Goal: Task Accomplishment & Management: Use online tool/utility

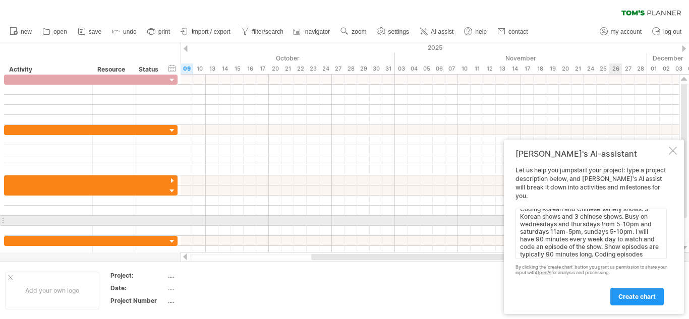
scroll to position [16, 0]
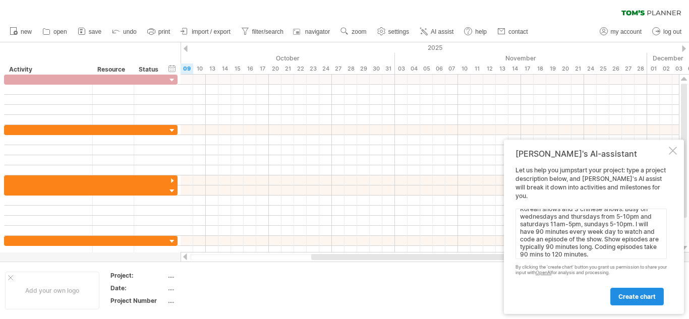
type textarea "Coding Korean and Chinese Variety shows. 3 Korean shows and 3 chinese shows. Bu…"
click at [628, 301] on link "create chart" at bounding box center [636, 297] width 53 height 18
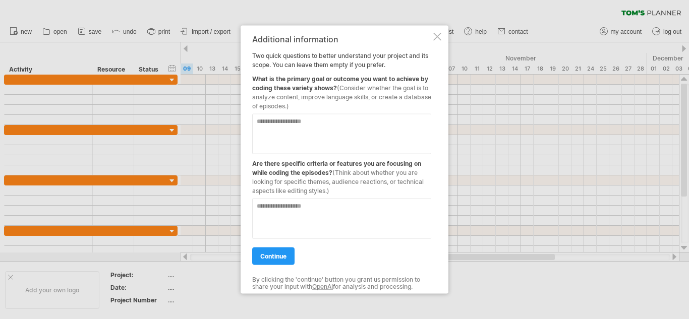
click at [302, 134] on textarea at bounding box center [341, 133] width 179 height 40
click at [317, 220] on textarea at bounding box center [341, 218] width 179 height 40
click at [411, 124] on textarea "**********" at bounding box center [341, 133] width 179 height 40
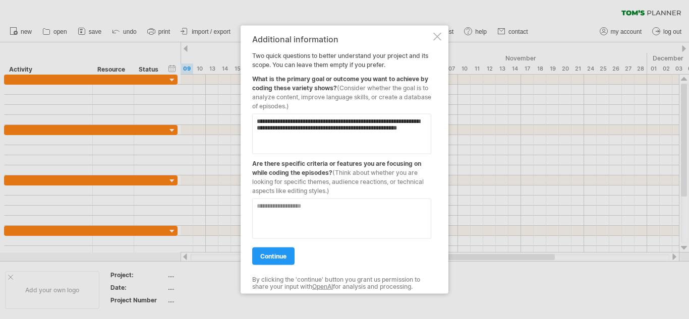
click at [286, 130] on textarea "**********" at bounding box center [341, 133] width 179 height 40
type textarea "**********"
click at [310, 205] on textarea at bounding box center [341, 218] width 179 height 40
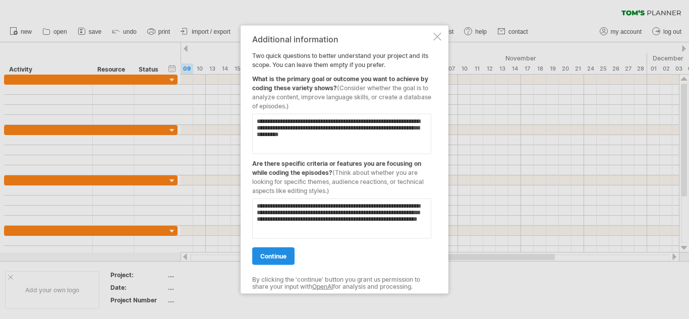
type textarea "**********"
click at [285, 261] on link "continue" at bounding box center [273, 256] width 42 height 18
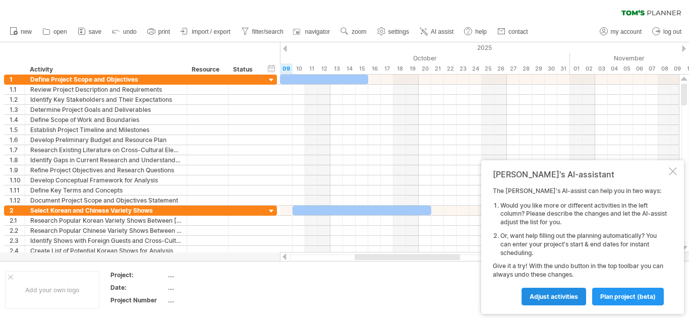
click at [564, 292] on link "Adjust activities" at bounding box center [553, 297] width 65 height 18
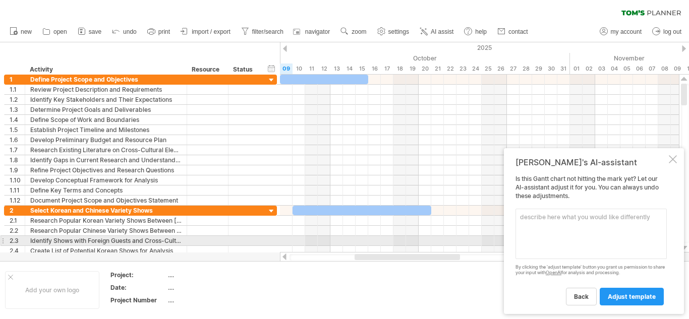
click at [540, 238] on textarea at bounding box center [590, 234] width 151 height 50
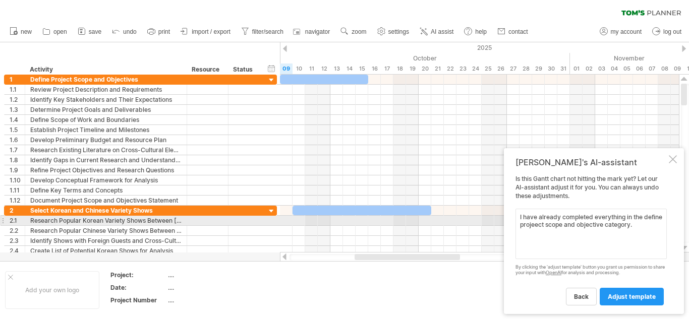
click at [554, 225] on textarea "I have already completed everything in the define projeect scope and objective …" at bounding box center [590, 234] width 151 height 50
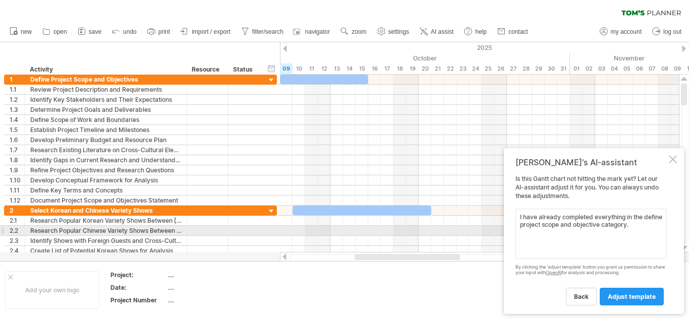
click at [654, 227] on textarea "I have already completed everything in the define project scope and objective c…" at bounding box center [590, 234] width 151 height 50
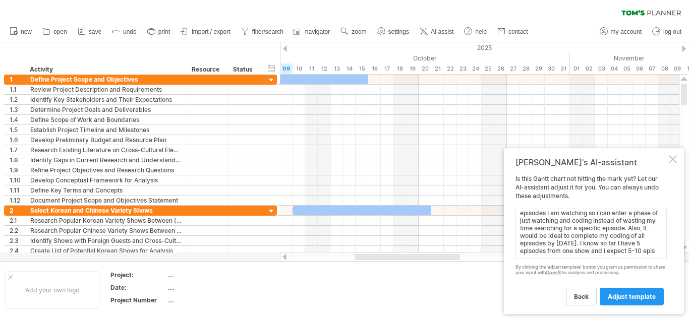
scroll to position [38, 0]
type textarea "I have already completed everything in the define project scope and objective c…"
click at [626, 299] on span "adjust template" at bounding box center [632, 297] width 48 height 8
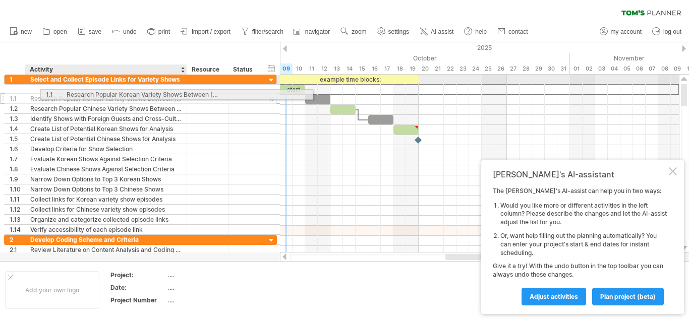
drag, startPoint x: 13, startPoint y: 87, endPoint x: 55, endPoint y: 94, distance: 42.9
click at [55, 94] on div "**********" at bounding box center [140, 98] width 273 height 11
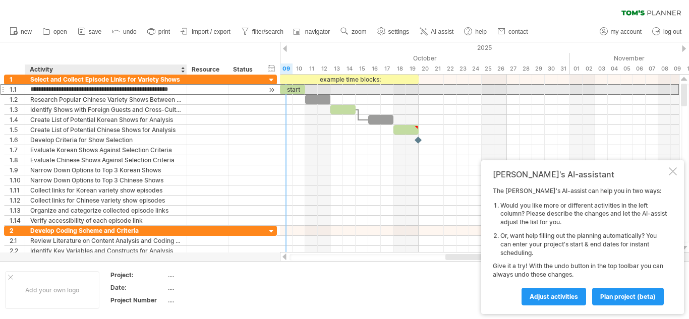
scroll to position [0, 0]
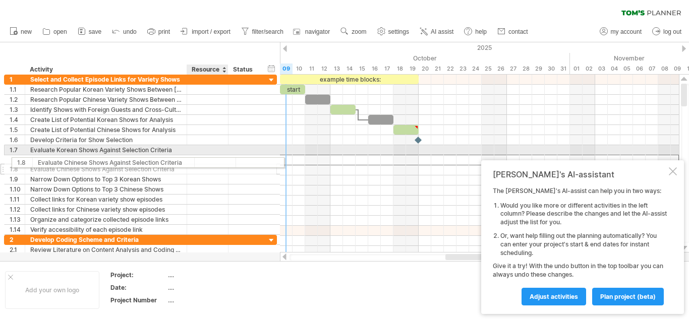
drag, startPoint x: 207, startPoint y: 155, endPoint x: 211, endPoint y: 159, distance: 5.7
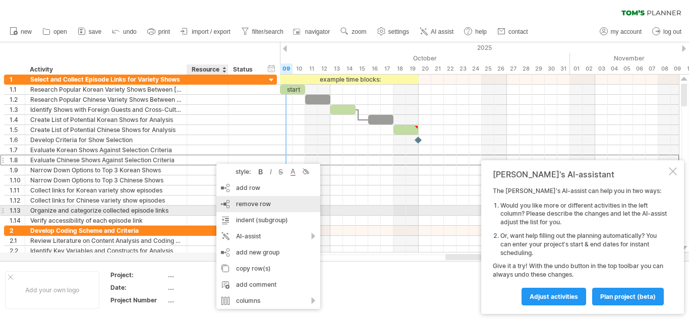
click at [253, 207] on span "remove row" at bounding box center [253, 204] width 35 height 8
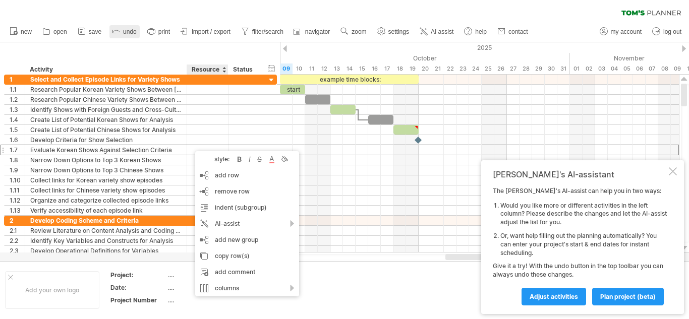
click at [122, 34] on link "undo" at bounding box center [124, 31] width 30 height 13
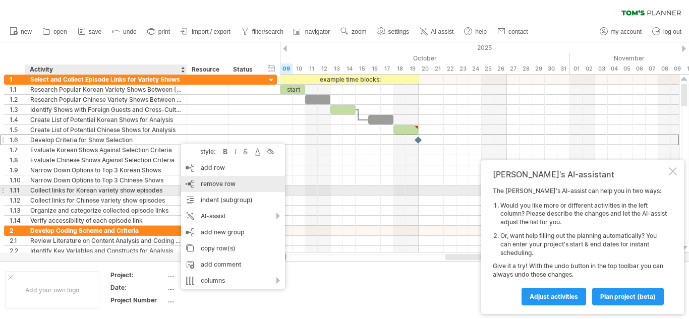
click at [216, 186] on span "remove row" at bounding box center [218, 184] width 35 height 8
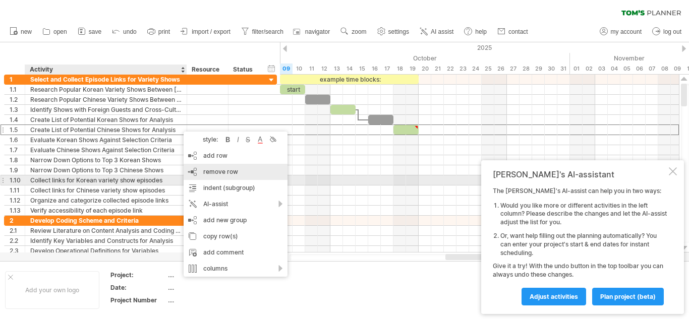
click at [215, 174] on span "remove row" at bounding box center [220, 172] width 35 height 8
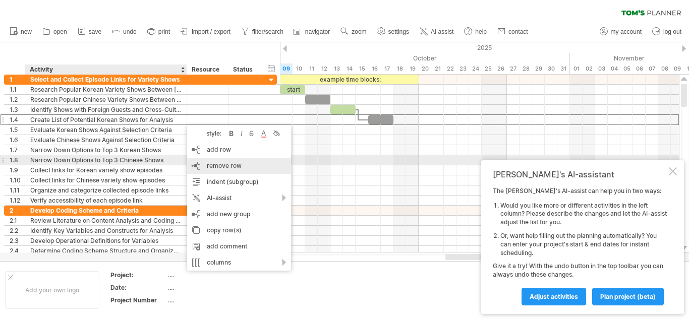
click at [219, 162] on span "remove row" at bounding box center [224, 166] width 35 height 8
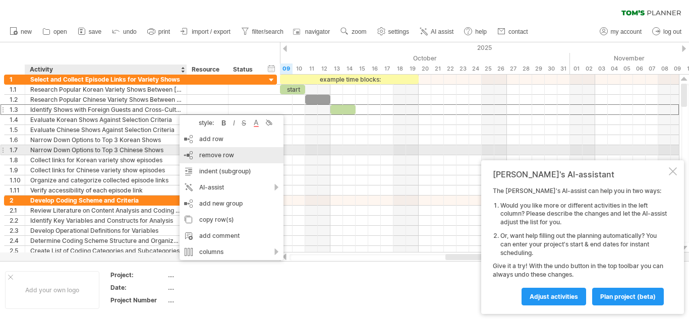
click at [222, 154] on span "remove row" at bounding box center [216, 155] width 35 height 8
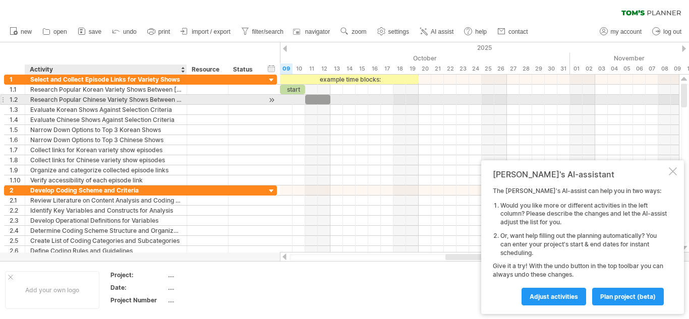
click at [181, 98] on div "Research Popular Chinese Variety Shows Between [DATE]-[DATE]" at bounding box center [105, 100] width 151 height 10
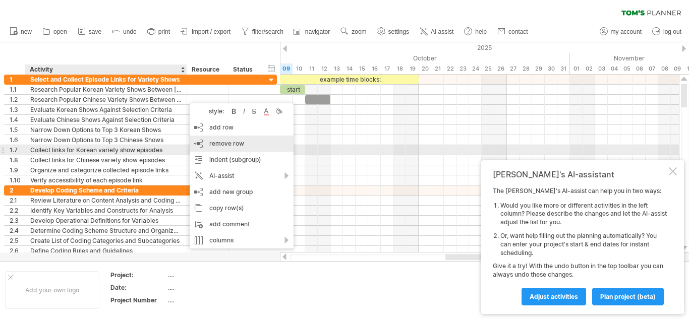
click at [231, 149] on div "remove row remove selected rows" at bounding box center [242, 144] width 104 height 16
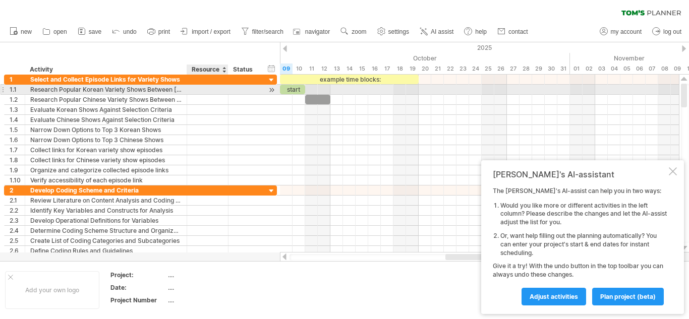
click at [194, 90] on div at bounding box center [207, 90] width 31 height 10
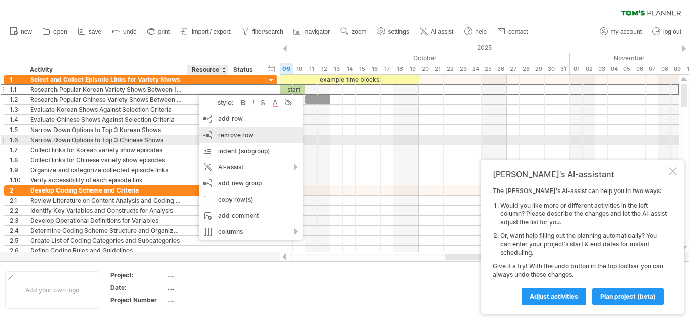
click at [219, 138] on span "remove row" at bounding box center [235, 135] width 35 height 8
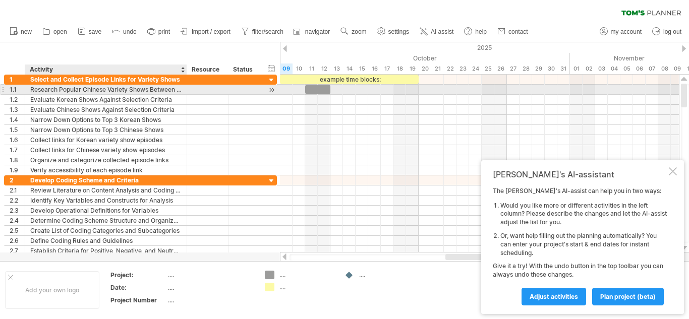
click at [184, 91] on div at bounding box center [185, 90] width 5 height 10
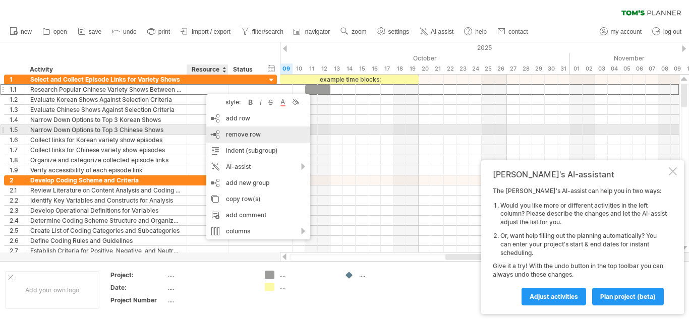
click at [214, 134] on div "remove row remove selected rows" at bounding box center [258, 135] width 104 height 16
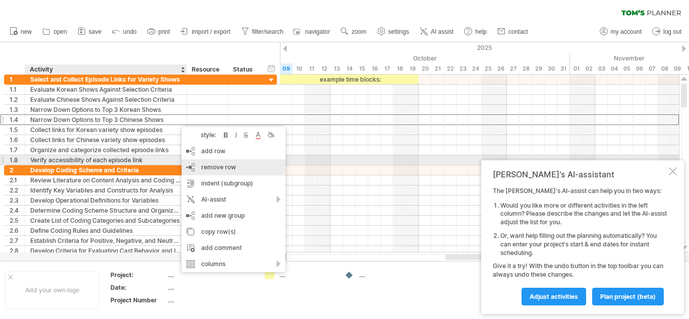
click at [215, 167] on span "remove row" at bounding box center [218, 167] width 35 height 8
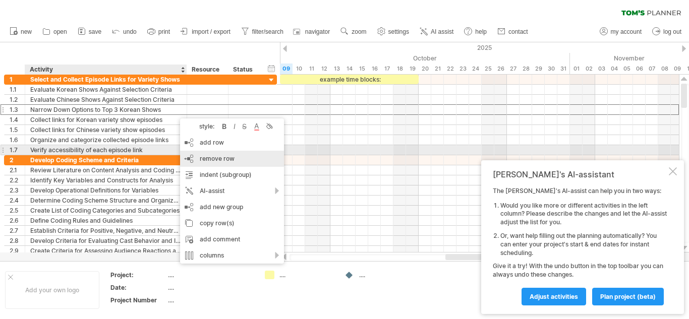
click at [212, 156] on span "remove row" at bounding box center [217, 159] width 35 height 8
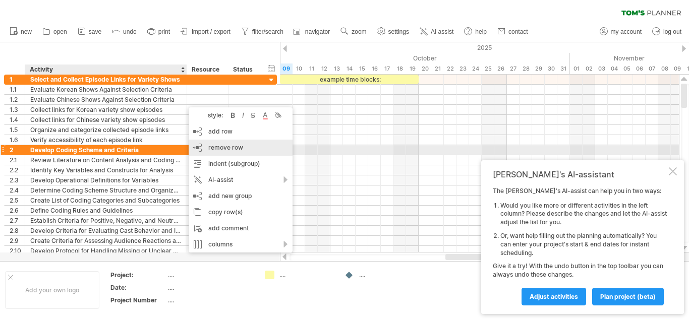
click at [213, 149] on span "remove row" at bounding box center [225, 148] width 35 height 8
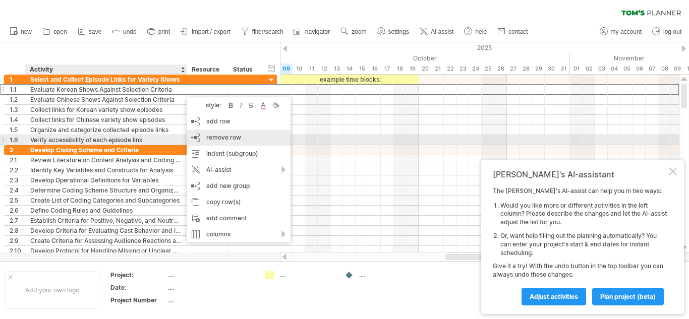
click at [209, 137] on span "remove row" at bounding box center [223, 138] width 35 height 8
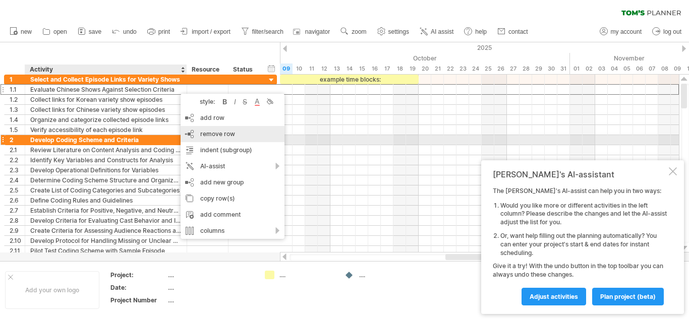
click at [207, 139] on div "remove row remove selected rows" at bounding box center [233, 134] width 104 height 16
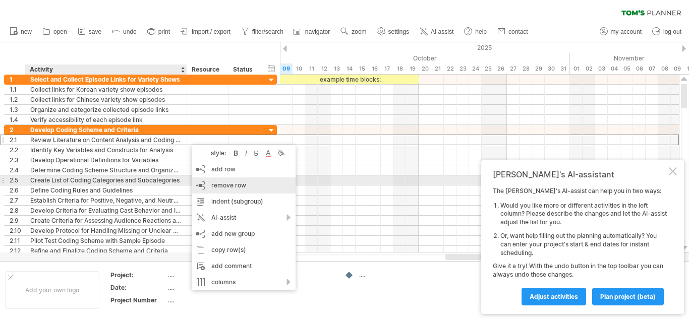
click at [238, 185] on span "remove row" at bounding box center [228, 186] width 35 height 8
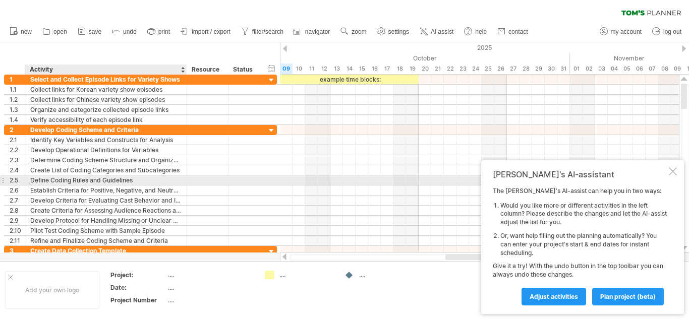
click at [168, 178] on div "Define Coding Rules and Guidelines" at bounding box center [105, 180] width 151 height 10
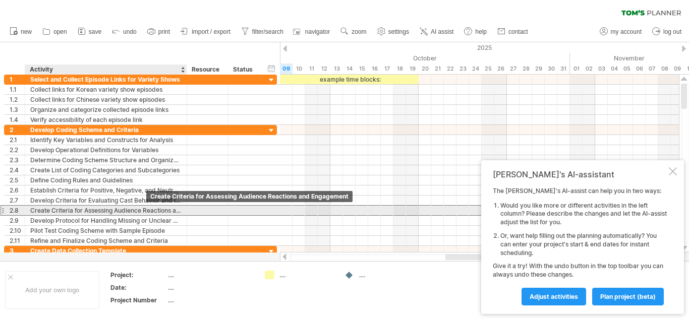
click at [150, 213] on div "Create Criteria for Assessing Audience Reactions and Engagement" at bounding box center [105, 211] width 151 height 10
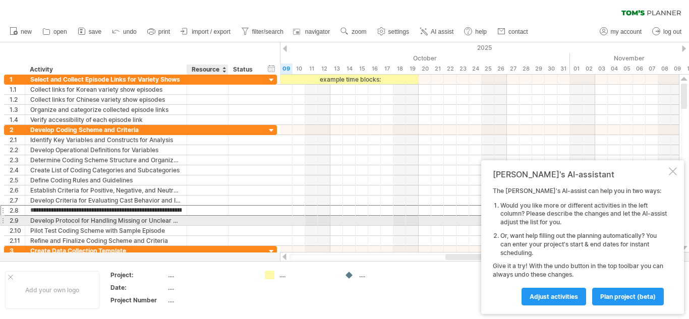
click at [203, 220] on div at bounding box center [207, 221] width 31 height 10
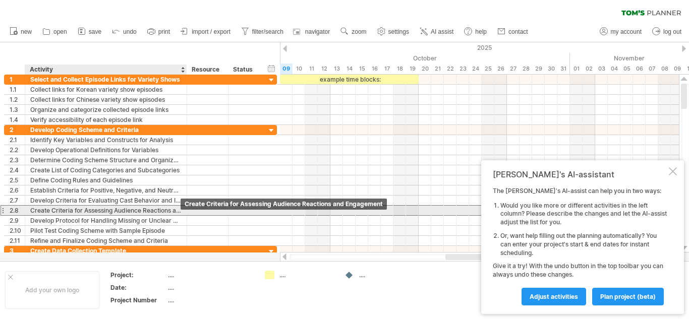
click at [174, 207] on div "Create Criteria for Assessing Audience Reactions and Engagement" at bounding box center [105, 211] width 151 height 10
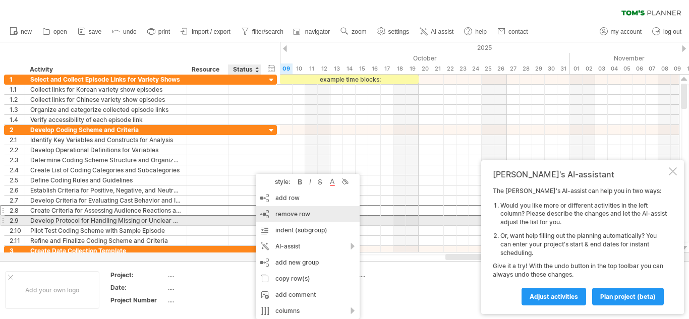
click at [287, 216] on span "remove row" at bounding box center [292, 214] width 35 height 8
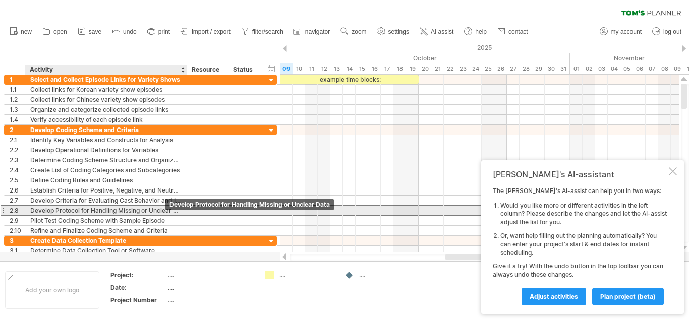
click at [83, 210] on div "Develop Protocol for Handling Missing or Unclear Data" at bounding box center [105, 211] width 151 height 10
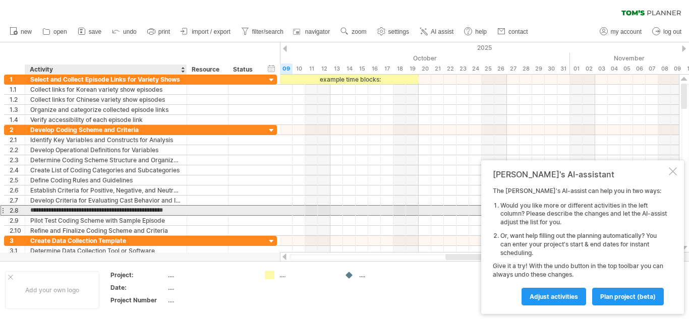
click at [83, 210] on input "**********" at bounding box center [105, 211] width 151 height 10
type input "**********"
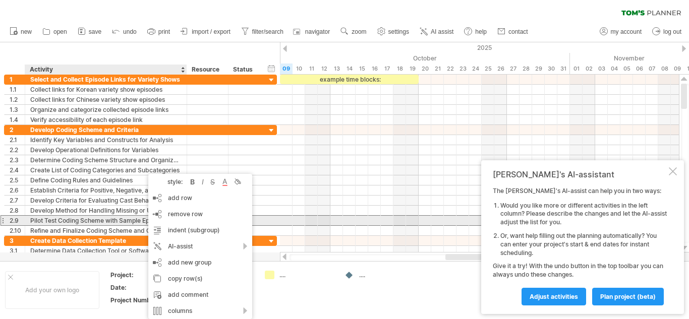
click at [266, 222] on div "**********" at bounding box center [140, 220] width 273 height 11
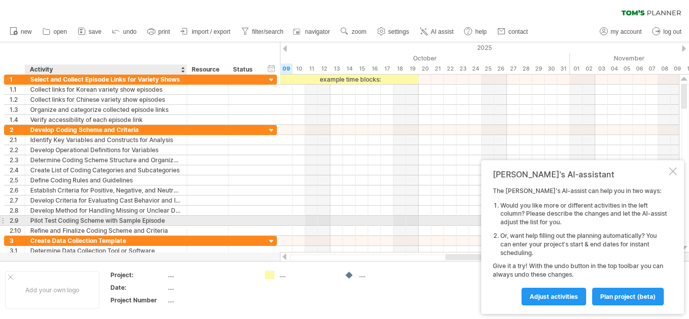
click at [266, 222] on div "**********" at bounding box center [140, 221] width 273 height 10
click at [255, 222] on div at bounding box center [244, 221] width 22 height 10
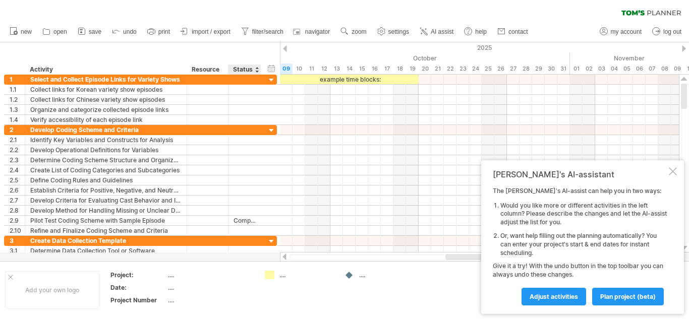
click at [260, 257] on div at bounding box center [344, 151] width 689 height 219
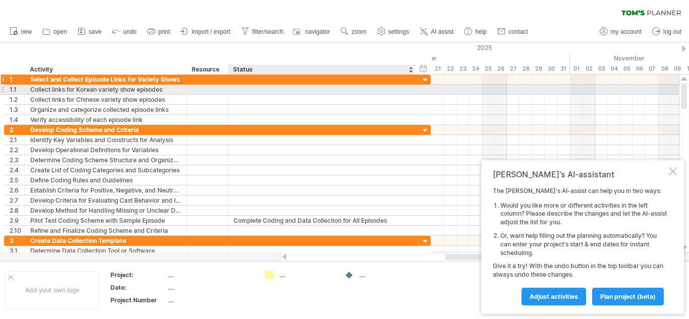
drag, startPoint x: 275, startPoint y: 85, endPoint x: 429, endPoint y: 83, distance: 153.8
click at [429, 83] on div "**********" at bounding box center [217, 100] width 427 height 50
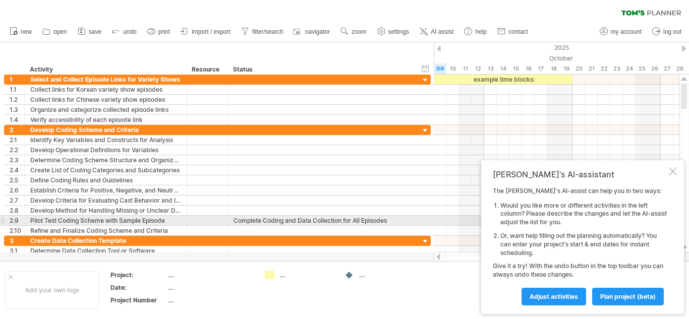
click at [263, 220] on div "Complete Coding and Data Collection for All Episodes" at bounding box center [321, 221] width 176 height 10
drag, startPoint x: 263, startPoint y: 220, endPoint x: 390, endPoint y: 217, distance: 127.1
click at [390, 217] on input "**********" at bounding box center [321, 221] width 176 height 10
type input "********"
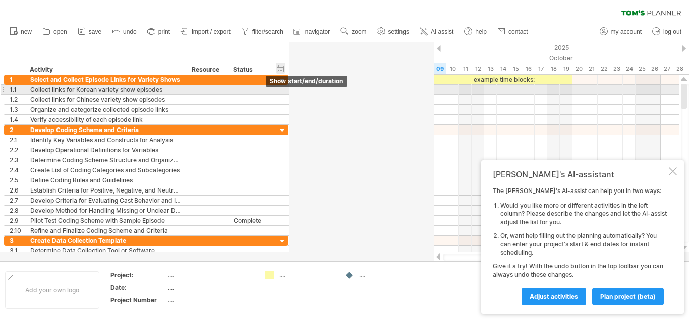
drag, startPoint x: 429, startPoint y: 85, endPoint x: 288, endPoint y: 68, distance: 142.3
click at [288, 68] on div "Trying to reach [DOMAIN_NAME] Connected again... 0% clear filter new 1" at bounding box center [344, 159] width 689 height 319
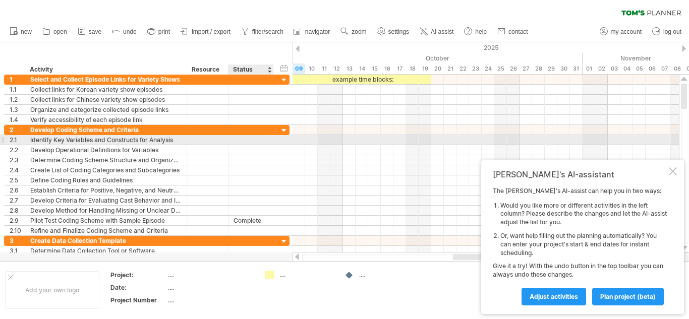
click at [257, 140] on div at bounding box center [250, 140] width 35 height 10
type input "*******"
type input "*********"
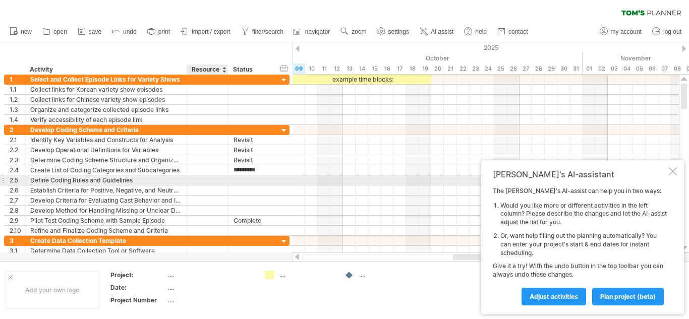
click at [230, 180] on div at bounding box center [250, 180] width 45 height 10
click at [234, 182] on div at bounding box center [250, 180] width 35 height 10
type input "**********"
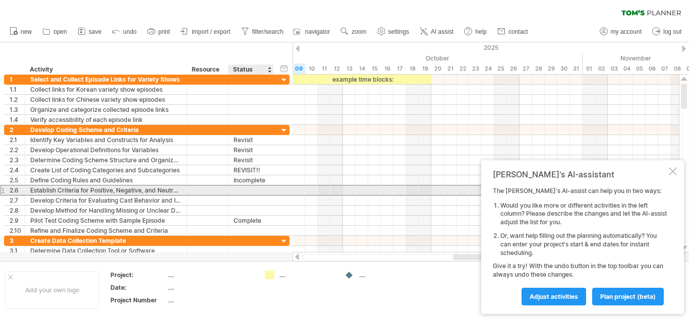
click at [245, 195] on div at bounding box center [250, 191] width 35 height 10
type input "*******"
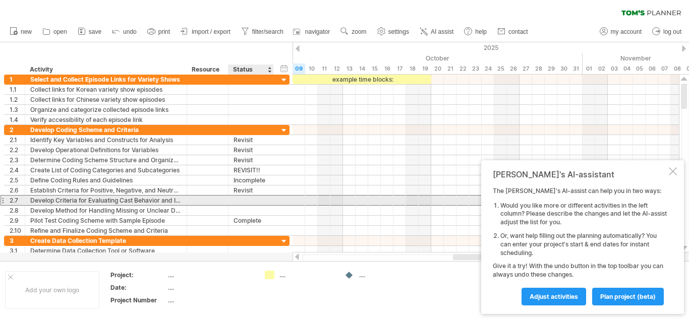
click at [257, 205] on div "**********" at bounding box center [146, 200] width 285 height 11
click at [255, 203] on div at bounding box center [250, 201] width 35 height 10
click at [261, 201] on input "**********" at bounding box center [250, 201] width 35 height 10
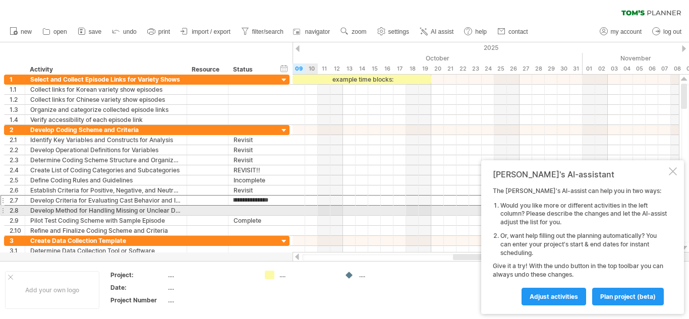
drag, startPoint x: 261, startPoint y: 201, endPoint x: 307, endPoint y: 206, distance: 46.2
click at [307, 206] on div "Trying to reach [DOMAIN_NAME] Connected again... 0% clear filter new 1" at bounding box center [344, 159] width 689 height 319
type input "********"
click at [260, 208] on div at bounding box center [250, 211] width 35 height 10
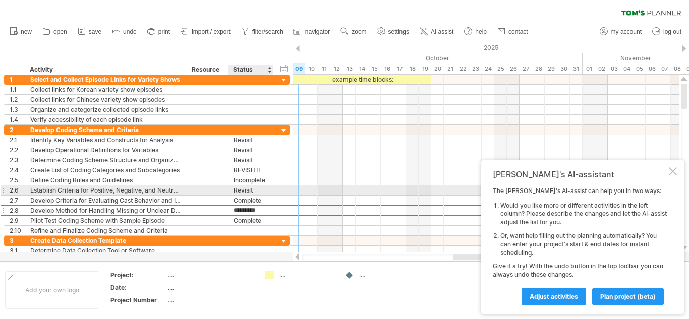
type input "**********"
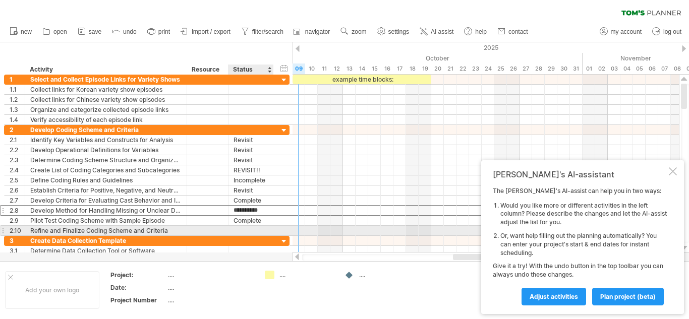
click at [261, 233] on div at bounding box center [250, 231] width 35 height 10
type input "*"
type input "********"
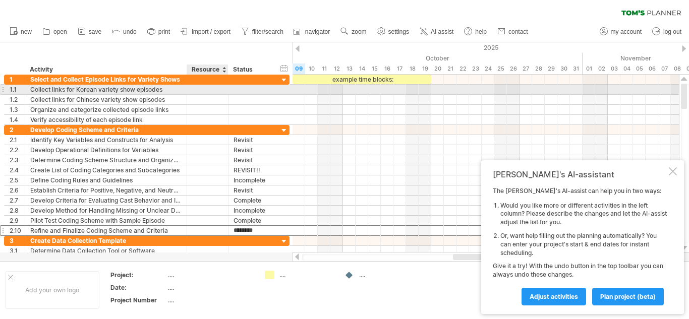
click at [204, 90] on div at bounding box center [207, 90] width 31 height 10
click at [244, 88] on div at bounding box center [250, 90] width 35 height 10
type input "***"
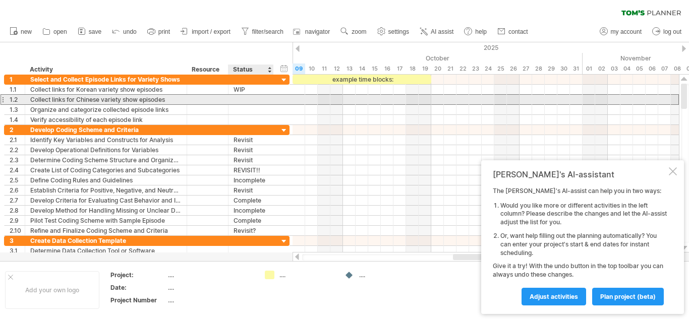
click at [267, 99] on div at bounding box center [250, 100] width 35 height 10
type input "***"
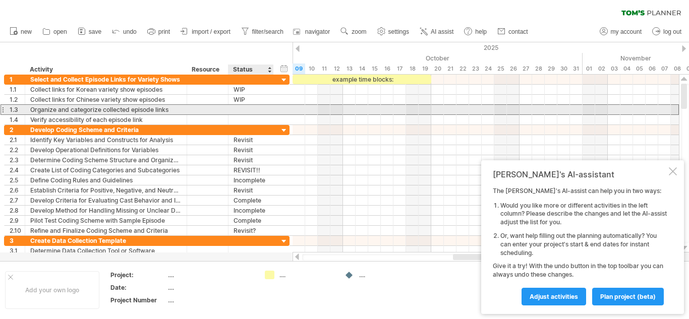
click at [251, 107] on div at bounding box center [250, 110] width 35 height 10
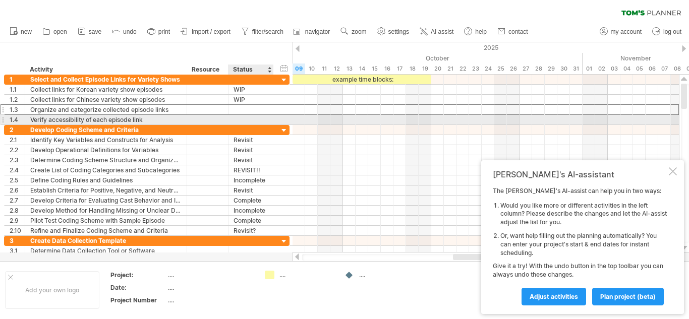
click at [253, 120] on div at bounding box center [250, 120] width 35 height 10
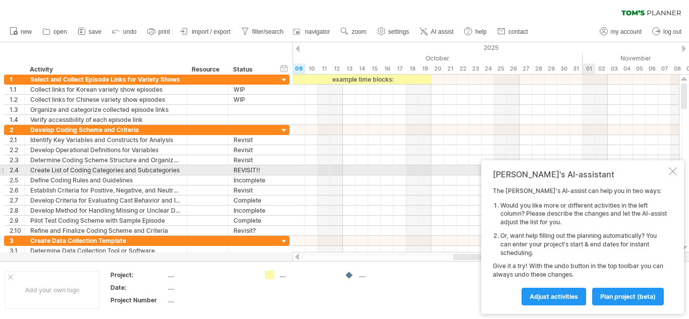
click at [668, 172] on div "[PERSON_NAME]'s AI-assistant The [PERSON_NAME]'s AI-assist can help you in two …" at bounding box center [582, 237] width 203 height 154
click at [673, 172] on div at bounding box center [673, 171] width 8 height 8
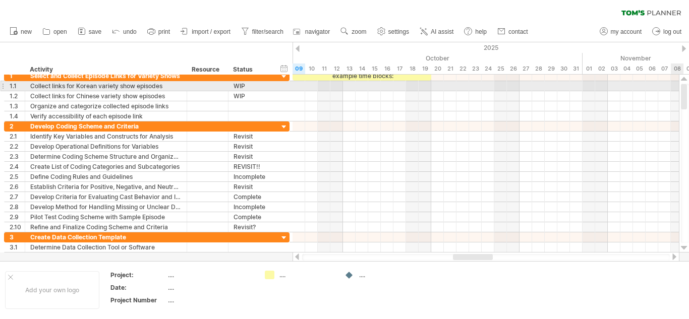
click at [685, 94] on div at bounding box center [684, 96] width 6 height 25
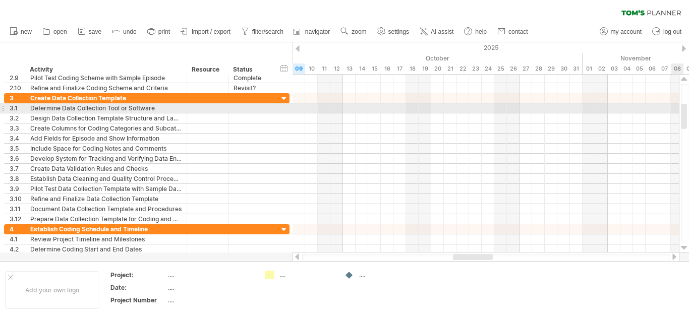
drag, startPoint x: 685, startPoint y: 94, endPoint x: 688, endPoint y: 114, distance: 19.9
click at [688, 114] on div at bounding box center [685, 163] width 8 height 159
click at [243, 109] on div at bounding box center [250, 108] width 35 height 10
type input "********"
click at [211, 106] on div at bounding box center [207, 108] width 31 height 10
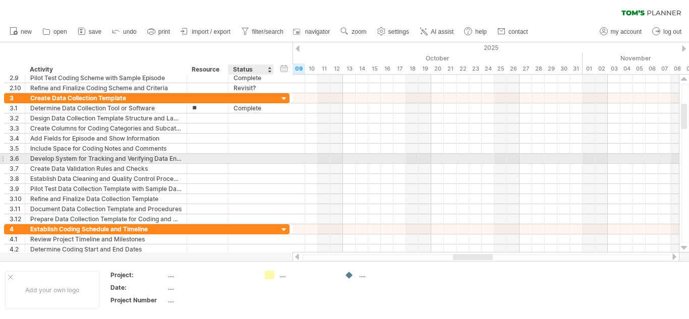
type input "*"
type input "**********"
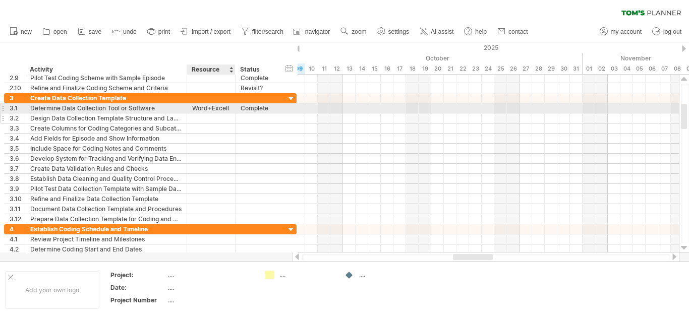
drag, startPoint x: 225, startPoint y: 111, endPoint x: 232, endPoint y: 113, distance: 7.3
click at [232, 113] on div "**********" at bounding box center [150, 158] width 292 height 131
click at [223, 107] on div "Word+Excell" at bounding box center [211, 108] width 38 height 10
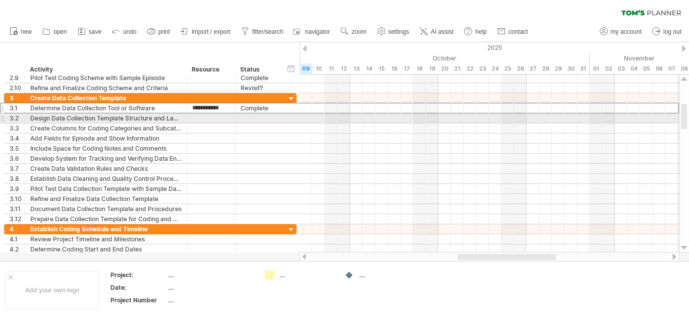
click at [225, 117] on div at bounding box center [211, 118] width 38 height 10
type input "*"
type input "**********"
click at [244, 118] on div at bounding box center [258, 118] width 35 height 10
type input "*"
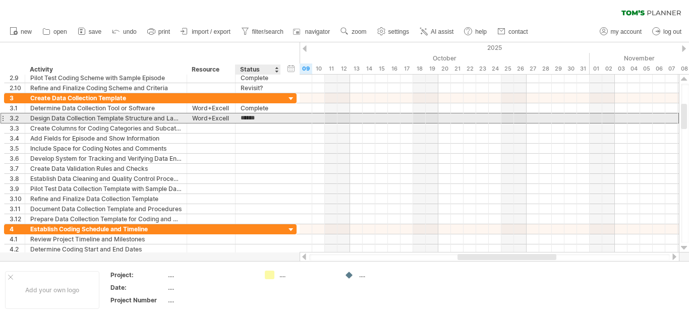
type input "*******"
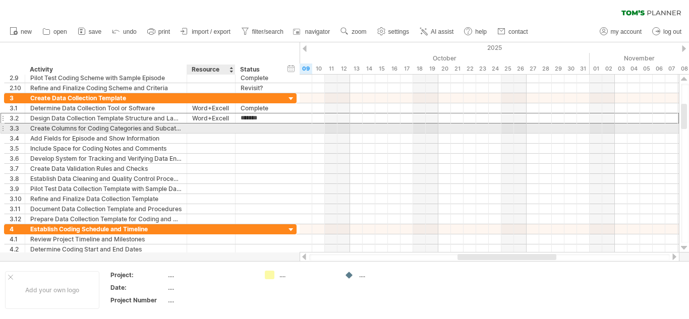
click at [215, 131] on div at bounding box center [211, 129] width 38 height 10
click at [241, 130] on div at bounding box center [258, 129] width 35 height 10
type input "**********"
click at [228, 128] on div at bounding box center [211, 129] width 38 height 10
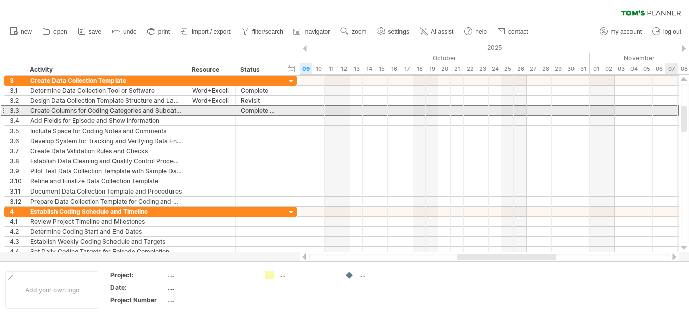
click at [682, 117] on div at bounding box center [684, 118] width 6 height 25
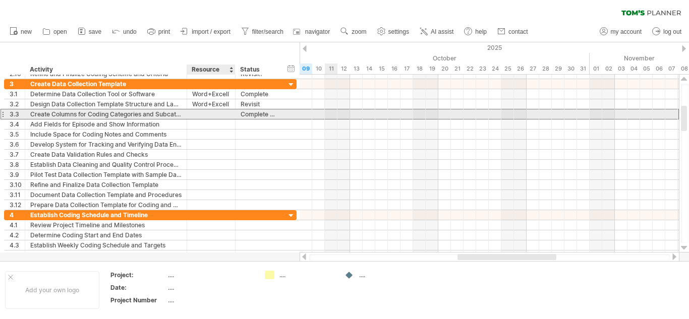
click at [225, 114] on div at bounding box center [211, 114] width 38 height 10
type input "**********"
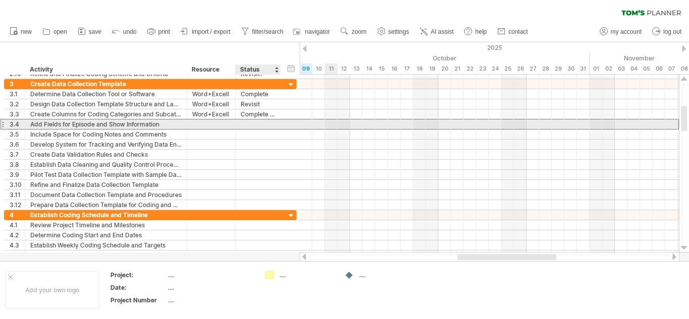
click at [262, 123] on div at bounding box center [258, 125] width 35 height 10
type input "********"
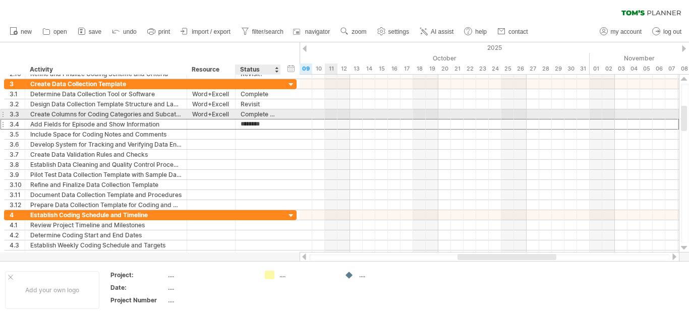
click at [277, 116] on div at bounding box center [279, 114] width 5 height 10
click at [268, 115] on div "Complete Coding and Data Collection for All Episodes" at bounding box center [258, 114] width 35 height 10
click at [268, 115] on input "**********" at bounding box center [258, 114] width 35 height 10
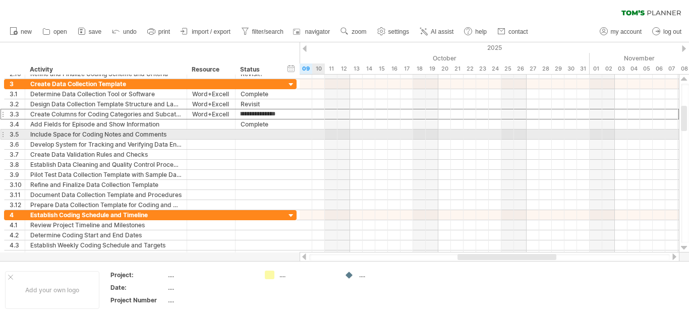
drag, startPoint x: 268, startPoint y: 115, endPoint x: 316, endPoint y: 132, distance: 51.2
click at [316, 132] on div "Trying to reach [DOMAIN_NAME] Connected again... 0% clear filter new 1" at bounding box center [344, 159] width 689 height 319
type input "********"
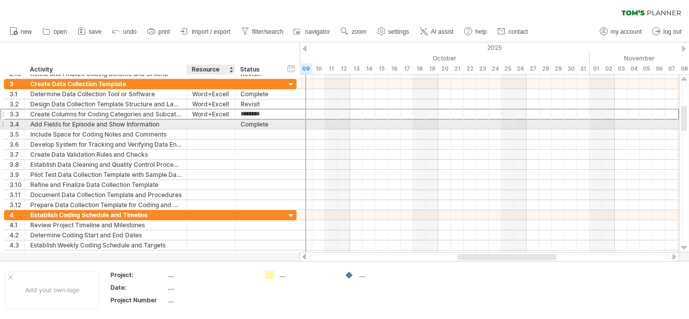
click at [198, 121] on div at bounding box center [211, 125] width 38 height 10
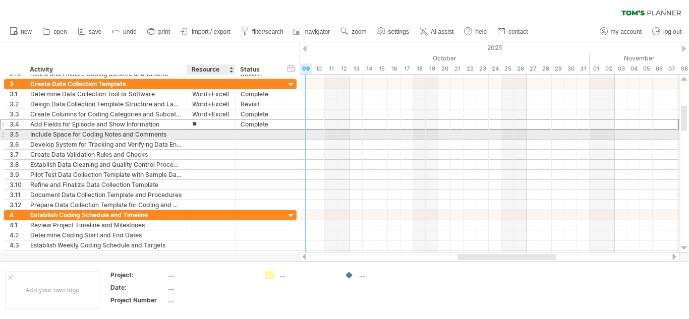
type input "*"
type input "**********"
click at [246, 135] on div at bounding box center [258, 135] width 35 height 10
type input "********"
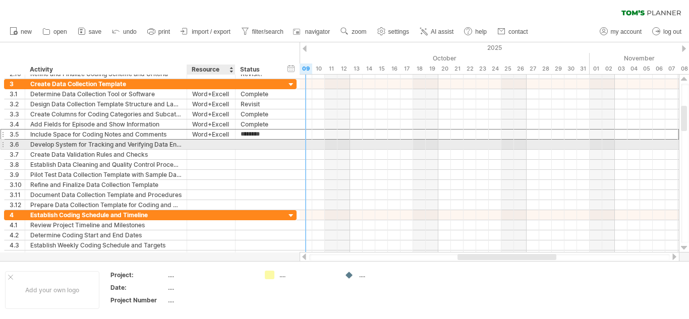
click at [211, 144] on div at bounding box center [211, 145] width 38 height 10
click at [268, 144] on div at bounding box center [258, 145] width 35 height 10
click at [226, 143] on div "Excell" at bounding box center [211, 145] width 38 height 10
type input "*****"
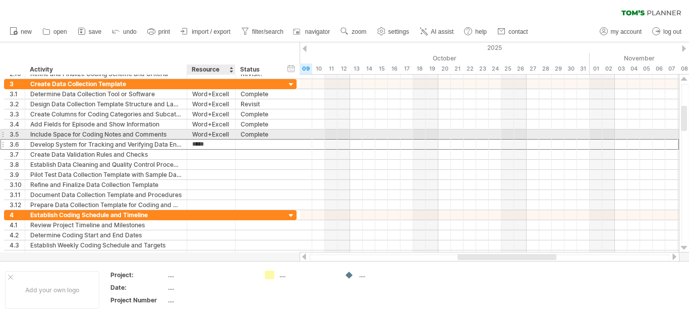
click at [224, 133] on div "Word+Excell" at bounding box center [211, 135] width 38 height 10
click at [231, 135] on div "**********" at bounding box center [211, 135] width 48 height 10
click at [229, 132] on div "Word+Excell" at bounding box center [211, 135] width 38 height 10
type input "**********"
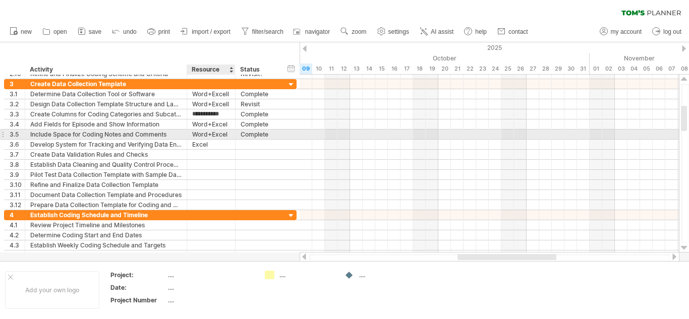
type input "**********"
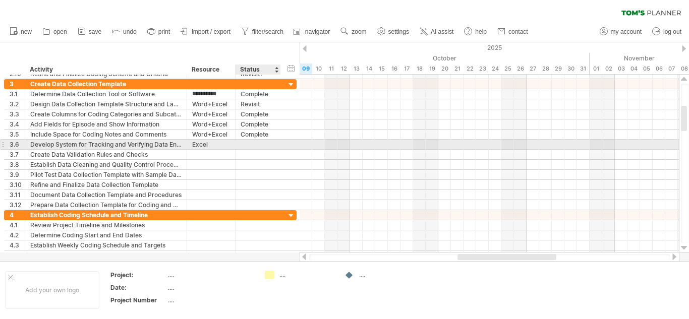
click at [253, 149] on div "**********" at bounding box center [150, 145] width 292 height 10
click at [248, 145] on div at bounding box center [258, 145] width 35 height 10
type input "********"
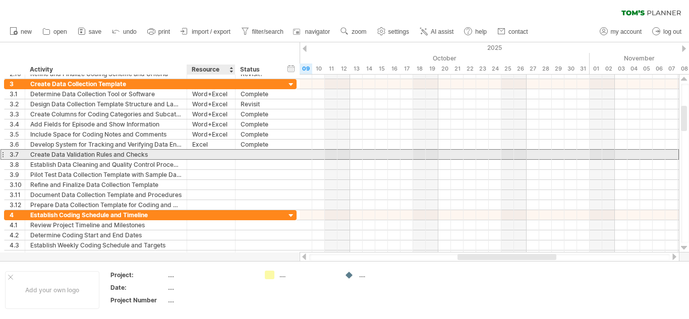
click at [193, 154] on div at bounding box center [211, 155] width 38 height 10
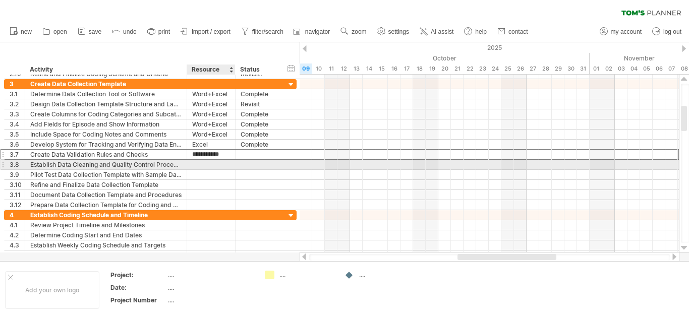
type input "****"
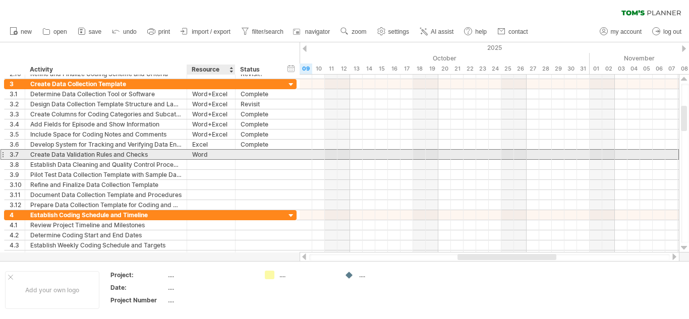
click at [240, 156] on div at bounding box center [257, 155] width 45 height 10
click at [248, 155] on div at bounding box center [258, 155] width 35 height 10
type input "**********"
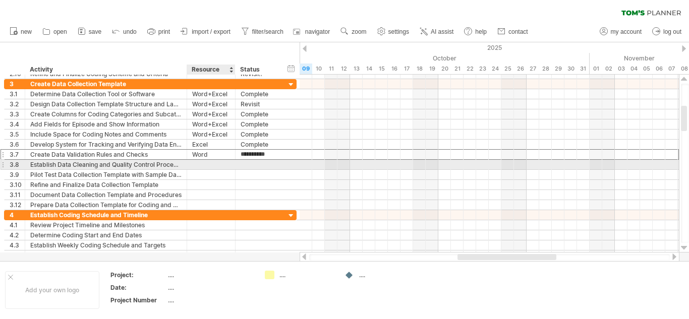
click at [224, 165] on div at bounding box center [211, 165] width 38 height 10
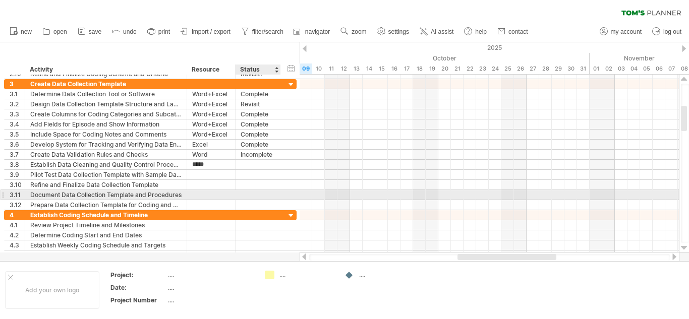
type input "****"
type input "**********"
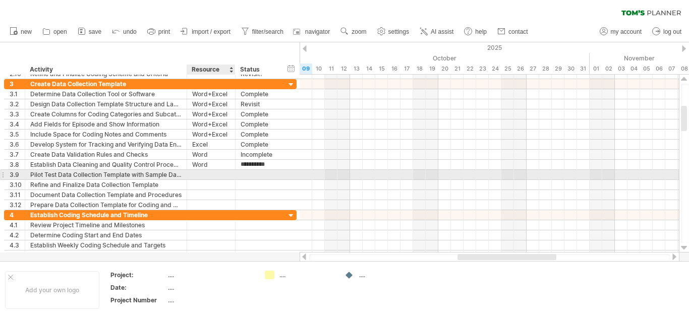
click at [196, 176] on div at bounding box center [211, 175] width 38 height 10
type input "*****"
type input "********"
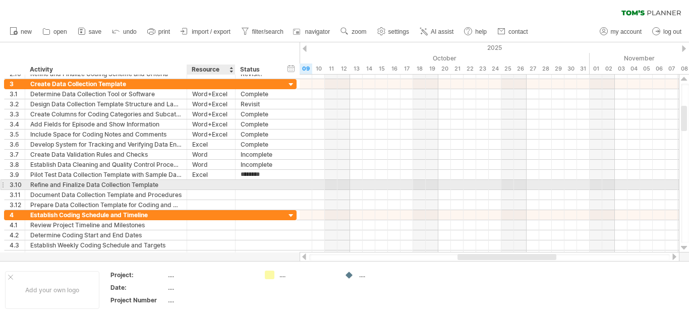
click at [201, 186] on div at bounding box center [211, 185] width 38 height 10
click at [223, 185] on div "Word+Excell" at bounding box center [211, 185] width 38 height 10
type input "**********"
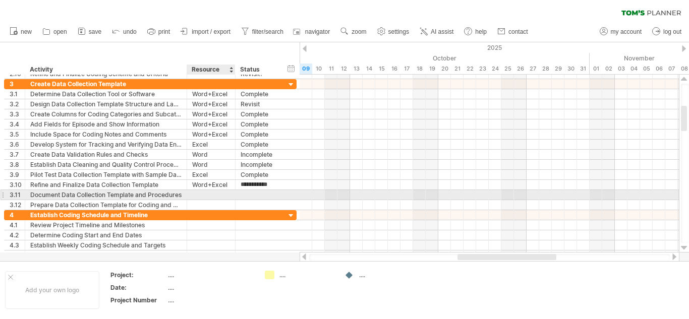
click at [202, 194] on div at bounding box center [211, 195] width 38 height 10
type input "****"
type input "********"
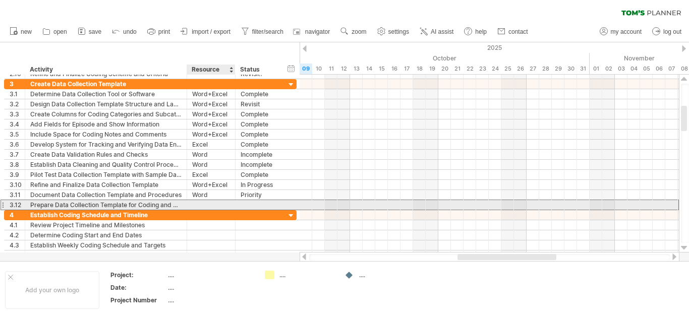
click at [216, 203] on div at bounding box center [211, 205] width 38 height 10
click at [226, 206] on div "Word+Excell" at bounding box center [211, 205] width 38 height 10
type input "**********"
click at [243, 206] on div at bounding box center [258, 205] width 35 height 10
type input "********"
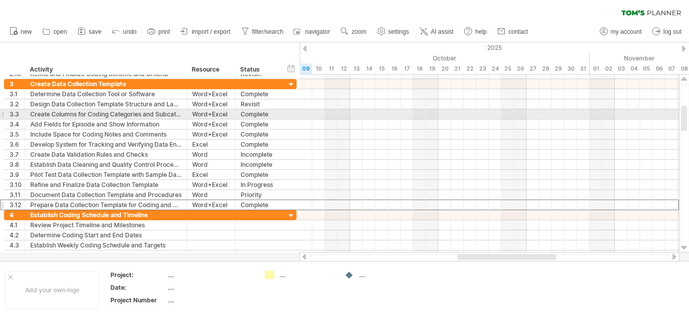
click at [685, 112] on div at bounding box center [685, 163] width 8 height 159
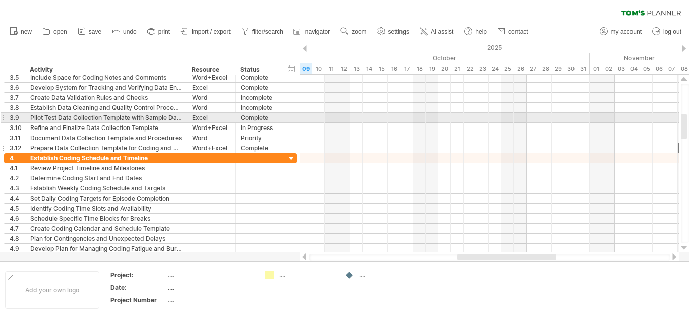
drag, startPoint x: 682, startPoint y: 113, endPoint x: 685, endPoint y: 122, distance: 8.5
click at [685, 122] on div at bounding box center [684, 126] width 6 height 25
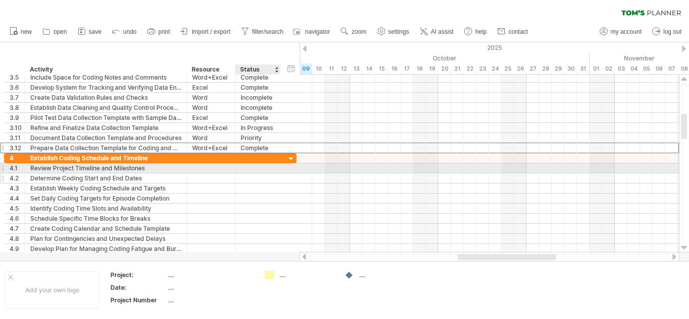
click at [263, 174] on div at bounding box center [258, 178] width 35 height 10
click at [259, 172] on div at bounding box center [258, 168] width 35 height 10
type input "**********"
click at [308, 167] on div at bounding box center [489, 168] width 379 height 10
click at [309, 169] on div at bounding box center [489, 168] width 379 height 10
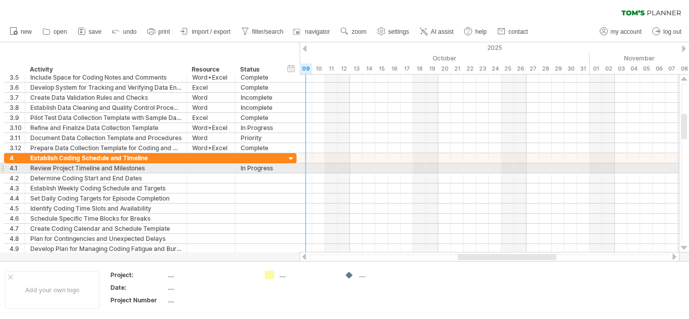
click at [309, 169] on div at bounding box center [489, 168] width 379 height 10
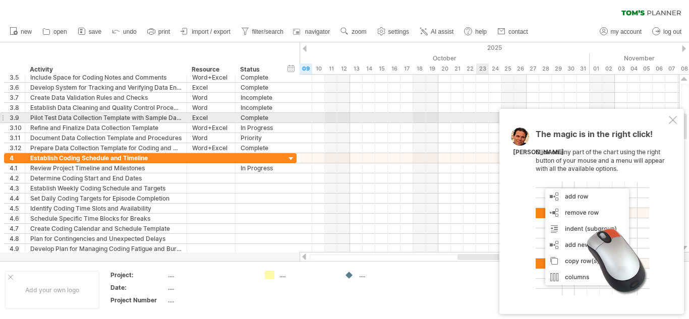
click at [672, 118] on div at bounding box center [673, 120] width 8 height 8
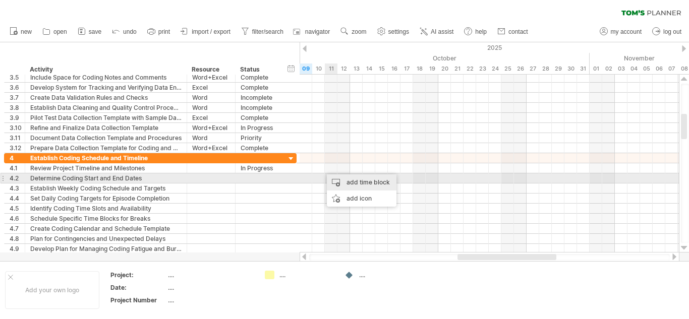
click at [340, 183] on div "add time block" at bounding box center [362, 182] width 70 height 16
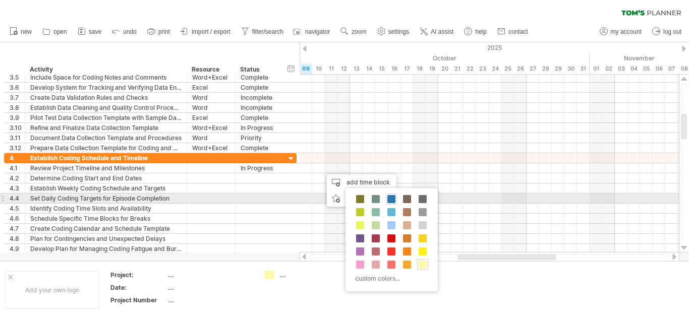
click at [391, 200] on span at bounding box center [391, 199] width 8 height 8
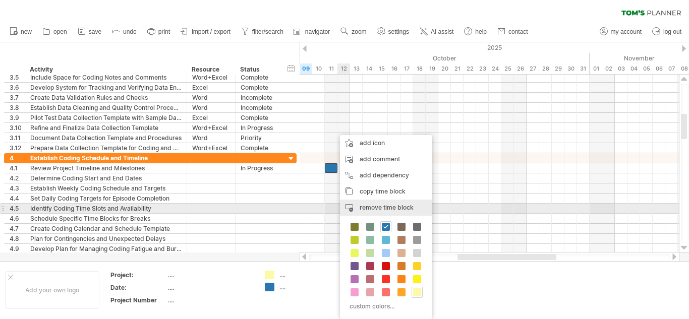
click at [372, 210] on span "remove time block" at bounding box center [387, 208] width 54 height 8
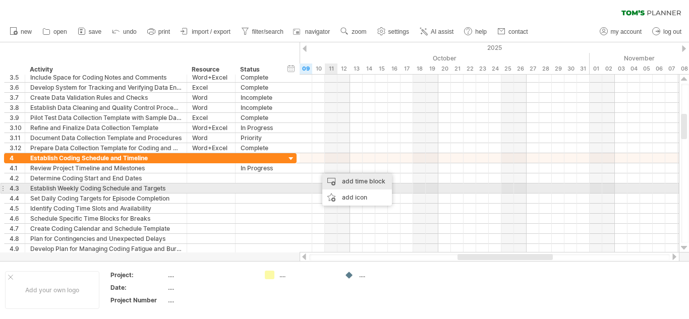
click at [338, 185] on div "add time block" at bounding box center [357, 181] width 70 height 16
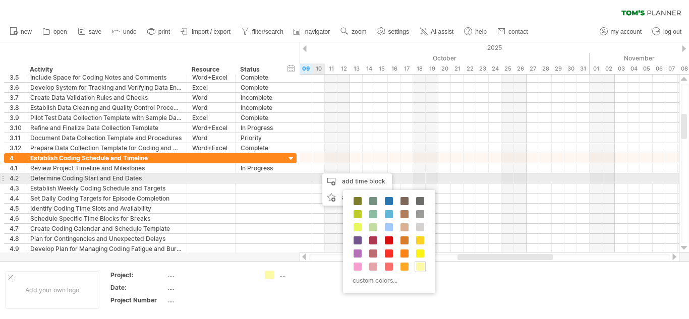
click at [318, 179] on div at bounding box center [489, 178] width 379 height 10
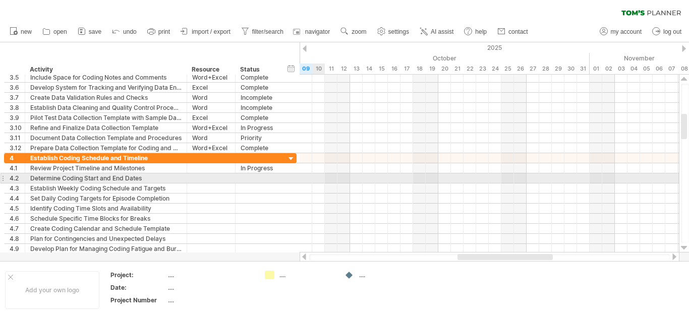
click at [318, 179] on div at bounding box center [489, 178] width 379 height 10
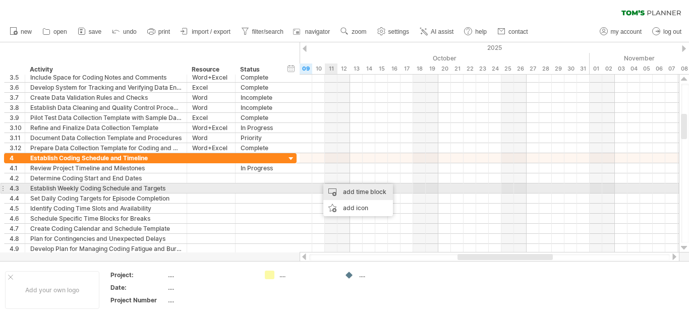
click at [337, 193] on div "add time block" at bounding box center [358, 192] width 70 height 16
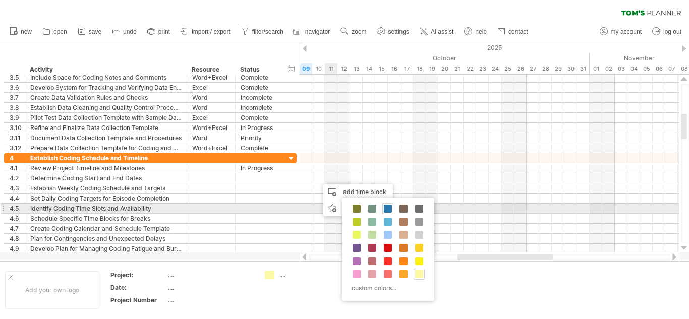
click at [385, 212] on span at bounding box center [388, 209] width 8 height 8
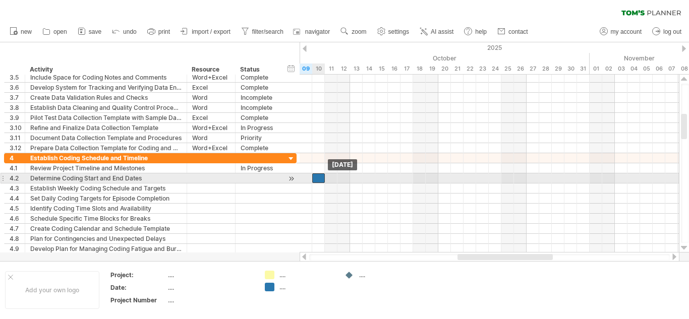
drag, startPoint x: 325, startPoint y: 177, endPoint x: 316, endPoint y: 180, distance: 9.4
click at [316, 180] on div at bounding box center [318, 178] width 13 height 10
drag, startPoint x: 315, startPoint y: 182, endPoint x: 316, endPoint y: 173, distance: 8.7
click at [244, 180] on div at bounding box center [258, 178] width 35 height 10
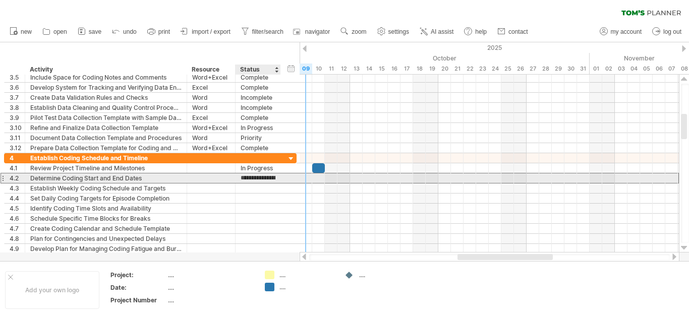
type input "*"
click at [315, 180] on div at bounding box center [489, 178] width 379 height 10
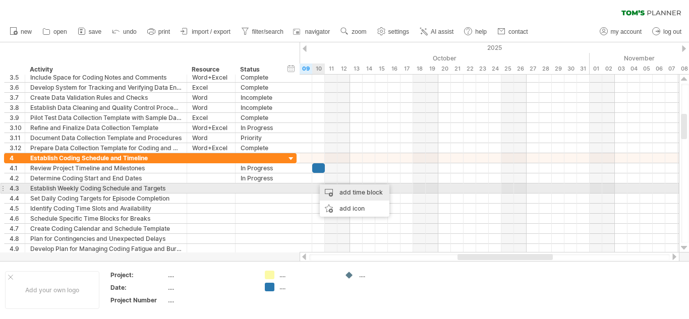
click at [333, 188] on div "add time block" at bounding box center [355, 193] width 70 height 16
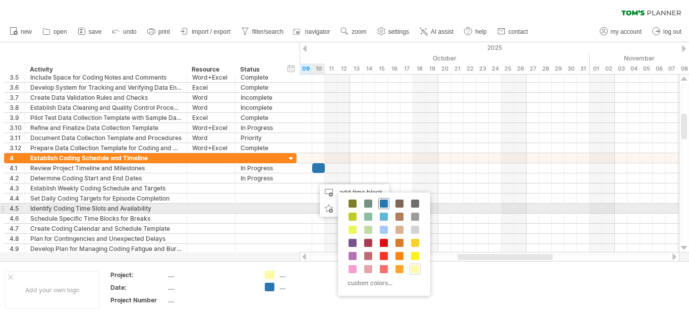
click at [381, 205] on span at bounding box center [384, 204] width 8 height 8
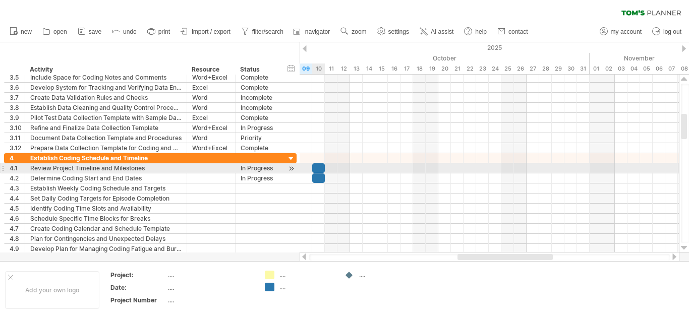
click at [313, 173] on div at bounding box center [489, 168] width 379 height 10
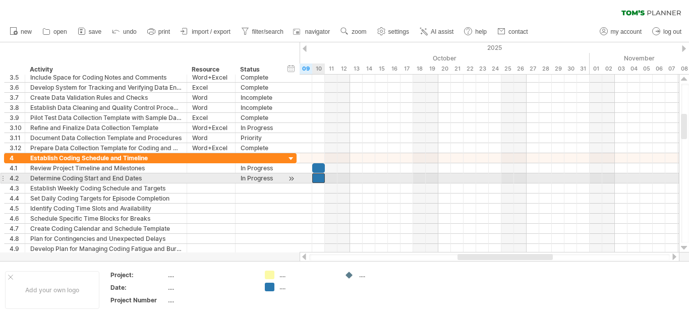
click at [320, 182] on div at bounding box center [318, 178] width 13 height 10
click at [324, 180] on span at bounding box center [325, 178] width 4 height 10
click at [322, 180] on div at bounding box center [318, 178] width 13 height 10
click at [281, 177] on div "**********" at bounding box center [150, 178] width 292 height 10
click at [272, 179] on div "In Progress" at bounding box center [258, 178] width 35 height 10
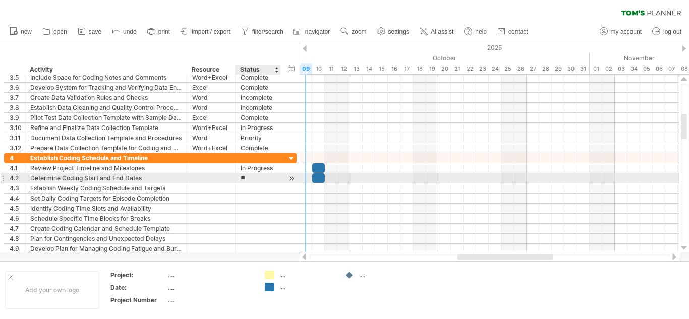
type input "*"
type input "********"
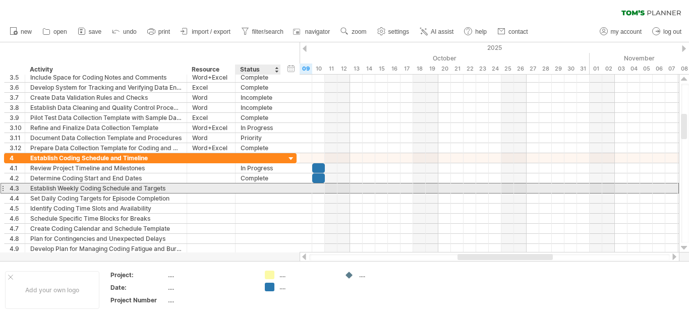
click at [257, 191] on div at bounding box center [258, 189] width 35 height 10
type input "**********"
click at [318, 186] on div at bounding box center [489, 189] width 379 height 10
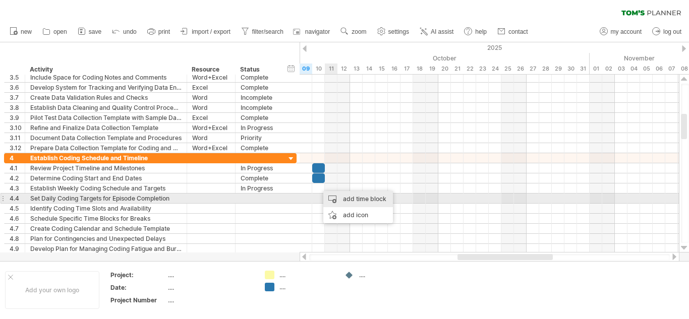
click at [345, 198] on div "add time block" at bounding box center [358, 199] width 70 height 16
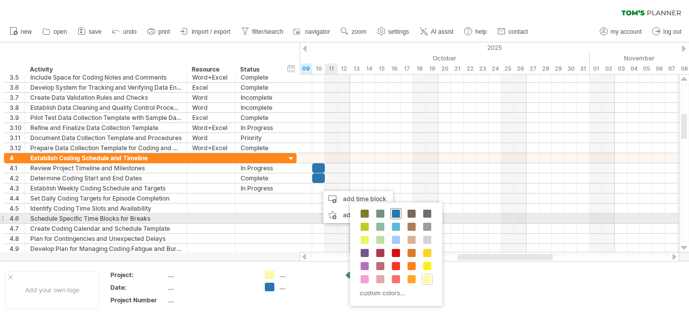
click at [394, 214] on span at bounding box center [396, 214] width 8 height 8
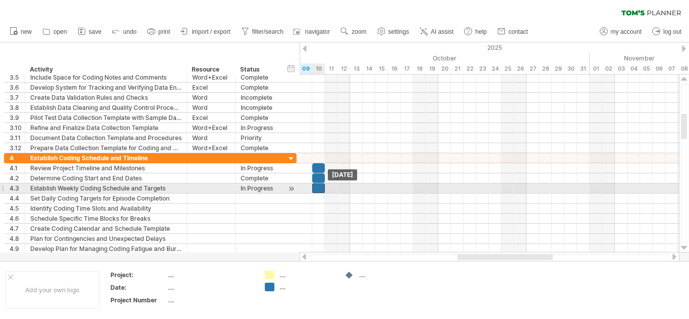
drag, startPoint x: 323, startPoint y: 189, endPoint x: 318, endPoint y: 189, distance: 5.1
click at [318, 189] on div at bounding box center [318, 189] width 13 height 10
drag, startPoint x: 324, startPoint y: 190, endPoint x: 334, endPoint y: 193, distance: 10.5
click at [334, 193] on div "example time blocks: [DATE] - 2.0 days [DATE]" at bounding box center [489, 164] width 379 height 178
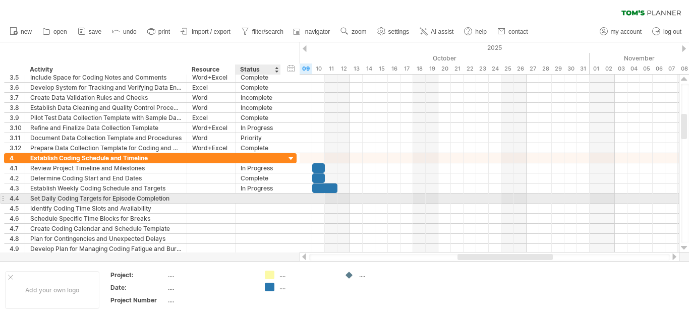
click at [248, 203] on div "**********" at bounding box center [150, 199] width 292 height 10
click at [246, 201] on div at bounding box center [258, 199] width 35 height 10
type input "**********"
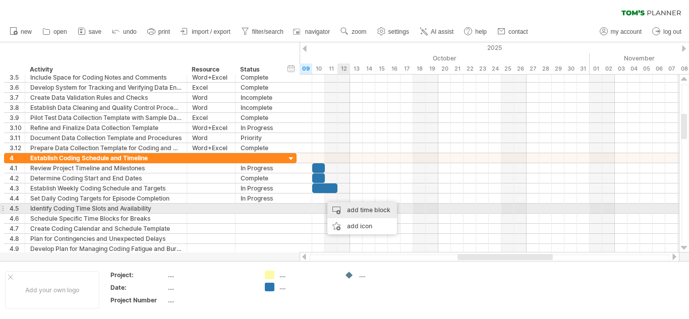
click at [350, 211] on div "add time block" at bounding box center [362, 210] width 70 height 16
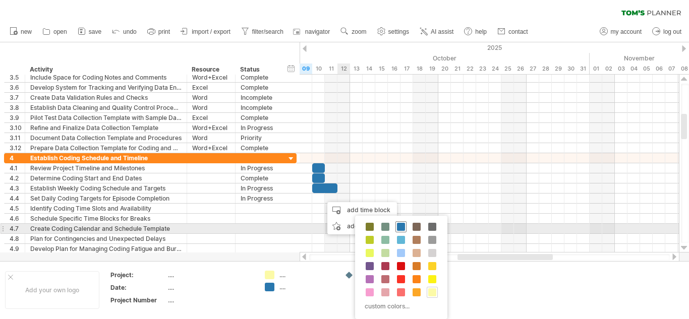
click at [401, 230] on span at bounding box center [401, 227] width 8 height 8
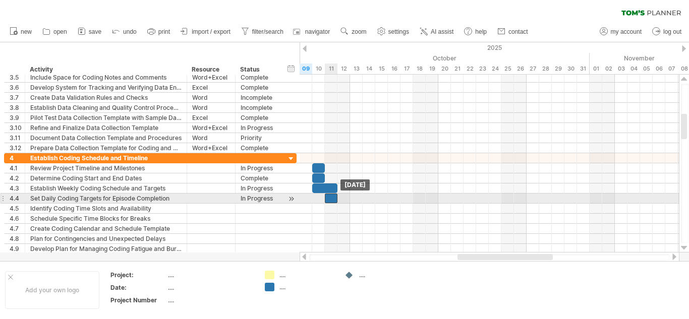
click at [332, 196] on div at bounding box center [331, 199] width 13 height 10
drag, startPoint x: 337, startPoint y: 201, endPoint x: 330, endPoint y: 200, distance: 7.6
click at [330, 200] on span at bounding box center [331, 199] width 4 height 10
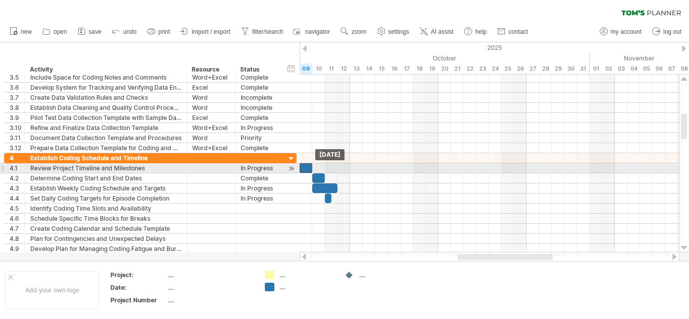
drag, startPoint x: 318, startPoint y: 167, endPoint x: 305, endPoint y: 162, distance: 14.2
drag, startPoint x: 305, startPoint y: 160, endPoint x: 307, endPoint y: 170, distance: 10.8
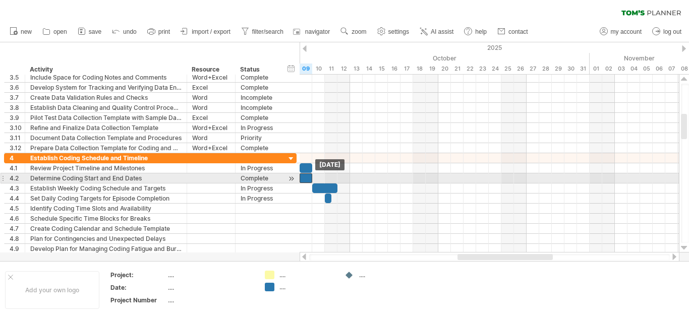
drag, startPoint x: 318, startPoint y: 183, endPoint x: 307, endPoint y: 181, distance: 10.8
click at [307, 181] on div at bounding box center [306, 178] width 13 height 10
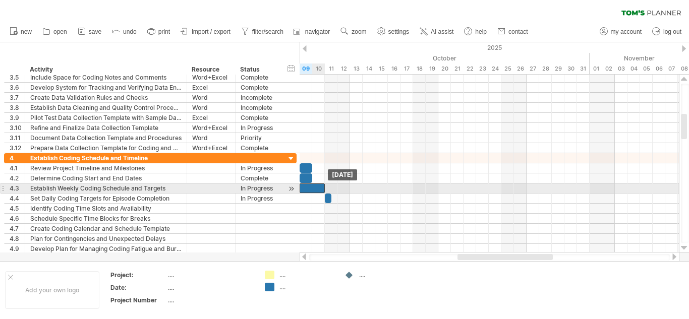
drag, startPoint x: 319, startPoint y: 190, endPoint x: 305, endPoint y: 189, distance: 14.2
click at [305, 189] on div at bounding box center [312, 189] width 25 height 10
click at [322, 189] on div at bounding box center [312, 189] width 25 height 10
drag, startPoint x: 324, startPoint y: 187, endPoint x: 333, endPoint y: 188, distance: 9.1
click at [333, 188] on div "example time blocks: [DATE] - 3.0 days [DATE]" at bounding box center [489, 164] width 379 height 178
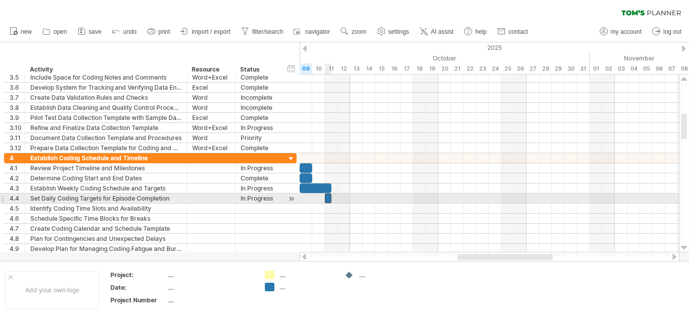
click at [327, 202] on div at bounding box center [328, 199] width 7 height 10
click at [321, 202] on div at bounding box center [489, 199] width 379 height 10
drag, startPoint x: 325, startPoint y: 200, endPoint x: 302, endPoint y: 199, distance: 22.7
click at [302, 199] on div at bounding box center [316, 199] width 32 height 10
drag, startPoint x: 330, startPoint y: 198, endPoint x: 309, endPoint y: 193, distance: 21.8
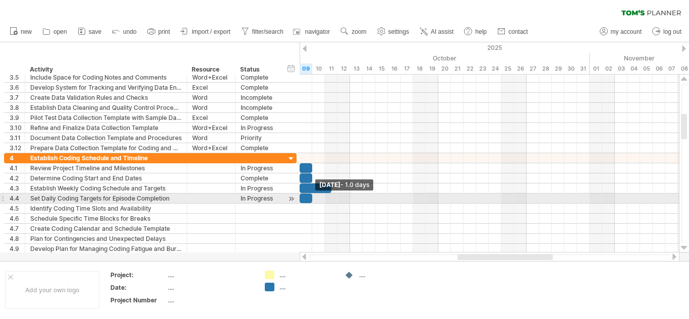
click at [309, 193] on div "example time blocks: [DATE] - 1.0 days [DATE] - 2.5 days" at bounding box center [489, 164] width 379 height 178
click at [309, 203] on div at bounding box center [489, 199] width 379 height 10
click at [310, 201] on div at bounding box center [306, 199] width 13 height 10
drag, startPoint x: 312, startPoint y: 199, endPoint x: 328, endPoint y: 199, distance: 16.1
click at [328, 199] on div at bounding box center [316, 199] width 32 height 10
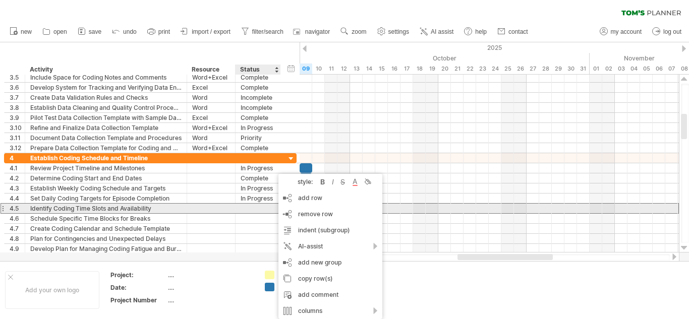
click at [273, 209] on div at bounding box center [258, 209] width 35 height 10
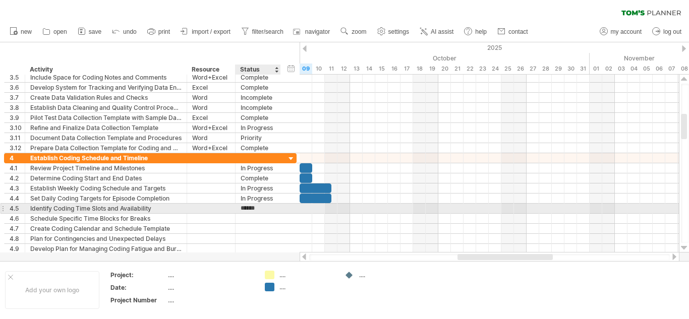
type input "**********"
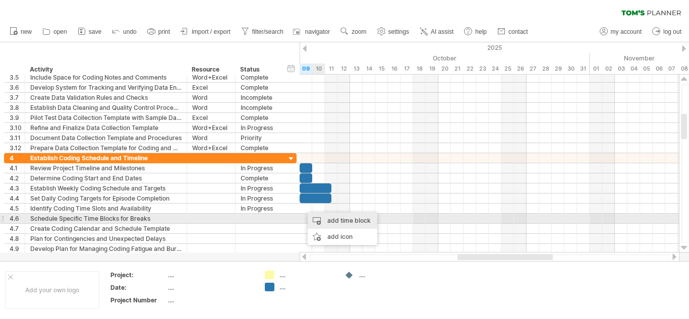
click at [324, 222] on div "add time block" at bounding box center [343, 221] width 70 height 16
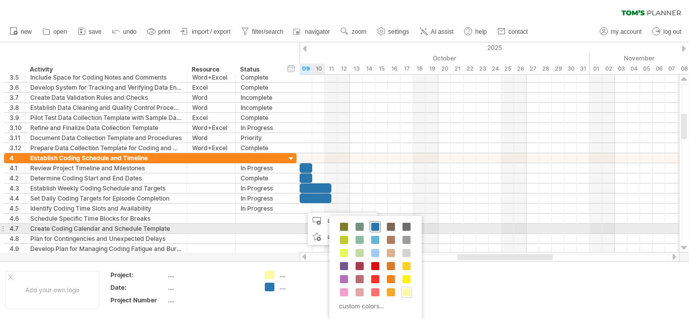
click at [379, 226] on span at bounding box center [375, 227] width 8 height 8
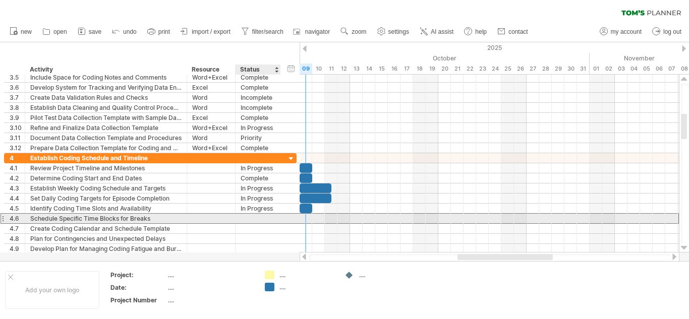
click at [252, 223] on div at bounding box center [258, 219] width 35 height 10
type input "**********"
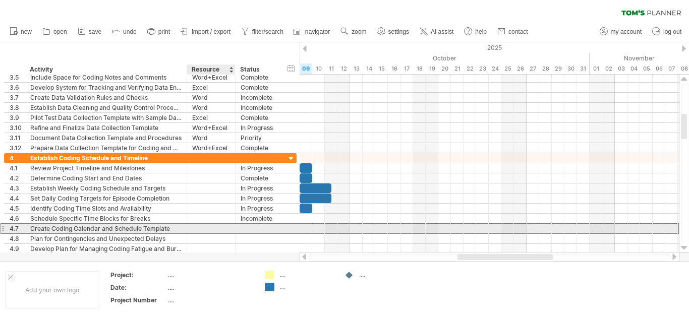
click at [240, 228] on div at bounding box center [257, 229] width 45 height 10
click at [226, 228] on div at bounding box center [211, 229] width 38 height 10
type input "*********"
click at [241, 230] on div at bounding box center [258, 229] width 35 height 10
type input "**********"
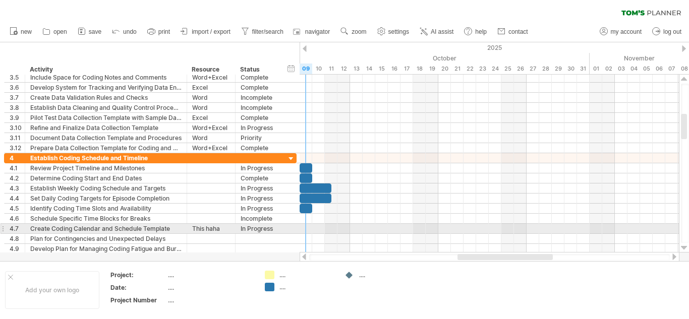
click at [301, 227] on div at bounding box center [489, 229] width 379 height 10
click at [305, 228] on div at bounding box center [489, 229] width 379 height 10
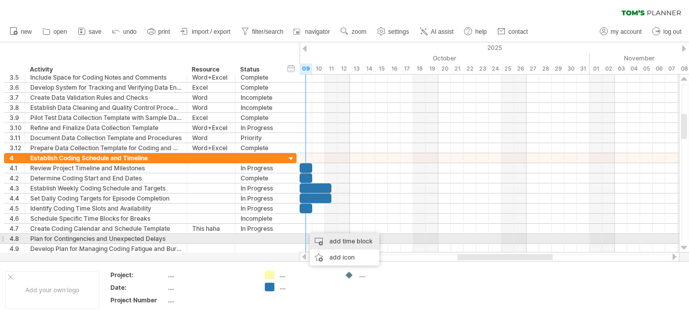
click at [332, 240] on div "add time block" at bounding box center [345, 241] width 70 height 16
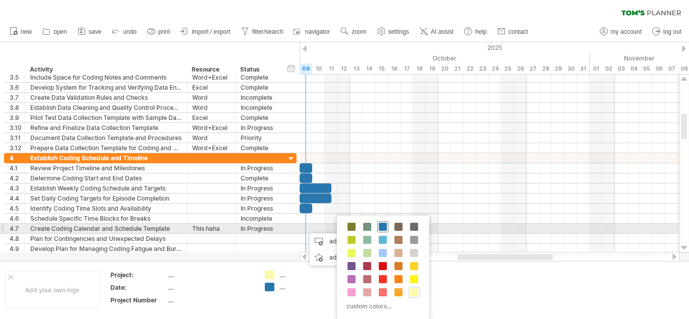
click at [384, 226] on span at bounding box center [383, 227] width 8 height 8
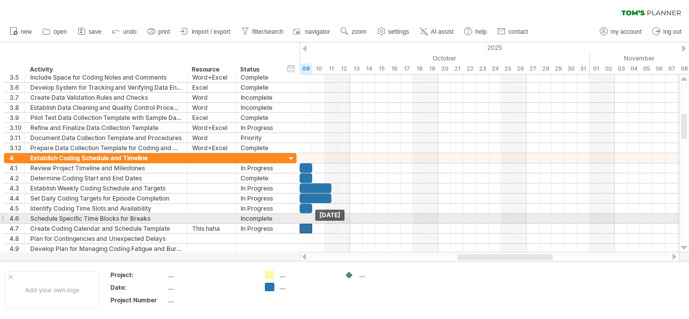
drag, startPoint x: 313, startPoint y: 225, endPoint x: 306, endPoint y: 223, distance: 6.9
click at [306, 223] on div "example time blocks: [DATE] [DATE]" at bounding box center [489, 164] width 379 height 178
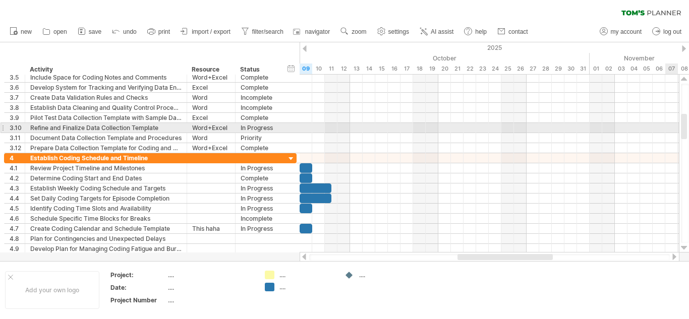
click at [688, 132] on div at bounding box center [685, 163] width 8 height 159
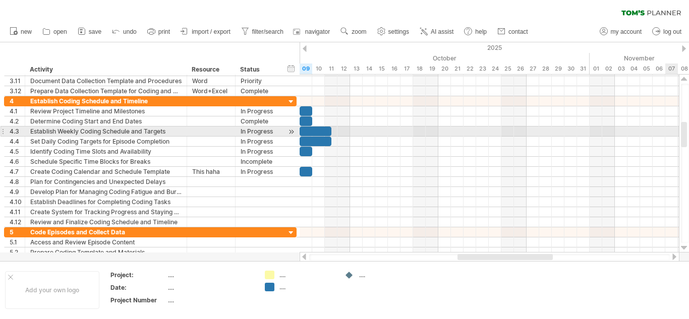
drag, startPoint x: 685, startPoint y: 126, endPoint x: 686, endPoint y: 135, distance: 9.1
click at [686, 135] on div at bounding box center [684, 134] width 6 height 25
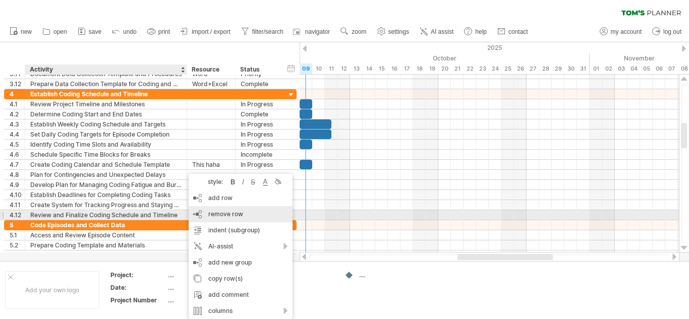
click at [235, 215] on span "remove row" at bounding box center [225, 214] width 35 height 8
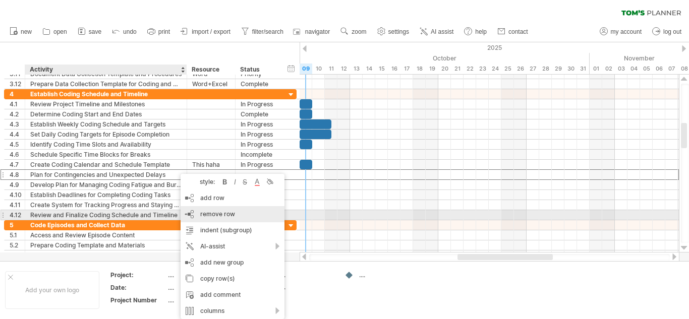
click at [217, 216] on span "remove row" at bounding box center [217, 214] width 35 height 8
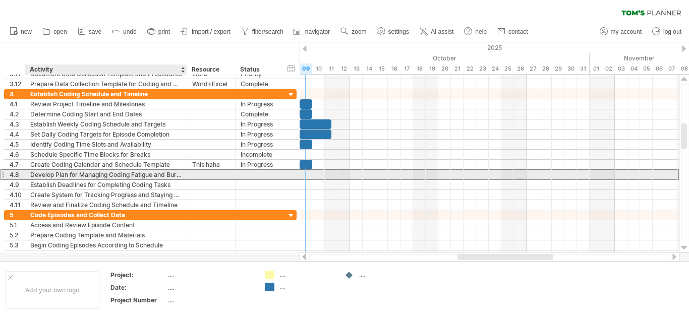
click at [283, 176] on div "**********" at bounding box center [150, 174] width 292 height 11
click at [256, 178] on div at bounding box center [258, 175] width 35 height 10
type input "**********"
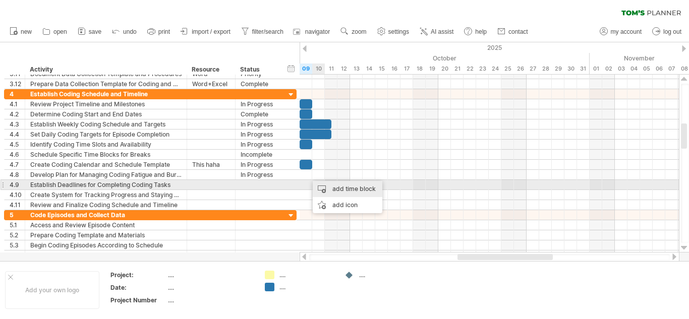
click at [328, 187] on div "add time block" at bounding box center [348, 189] width 70 height 16
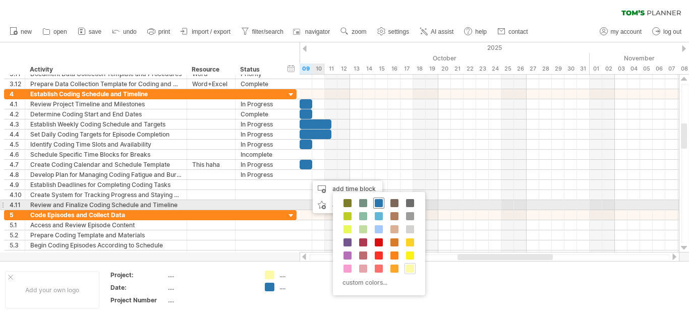
click at [381, 205] on span at bounding box center [379, 203] width 8 height 8
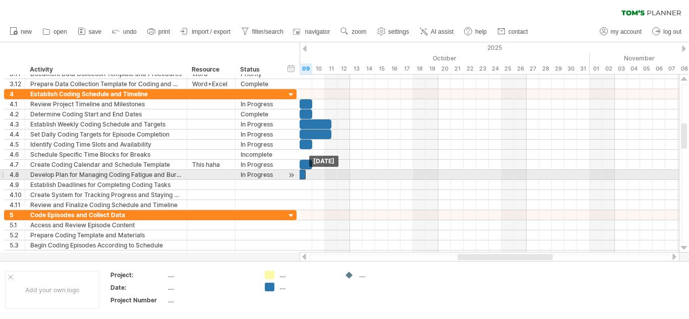
drag, startPoint x: 314, startPoint y: 175, endPoint x: 303, endPoint y: 172, distance: 11.5
click at [303, 172] on div at bounding box center [299, 175] width 13 height 10
click at [307, 175] on div at bounding box center [306, 175] width 13 height 10
drag, startPoint x: 312, startPoint y: 175, endPoint x: 325, endPoint y: 175, distance: 13.6
click at [325, 175] on span at bounding box center [325, 175] width 4 height 10
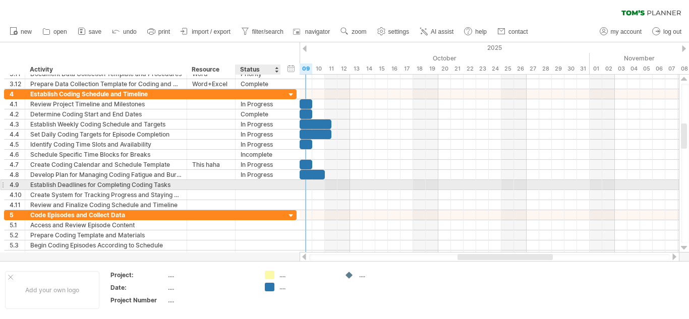
click at [241, 187] on div at bounding box center [258, 185] width 35 height 10
type input "********"
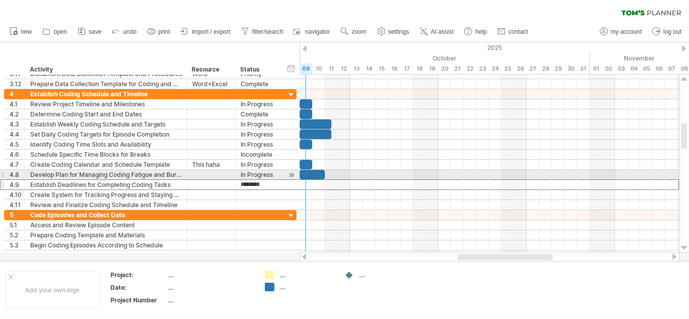
drag, startPoint x: 241, startPoint y: 187, endPoint x: 308, endPoint y: 169, distance: 69.2
click at [308, 169] on div "Trying to reach [DOMAIN_NAME] Connected again... 0% clear filter new 1" at bounding box center [344, 159] width 689 height 319
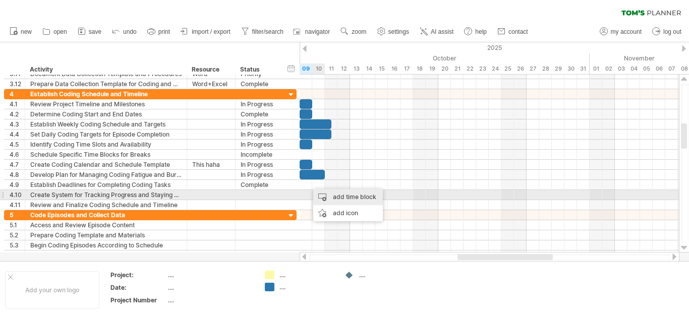
click at [336, 194] on div "add time block" at bounding box center [348, 197] width 70 height 16
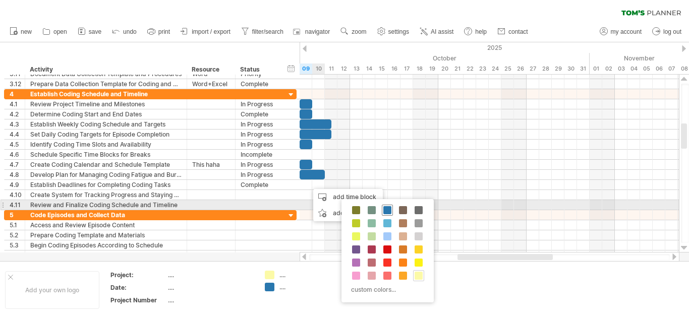
click at [389, 208] on span at bounding box center [387, 210] width 8 height 8
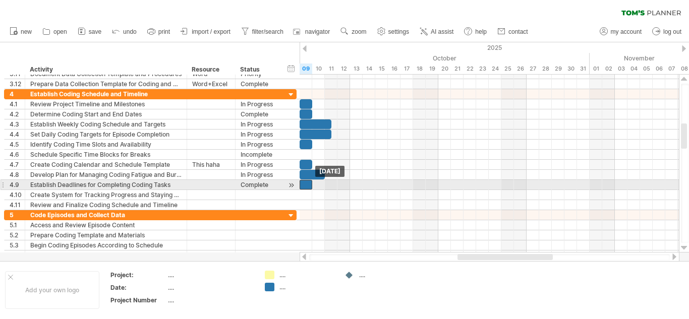
drag, startPoint x: 314, startPoint y: 185, endPoint x: 306, endPoint y: 183, distance: 7.7
click at [306, 183] on div at bounding box center [306, 185] width 13 height 10
drag, startPoint x: 311, startPoint y: 186, endPoint x: 323, endPoint y: 189, distance: 12.5
click at [323, 189] on span at bounding box center [325, 185] width 4 height 10
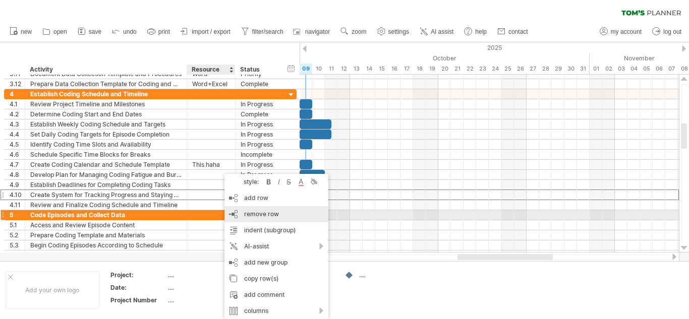
click at [254, 213] on span "remove row" at bounding box center [261, 214] width 35 height 8
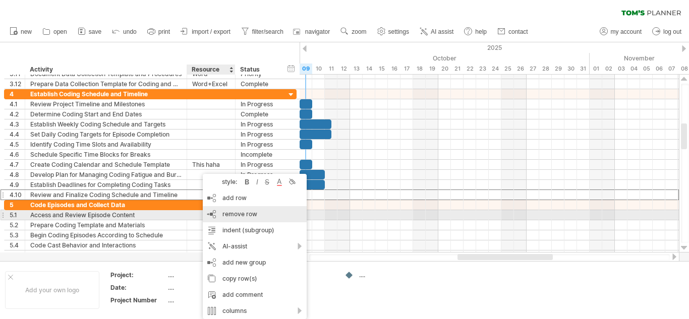
click at [233, 215] on span "remove row" at bounding box center [239, 214] width 35 height 8
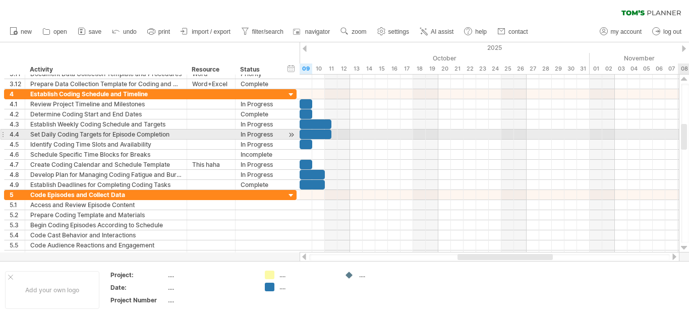
drag, startPoint x: 687, startPoint y: 141, endPoint x: 685, endPoint y: 136, distance: 5.4
click at [685, 136] on div at bounding box center [685, 163] width 8 height 159
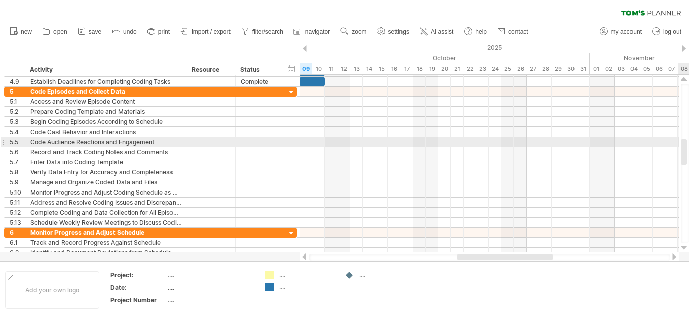
drag, startPoint x: 685, startPoint y: 136, endPoint x: 688, endPoint y: 151, distance: 15.5
click at [688, 151] on div at bounding box center [685, 163] width 8 height 159
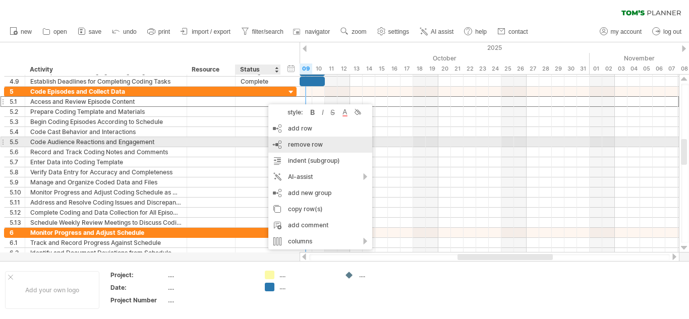
click at [298, 144] on span "remove row" at bounding box center [305, 145] width 35 height 8
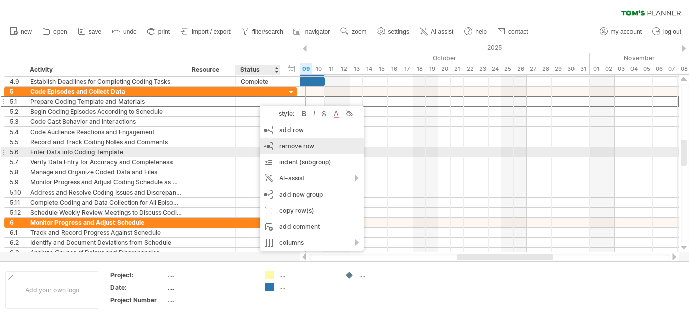
click at [292, 150] on div "remove row remove selected rows" at bounding box center [312, 146] width 104 height 16
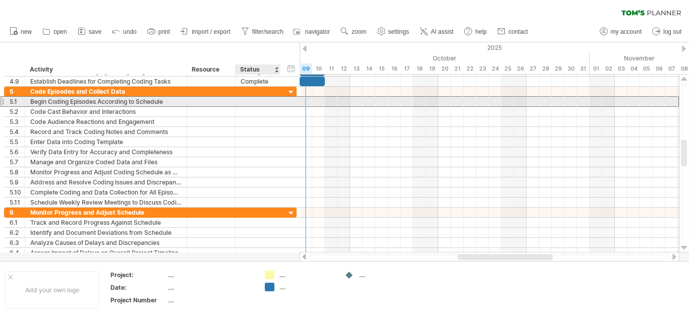
click at [269, 98] on div at bounding box center [258, 102] width 35 height 10
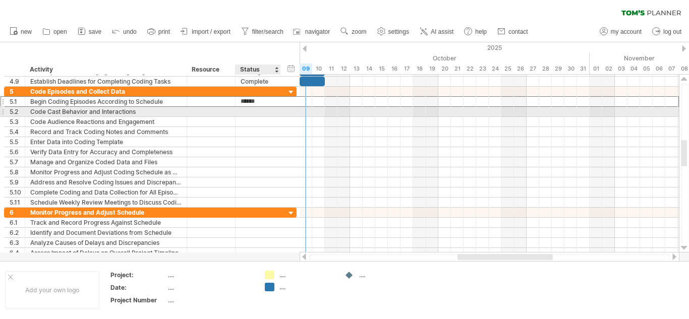
type input "**********"
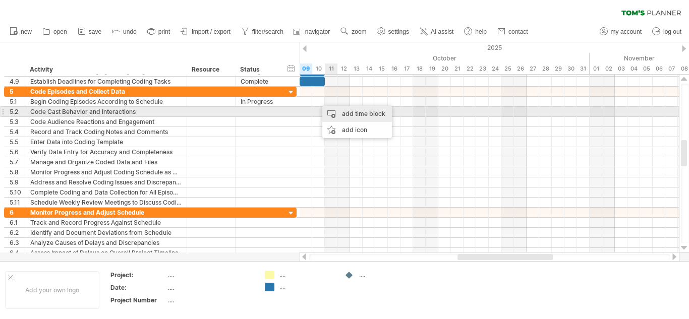
click at [333, 112] on div "add time block" at bounding box center [357, 114] width 70 height 16
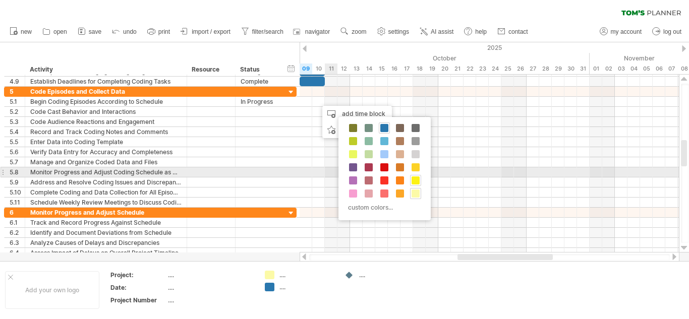
click at [414, 175] on div at bounding box center [415, 180] width 11 height 11
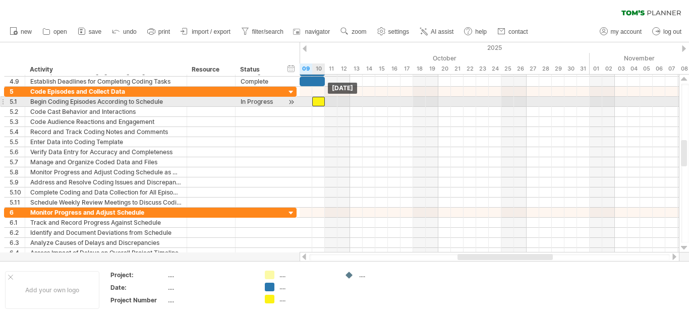
drag, startPoint x: 326, startPoint y: 102, endPoint x: 320, endPoint y: 101, distance: 6.2
click at [320, 101] on div at bounding box center [318, 102] width 13 height 10
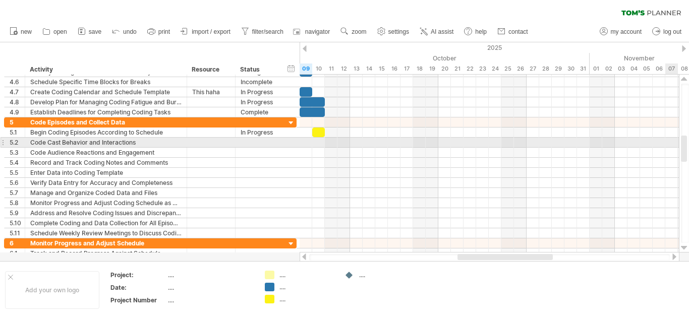
drag, startPoint x: 685, startPoint y: 152, endPoint x: 672, endPoint y: 148, distance: 14.4
click at [672, 148] on div "Trying to reach [DOMAIN_NAME] Connected again... 0% clear filter new 1" at bounding box center [344, 159] width 689 height 319
click at [159, 141] on div "Code Cast Behavior and Interactions" at bounding box center [105, 143] width 151 height 10
type input "**********"
click at [261, 142] on div at bounding box center [258, 143] width 35 height 10
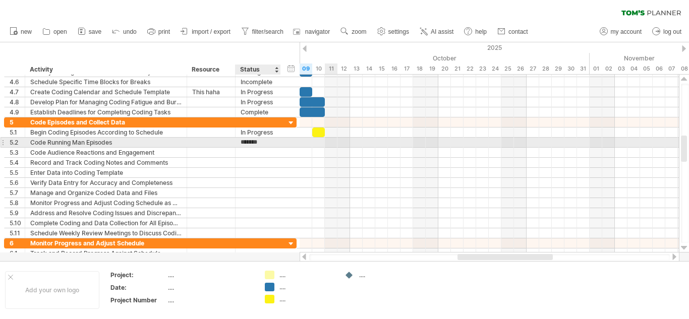
type input "**********"
click at [220, 142] on div at bounding box center [211, 143] width 38 height 10
type input "*"
click at [316, 144] on div at bounding box center [489, 142] width 379 height 11
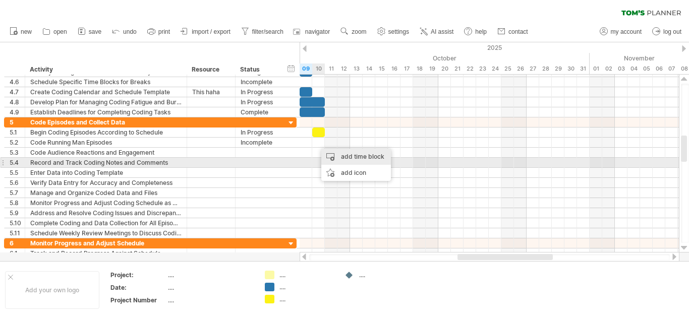
click at [352, 162] on div "add time block" at bounding box center [356, 157] width 70 height 16
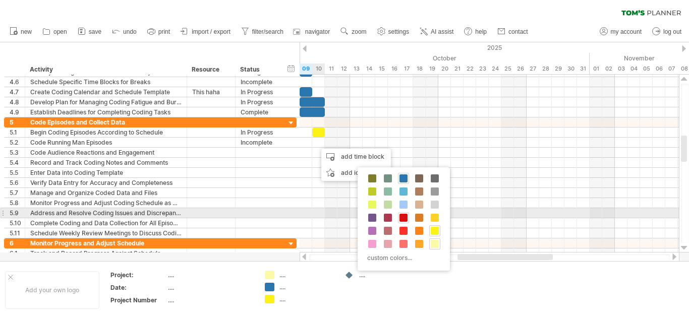
click at [405, 218] on span at bounding box center [403, 218] width 8 height 8
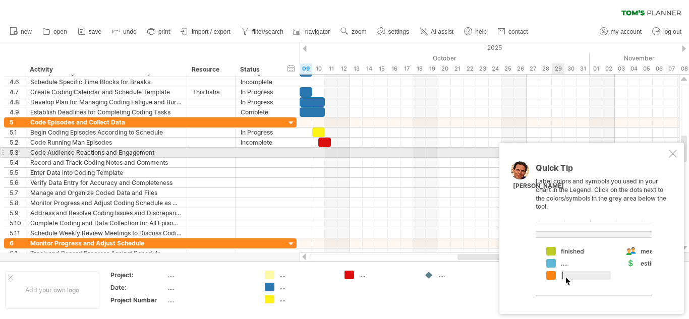
click at [674, 151] on div at bounding box center [673, 154] width 8 height 8
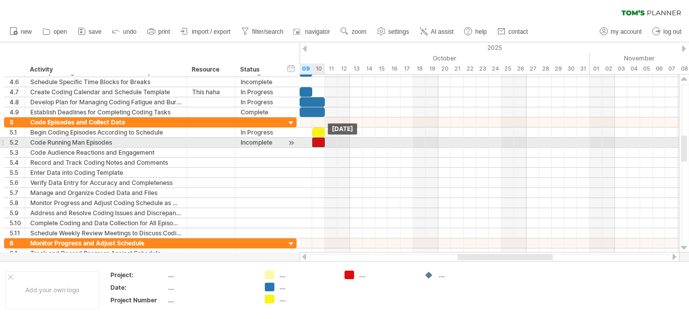
drag, startPoint x: 328, startPoint y: 144, endPoint x: 321, endPoint y: 142, distance: 7.8
click at [321, 142] on div at bounding box center [318, 143] width 13 height 10
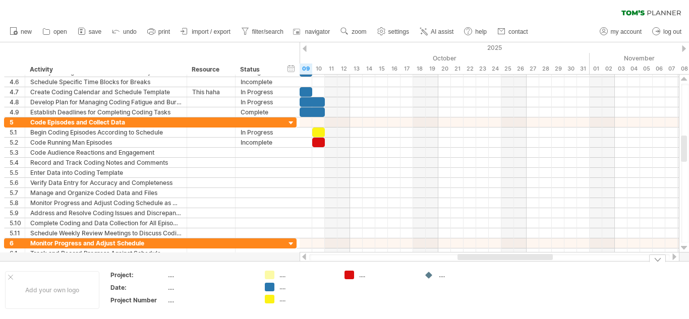
click at [365, 276] on div "...." at bounding box center [386, 275] width 55 height 9
type input "**********"
click at [369, 292] on td "Running man" at bounding box center [379, 290] width 80 height 39
click at [280, 298] on div "...." at bounding box center [306, 299] width 55 height 9
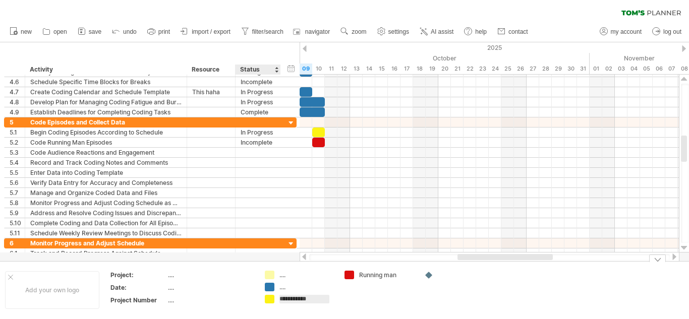
type input "**********"
click at [280, 285] on div "...." at bounding box center [306, 287] width 55 height 9
type input "****"
click at [177, 275] on div "...." at bounding box center [210, 275] width 85 height 9
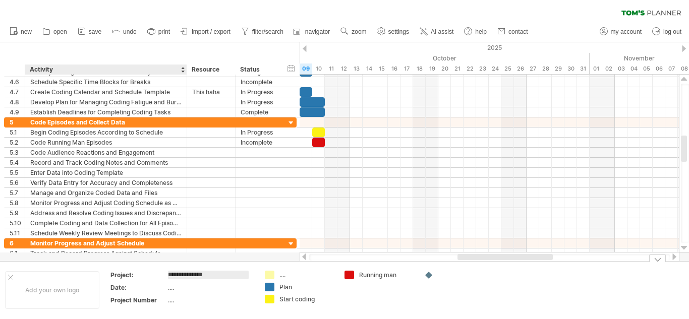
type input "**********"
click at [195, 291] on div "...." at bounding box center [210, 287] width 85 height 9
type input "*********"
click at [390, 305] on td "Running man" at bounding box center [379, 290] width 80 height 39
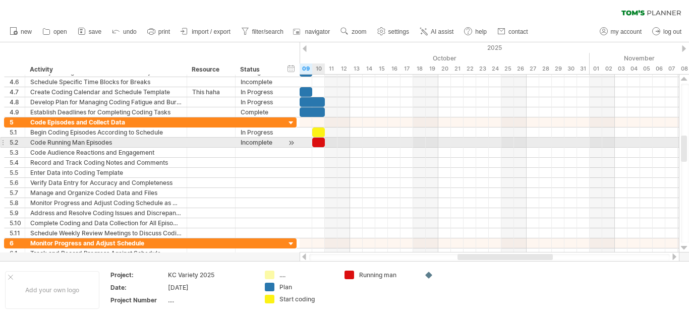
click at [319, 144] on div at bounding box center [318, 143] width 13 height 10
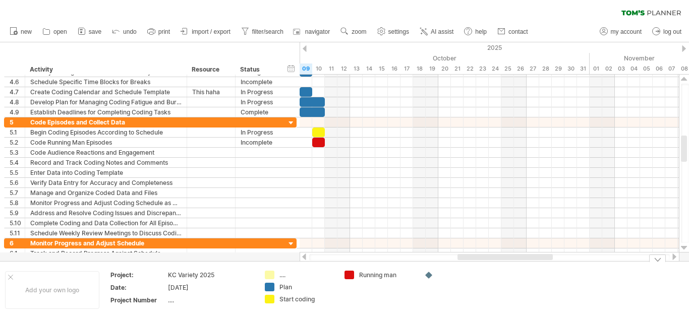
click at [383, 316] on div "Add your own logo Project: KC Variety 2025 Date: [DATE] Project Number .... ...…" at bounding box center [344, 289] width 689 height 57
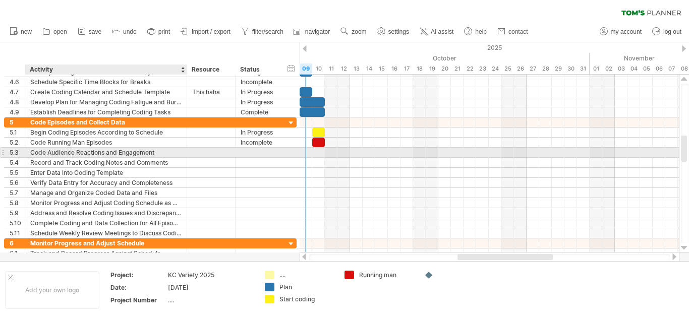
click at [173, 152] on div "Code Audience Reactions and Engagement" at bounding box center [105, 153] width 151 height 10
type input "**********"
click at [251, 155] on div at bounding box center [258, 153] width 35 height 10
type input "**********"
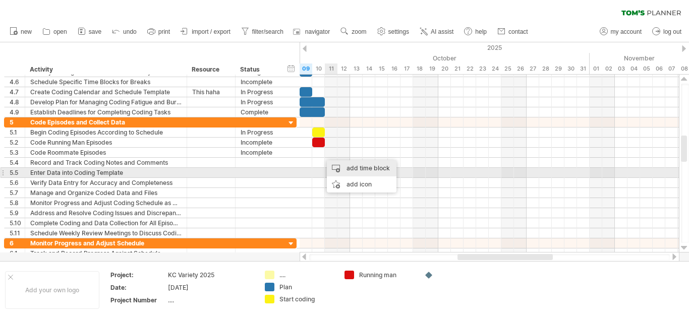
click at [342, 170] on div "add time block" at bounding box center [362, 168] width 70 height 16
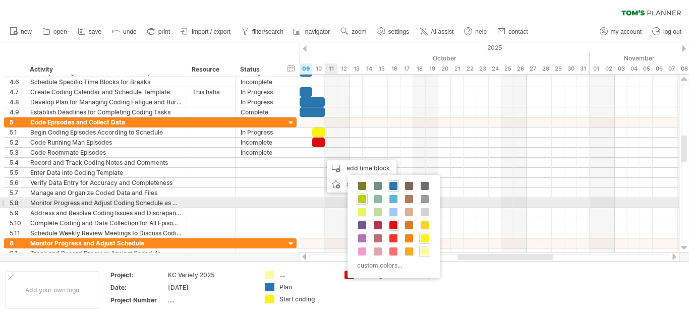
click at [363, 200] on span at bounding box center [362, 199] width 8 height 8
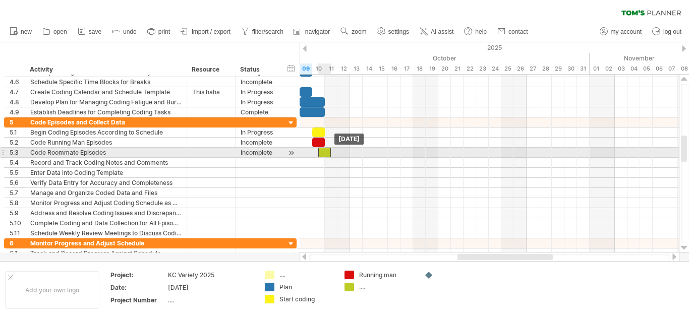
drag, startPoint x: 329, startPoint y: 154, endPoint x: 322, endPoint y: 155, distance: 6.6
click at [322, 155] on div at bounding box center [324, 153] width 13 height 10
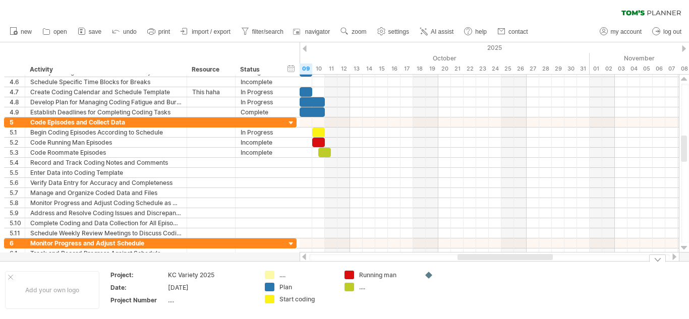
click at [358, 289] on div "...." at bounding box center [379, 287] width 70 height 9
click at [363, 287] on div "...." at bounding box center [386, 287] width 55 height 9
type input "********"
click at [370, 303] on td "Running man Roommate" at bounding box center [379, 290] width 80 height 39
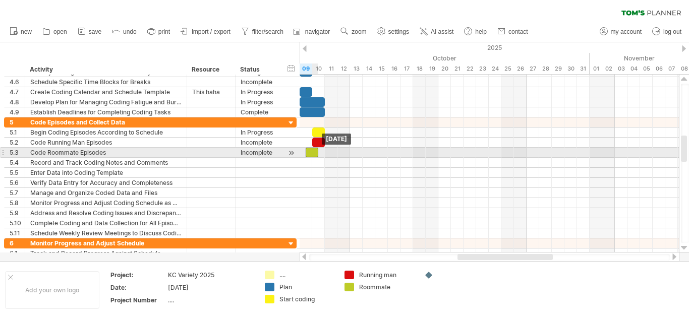
drag, startPoint x: 321, startPoint y: 150, endPoint x: 312, endPoint y: 148, distance: 9.3
click at [312, 148] on div at bounding box center [312, 153] width 13 height 10
drag, startPoint x: 315, startPoint y: 153, endPoint x: 358, endPoint y: 154, distance: 42.4
click at [358, 154] on div at bounding box center [356, 153] width 13 height 10
click at [360, 153] on div at bounding box center [362, 153] width 13 height 10
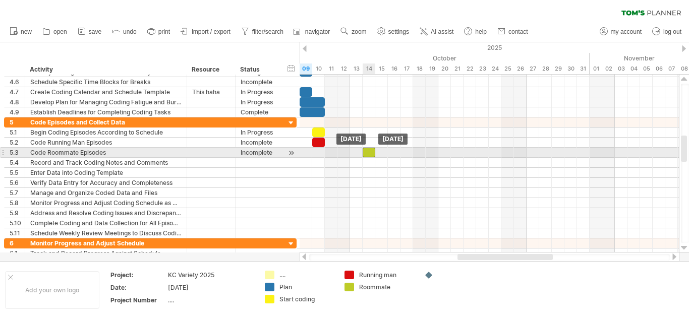
drag, startPoint x: 359, startPoint y: 153, endPoint x: 366, endPoint y: 157, distance: 7.7
click at [366, 157] on div at bounding box center [369, 153] width 13 height 10
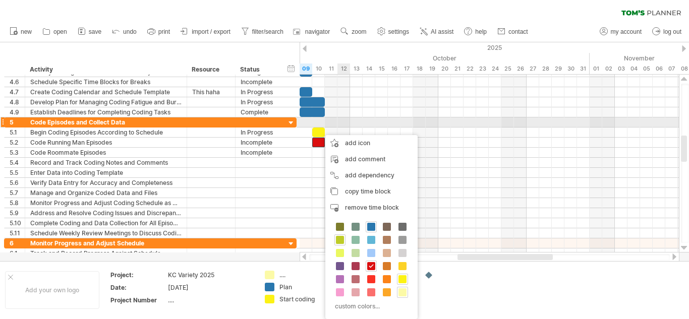
click at [345, 127] on div at bounding box center [489, 122] width 379 height 10
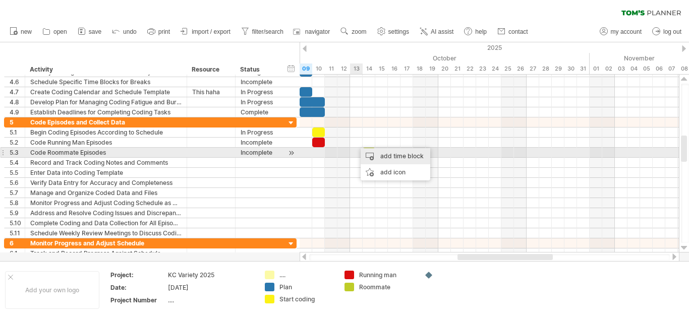
click at [377, 158] on div "add time block" at bounding box center [396, 156] width 70 height 16
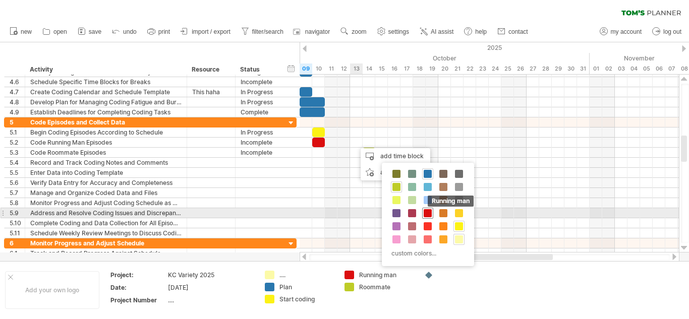
click at [427, 211] on span at bounding box center [428, 213] width 8 height 8
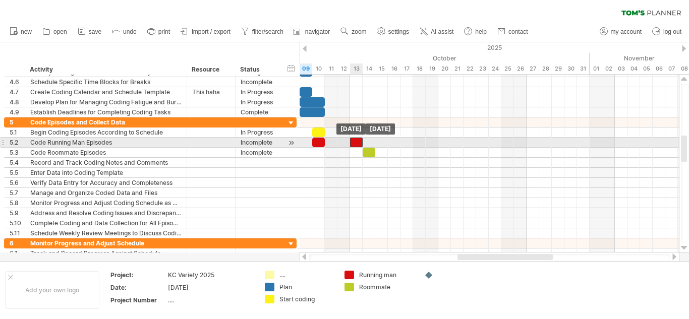
drag, startPoint x: 360, startPoint y: 142, endPoint x: 355, endPoint y: 140, distance: 5.3
click at [355, 140] on div at bounding box center [356, 143] width 13 height 10
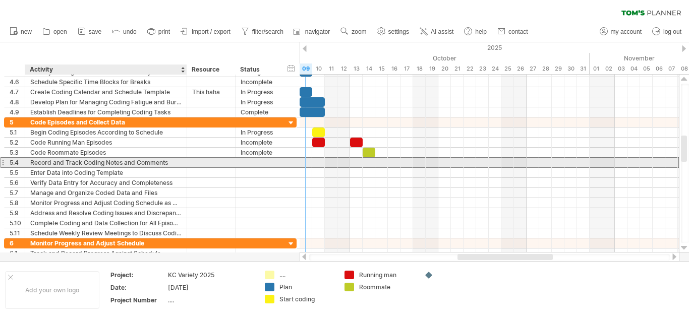
click at [170, 164] on div "Record and Track Coding Notes and Comments" at bounding box center [105, 163] width 151 height 10
type input "*"
type input "**********"
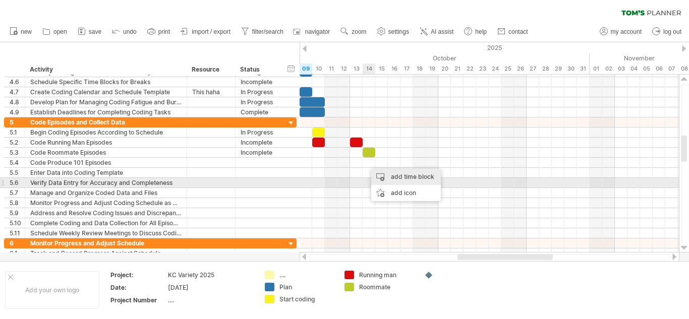
click at [385, 179] on div "add time block" at bounding box center [406, 177] width 70 height 16
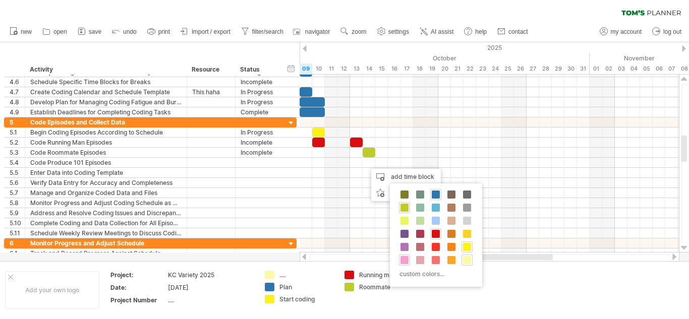
click at [406, 260] on span at bounding box center [404, 260] width 8 height 8
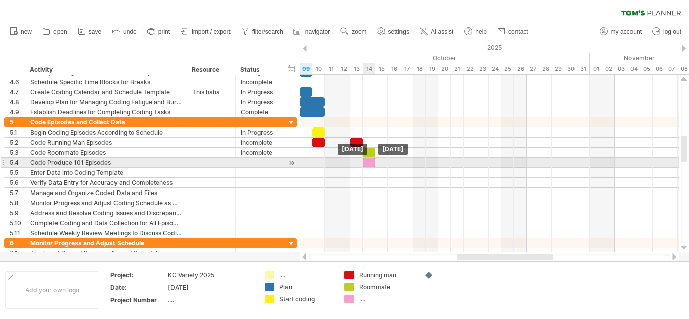
drag, startPoint x: 378, startPoint y: 162, endPoint x: 372, endPoint y: 162, distance: 5.5
click at [372, 162] on div at bounding box center [369, 163] width 13 height 10
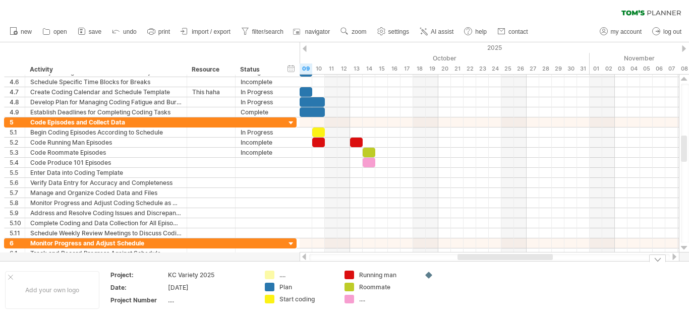
click at [371, 303] on div "...." at bounding box center [386, 299] width 55 height 9
type input "**********"
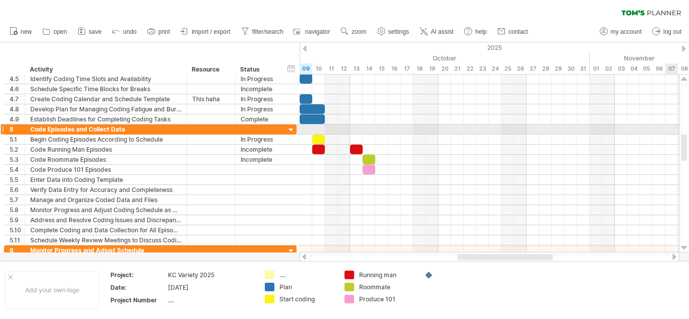
drag, startPoint x: 686, startPoint y: 143, endPoint x: 665, endPoint y: 142, distance: 20.7
click at [665, 142] on div "Trying to reach [DOMAIN_NAME] Connected again... 0% clear filter new 1" at bounding box center [344, 159] width 689 height 319
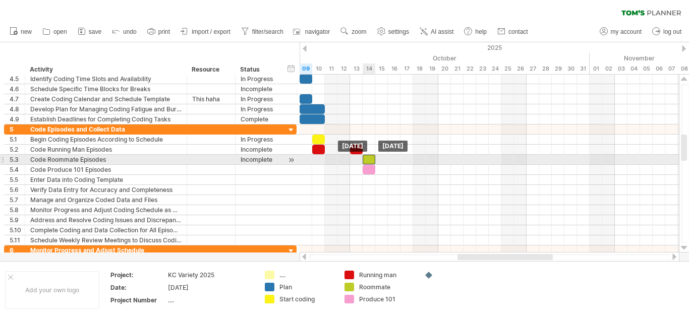
click at [369, 161] on div at bounding box center [369, 160] width 13 height 10
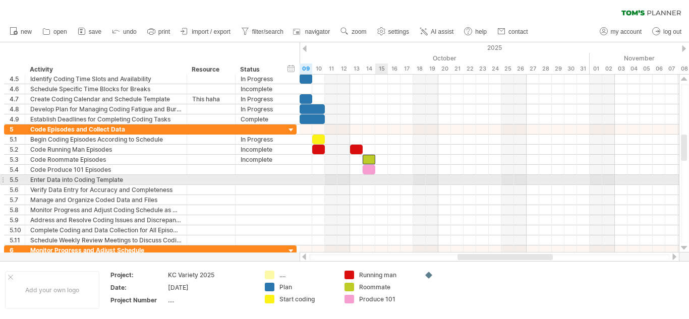
click at [385, 183] on div at bounding box center [489, 180] width 379 height 10
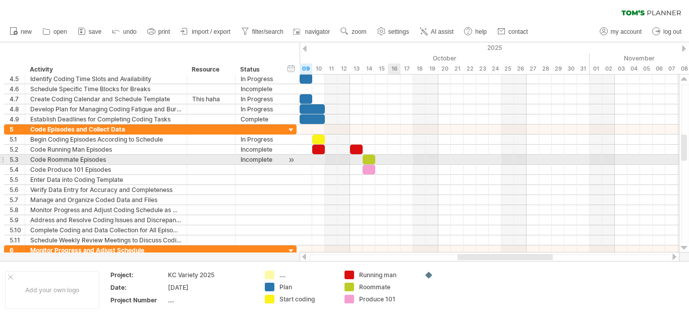
click at [390, 162] on div at bounding box center [489, 160] width 379 height 10
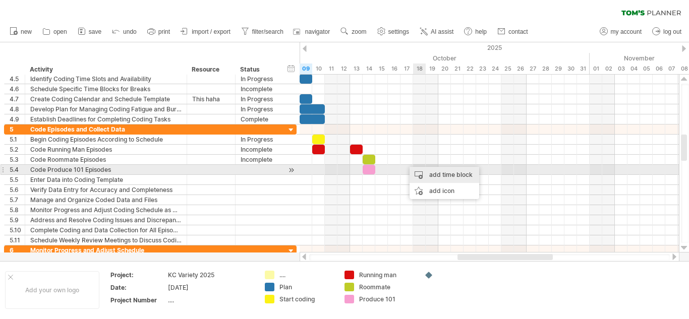
click at [428, 174] on div "add time block" at bounding box center [444, 175] width 70 height 16
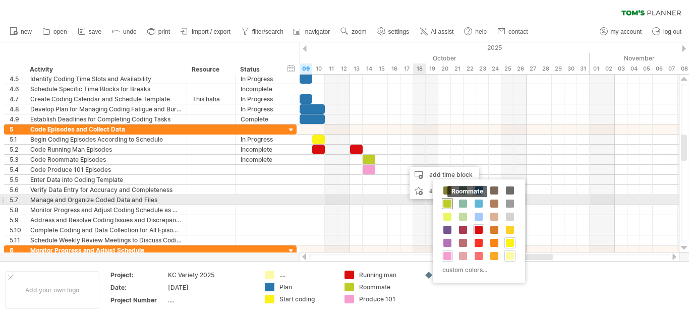
click at [450, 203] on span at bounding box center [447, 204] width 8 height 8
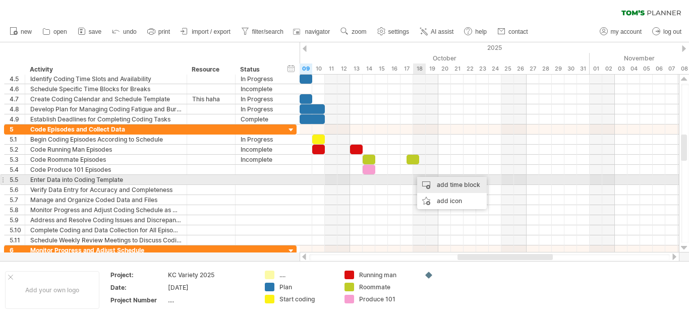
click at [428, 182] on div "add time block" at bounding box center [452, 185] width 70 height 16
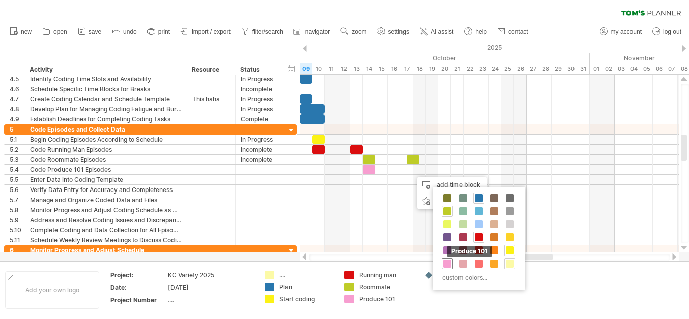
click at [449, 262] on span at bounding box center [447, 264] width 8 height 8
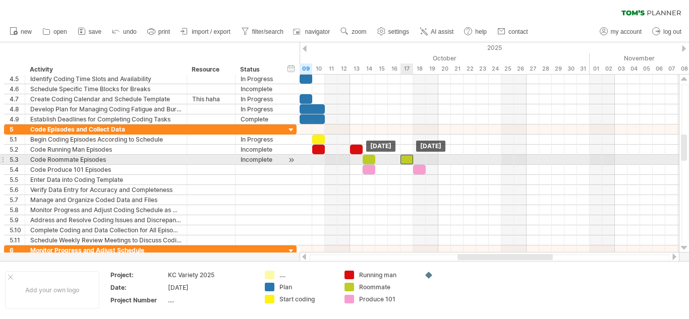
drag, startPoint x: 410, startPoint y: 159, endPoint x: 405, endPoint y: 159, distance: 5.1
click at [405, 159] on div at bounding box center [406, 160] width 13 height 10
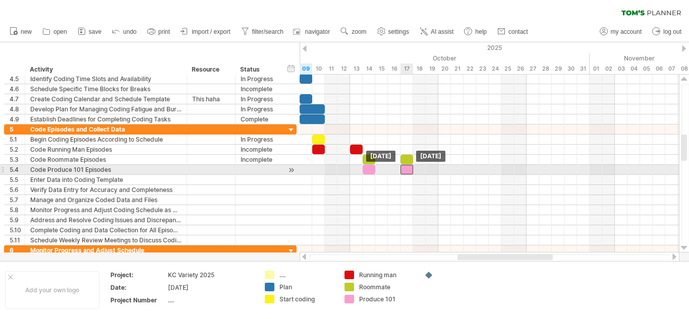
drag, startPoint x: 422, startPoint y: 170, endPoint x: 411, endPoint y: 170, distance: 10.6
click at [411, 170] on div at bounding box center [406, 170] width 13 height 10
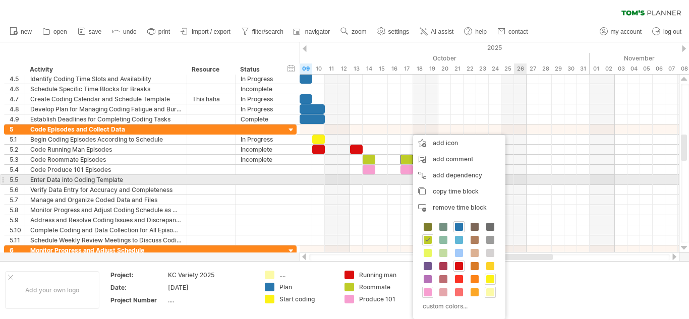
click at [542, 189] on body "progress(100%) Trying to reach [DOMAIN_NAME] Connected again... 0% clear filter…" at bounding box center [344, 160] width 689 height 321
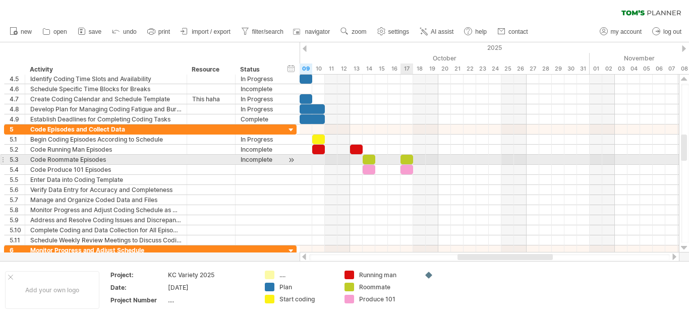
click at [405, 158] on div at bounding box center [406, 160] width 13 height 10
drag, startPoint x: 413, startPoint y: 159, endPoint x: 422, endPoint y: 162, distance: 9.4
click at [422, 162] on div "example time blocks: [DATE] - 2.0 days [DATE]" at bounding box center [489, 164] width 379 height 178
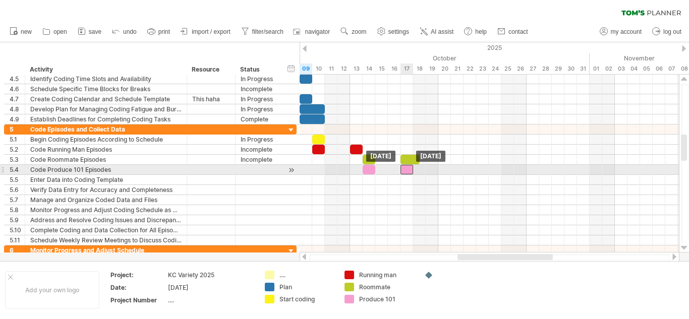
click at [413, 170] on div at bounding box center [406, 170] width 13 height 10
click at [414, 170] on div at bounding box center [412, 170] width 13 height 10
click at [409, 167] on div at bounding box center [406, 170] width 13 height 10
drag, startPoint x: 414, startPoint y: 170, endPoint x: 422, endPoint y: 171, distance: 8.6
click at [422, 171] on div "example time blocks: [DATE] - 2.0 days [DATE]" at bounding box center [489, 164] width 379 height 178
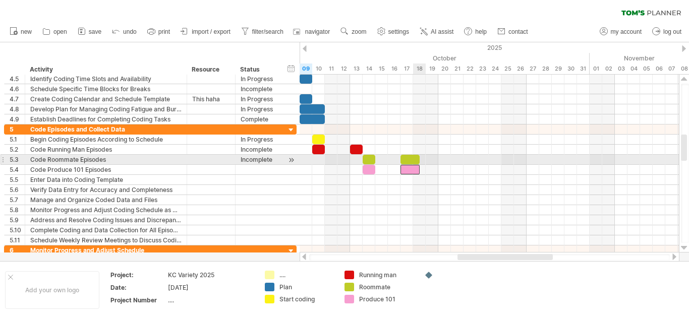
click at [417, 162] on div at bounding box center [409, 160] width 19 height 10
click at [422, 159] on div at bounding box center [412, 160] width 25 height 10
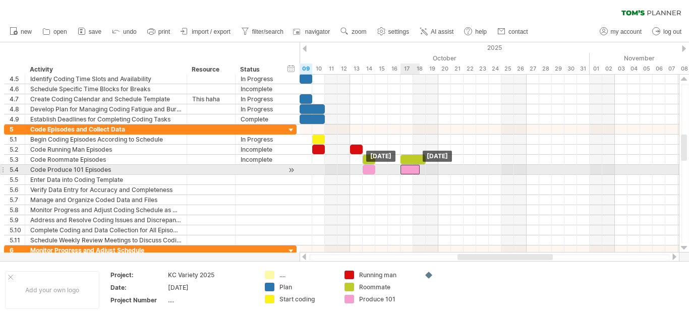
click at [417, 170] on div at bounding box center [409, 170] width 19 height 10
click at [422, 170] on div at bounding box center [412, 170] width 25 height 10
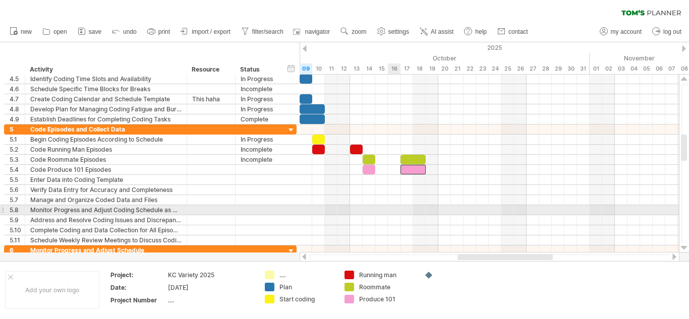
click at [393, 203] on div at bounding box center [489, 200] width 379 height 10
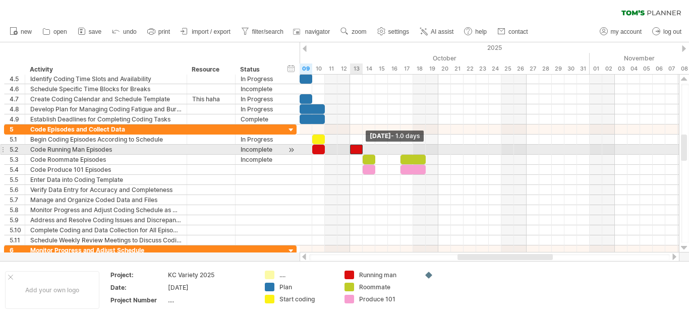
click at [361, 147] on span at bounding box center [363, 150] width 4 height 10
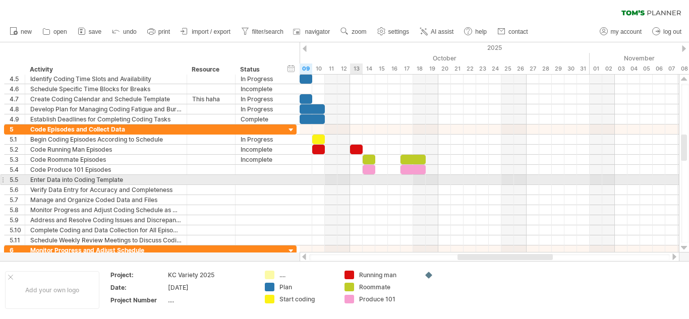
click at [353, 175] on div at bounding box center [489, 180] width 379 height 10
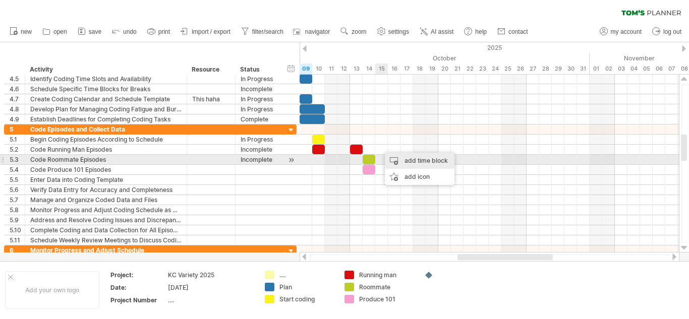
click at [393, 161] on div "add time block" at bounding box center [420, 161] width 70 height 16
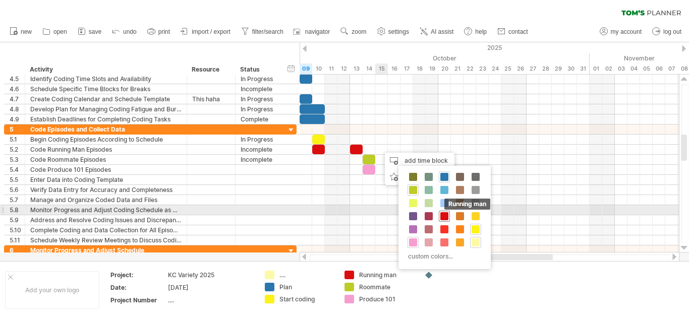
click at [446, 215] on span at bounding box center [444, 216] width 8 height 8
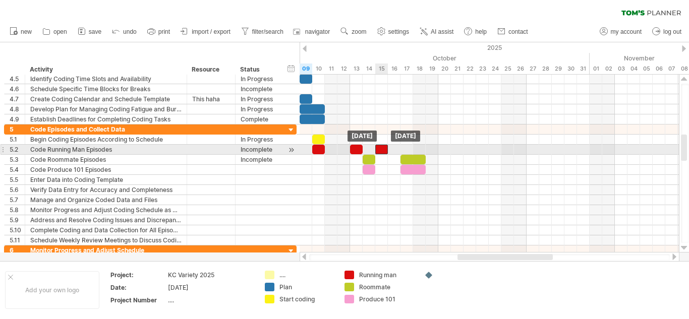
drag, startPoint x: 388, startPoint y: 147, endPoint x: 382, endPoint y: 145, distance: 7.0
click at [382, 145] on div at bounding box center [381, 150] width 13 height 10
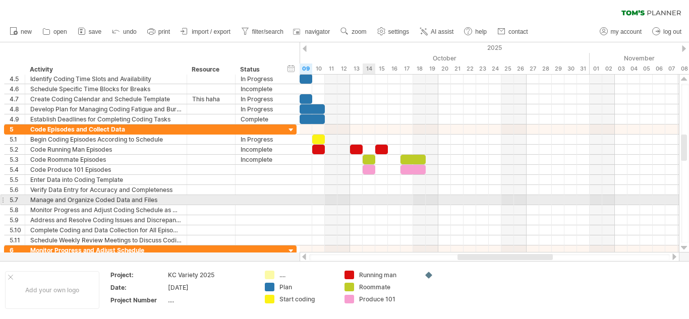
click at [363, 200] on div at bounding box center [489, 200] width 379 height 10
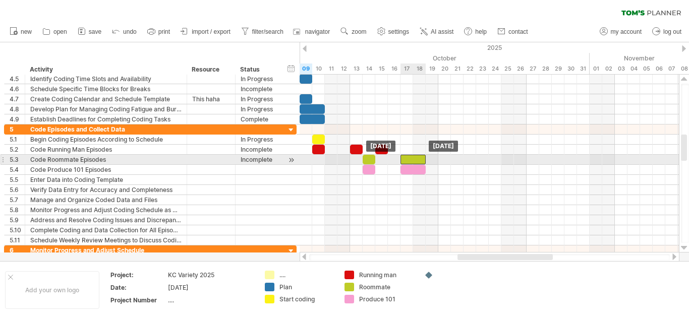
click at [421, 156] on div at bounding box center [412, 160] width 25 height 10
click at [432, 158] on div at bounding box center [489, 160] width 379 height 10
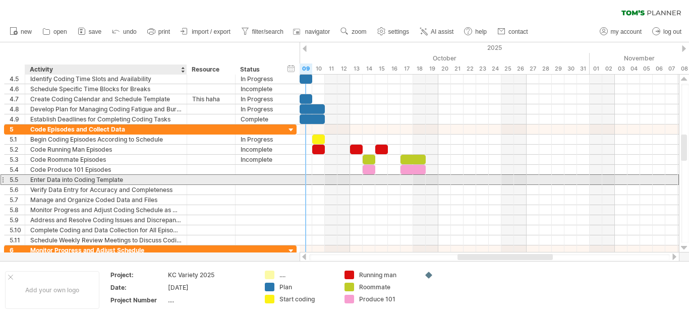
click at [96, 180] on div "Enter Data into Coding Template" at bounding box center [105, 180] width 151 height 10
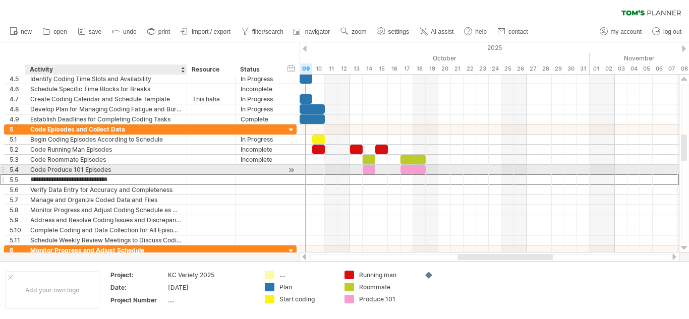
click at [133, 170] on div "Code Produce 101 Episodes" at bounding box center [105, 170] width 151 height 10
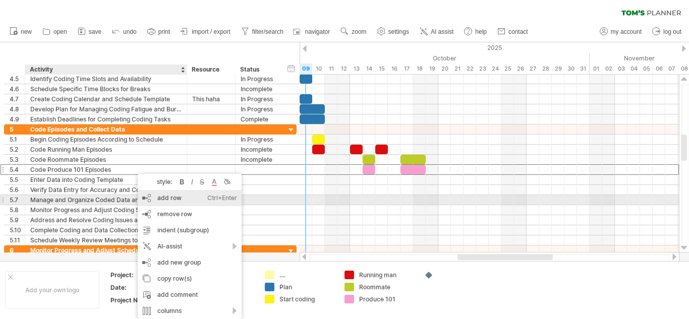
click at [172, 200] on div "add row Ctrl+Enter Cmd+Enter" at bounding box center [190, 198] width 104 height 16
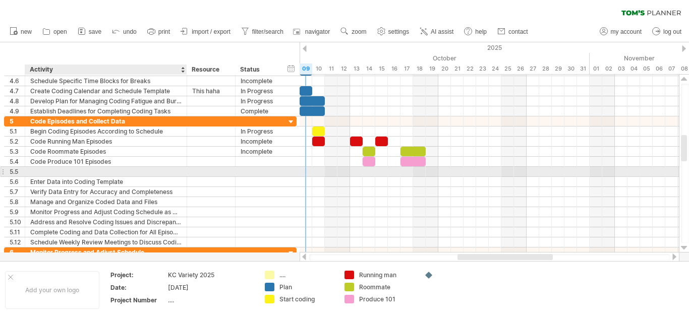
click at [132, 169] on div at bounding box center [105, 172] width 151 height 10
type input "**********"
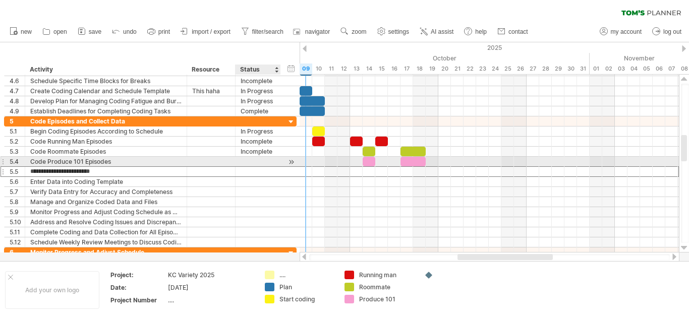
click at [260, 162] on div at bounding box center [258, 162] width 35 height 10
type input "**********"
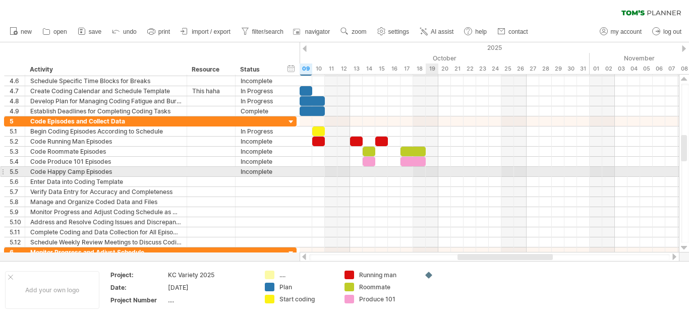
click at [430, 170] on div at bounding box center [489, 172] width 379 height 10
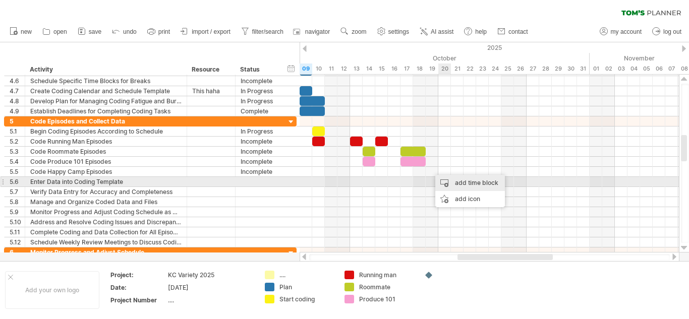
click at [450, 184] on div "add time block" at bounding box center [470, 183] width 70 height 16
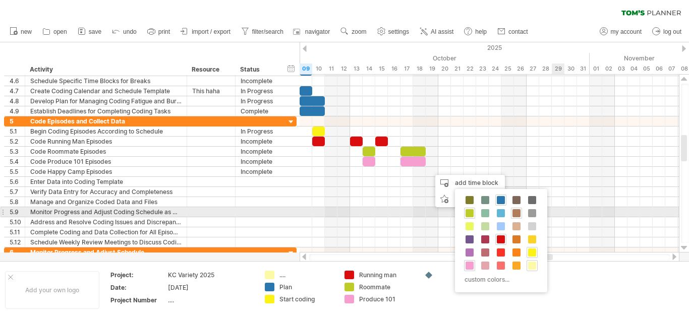
click at [511, 213] on div at bounding box center [516, 213] width 11 height 11
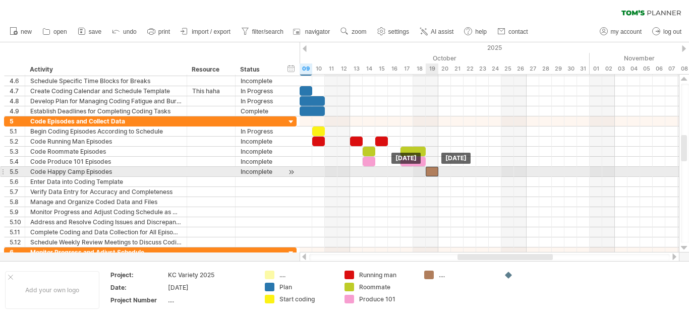
drag, startPoint x: 440, startPoint y: 172, endPoint x: 433, endPoint y: 170, distance: 7.7
click at [433, 170] on div at bounding box center [432, 172] width 13 height 10
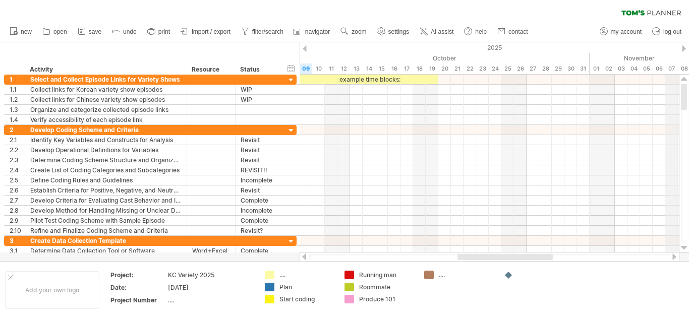
drag, startPoint x: 685, startPoint y: 152, endPoint x: 675, endPoint y: 71, distance: 81.9
click at [675, 71] on div "Trying to reach [DOMAIN_NAME] Connected again... 0% clear filter new 1" at bounding box center [344, 159] width 689 height 319
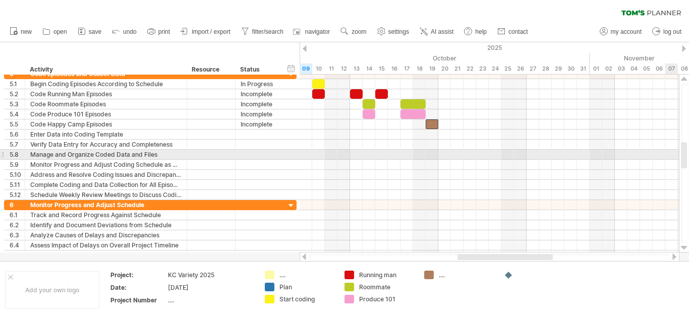
drag, startPoint x: 684, startPoint y: 96, endPoint x: 688, endPoint y: 155, distance: 58.7
click at [688, 155] on div at bounding box center [685, 163] width 8 height 159
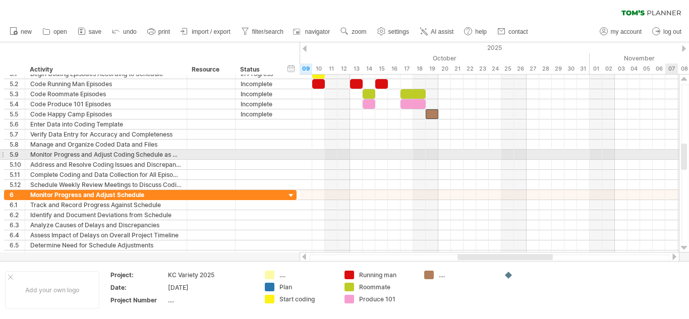
click at [685, 156] on div at bounding box center [684, 157] width 6 height 26
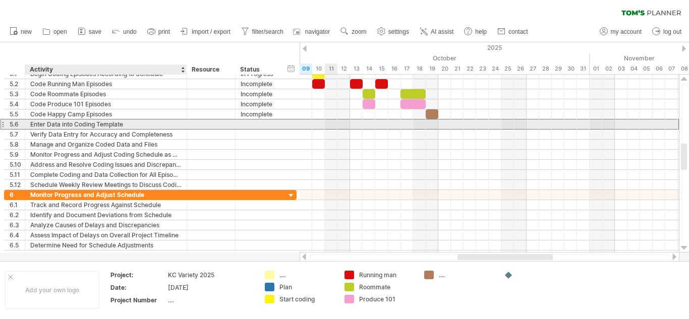
click at [150, 126] on div "Enter Data into Coding Template" at bounding box center [105, 125] width 151 height 10
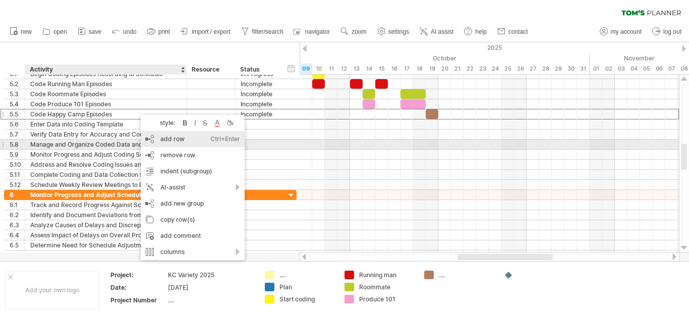
click at [184, 142] on div "add row Ctrl+Enter Cmd+Enter" at bounding box center [193, 139] width 104 height 16
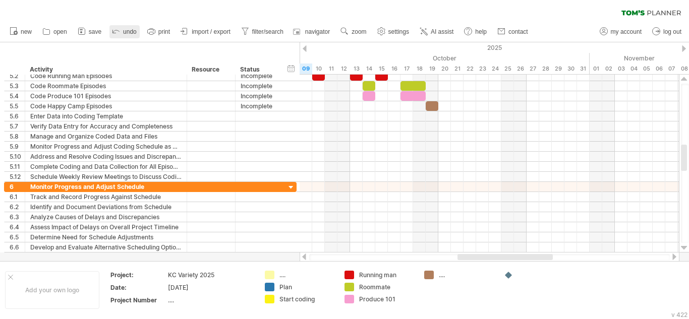
click at [120, 34] on icon at bounding box center [116, 31] width 10 height 10
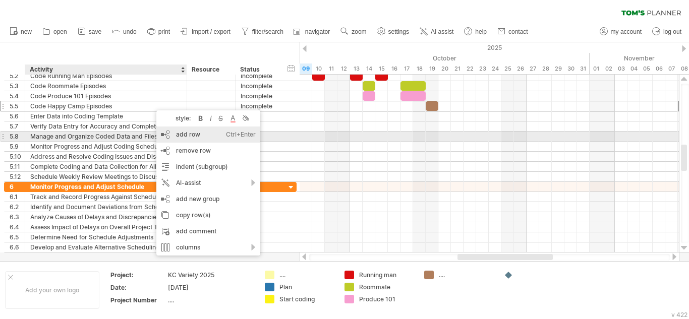
click at [201, 136] on div "add row Ctrl+Enter Cmd+Enter" at bounding box center [208, 135] width 104 height 16
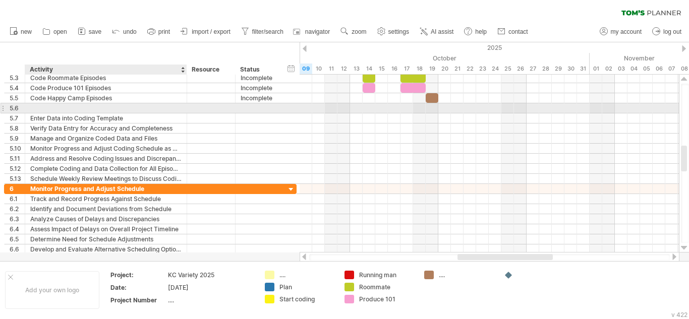
click at [128, 108] on div at bounding box center [105, 108] width 151 height 10
type input "**********"
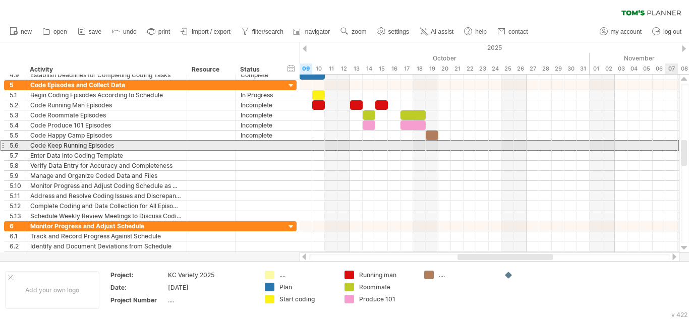
drag, startPoint x: 685, startPoint y: 152, endPoint x: 683, endPoint y: 146, distance: 6.2
click at [683, 146] on div at bounding box center [684, 153] width 6 height 26
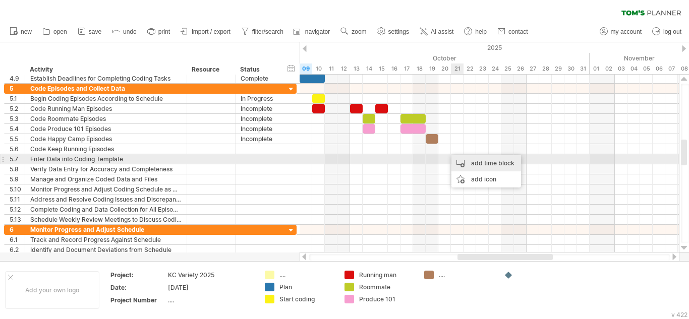
click at [465, 162] on div "add time block" at bounding box center [486, 163] width 70 height 16
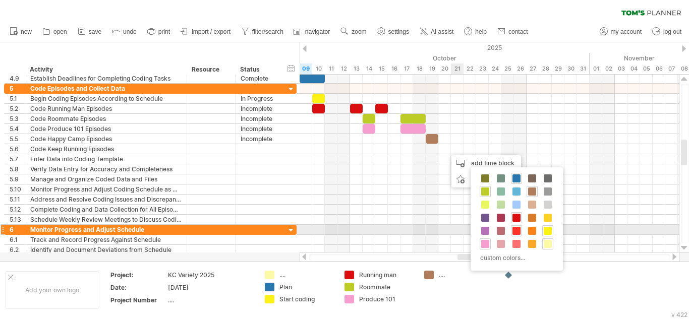
click at [514, 229] on span at bounding box center [516, 231] width 8 height 8
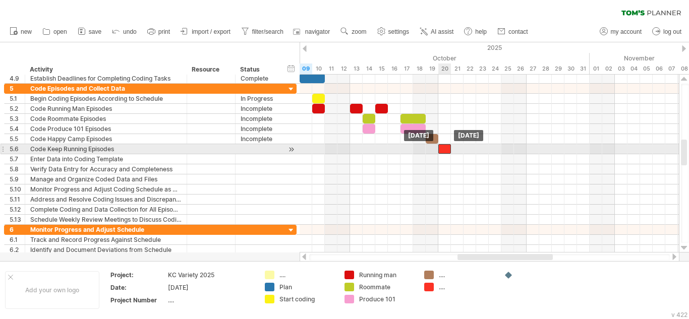
drag, startPoint x: 454, startPoint y: 148, endPoint x: 446, endPoint y: 149, distance: 8.1
click at [446, 149] on div at bounding box center [444, 149] width 13 height 10
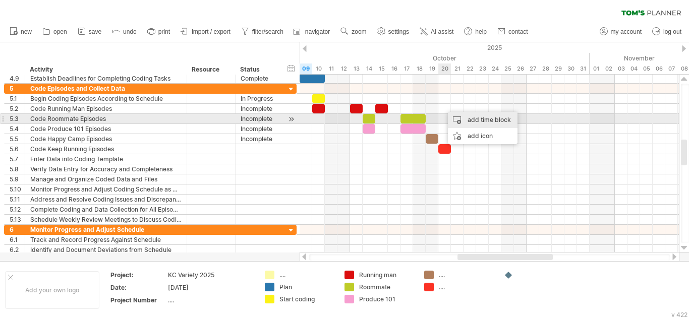
click at [461, 122] on div "add time block" at bounding box center [483, 120] width 70 height 16
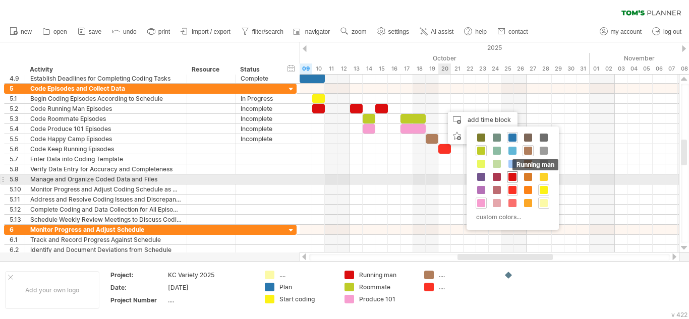
click at [509, 175] on span at bounding box center [512, 177] width 8 height 8
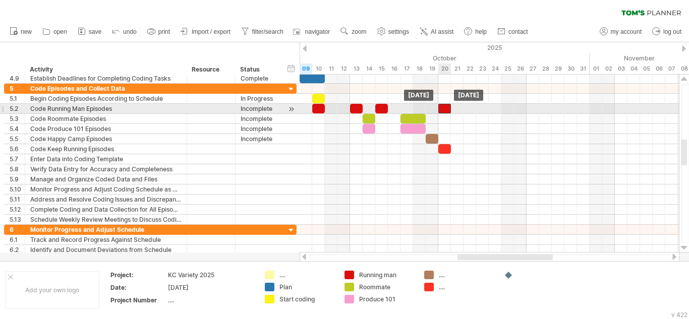
drag, startPoint x: 453, startPoint y: 107, endPoint x: 446, endPoint y: 105, distance: 7.3
click at [446, 105] on div at bounding box center [444, 109] width 13 height 10
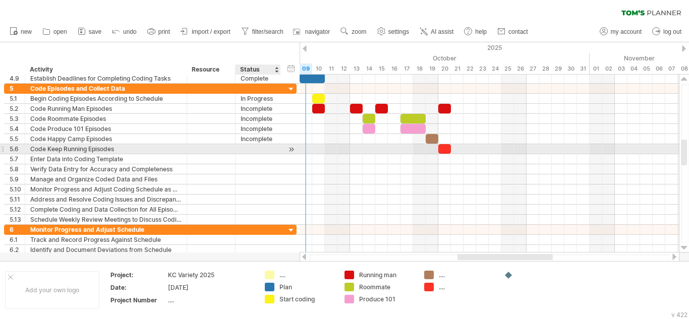
click at [244, 151] on div at bounding box center [258, 149] width 35 height 10
type input "**********"
click at [165, 146] on div "Code Keep Running Episodes" at bounding box center [105, 149] width 151 height 10
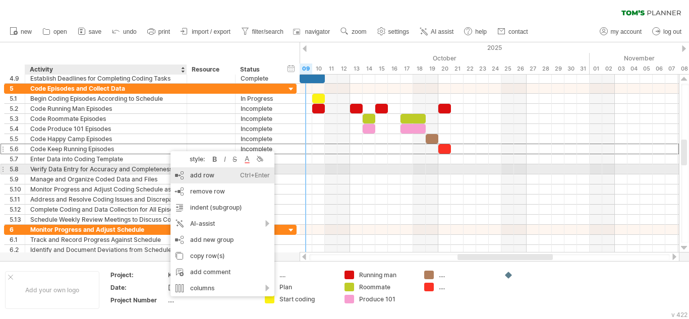
click at [199, 173] on div "add row Ctrl+Enter Cmd+Enter" at bounding box center [222, 175] width 104 height 16
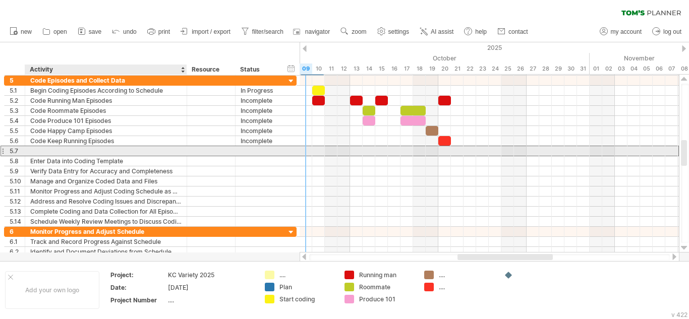
click at [132, 149] on div at bounding box center [105, 151] width 151 height 10
click at [50, 154] on div at bounding box center [105, 151] width 151 height 10
type input "**********"
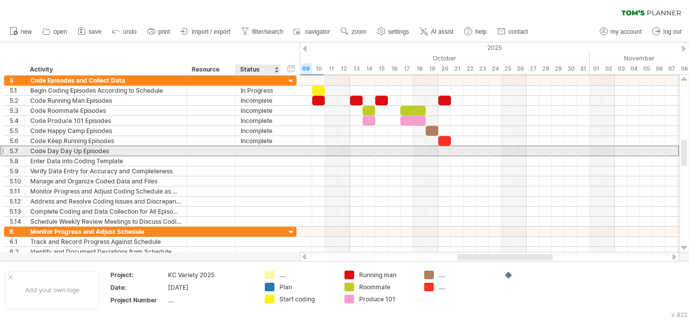
click at [283, 153] on div "**********" at bounding box center [150, 151] width 292 height 11
click at [277, 152] on div at bounding box center [279, 151] width 5 height 10
click at [254, 148] on div at bounding box center [258, 151] width 35 height 10
click at [254, 148] on input "*" at bounding box center [258, 151] width 35 height 10
type input "*"
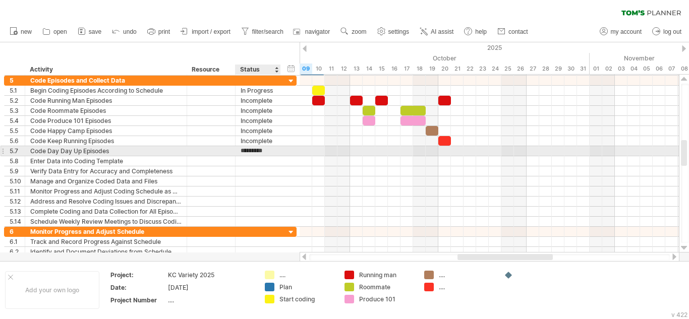
type input "**********"
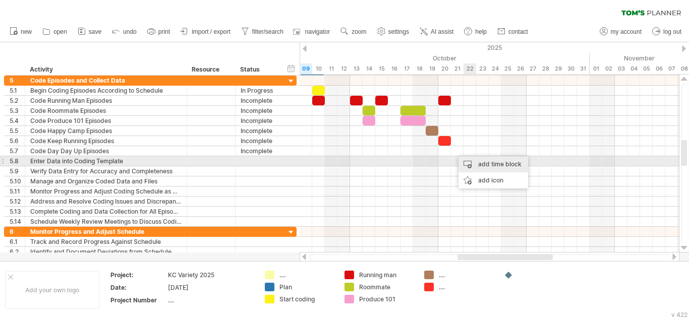
click at [476, 164] on div "add time block" at bounding box center [493, 164] width 70 height 16
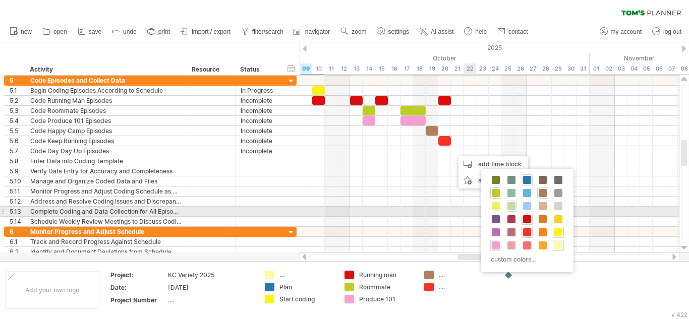
click at [511, 207] on span at bounding box center [511, 206] width 8 height 8
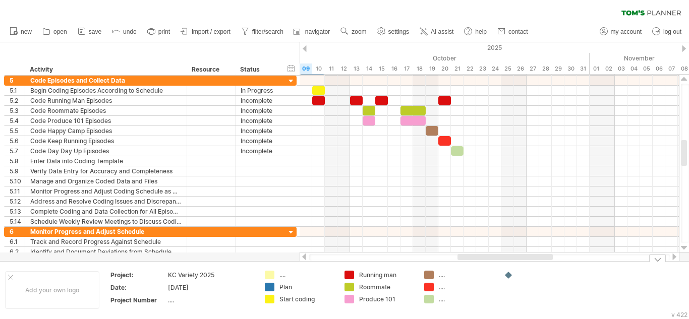
click at [444, 303] on div "...." at bounding box center [466, 299] width 55 height 9
type input "**********"
click at [443, 294] on td "**********" at bounding box center [459, 290] width 80 height 39
click at [441, 291] on div "...." at bounding box center [466, 287] width 55 height 9
type input "**********"
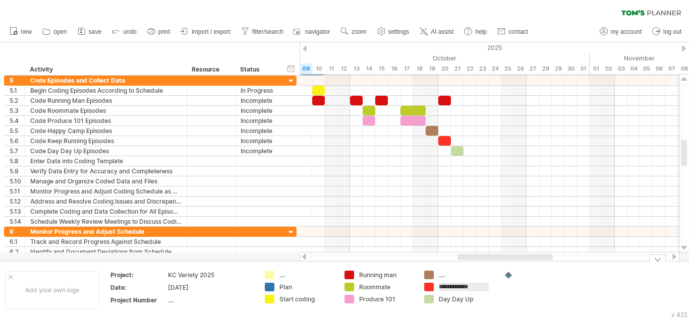
click at [446, 279] on div "...." at bounding box center [466, 275] width 55 height 9
type input "**********"
click at [521, 315] on div "**********" at bounding box center [344, 289] width 689 height 57
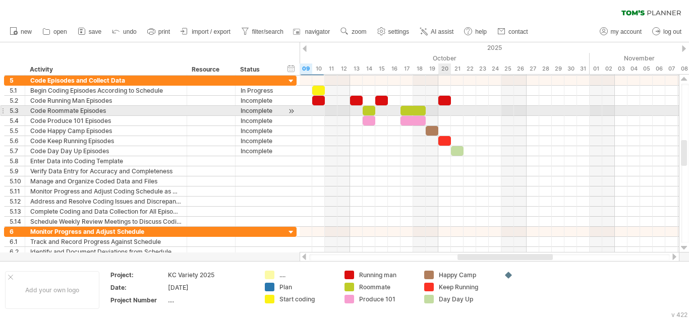
click at [450, 110] on div at bounding box center [489, 111] width 379 height 10
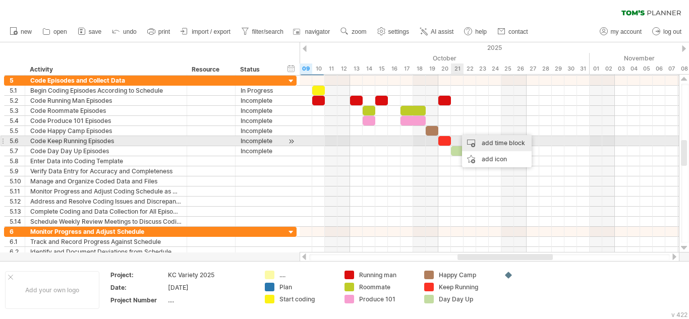
click at [472, 144] on div "add time block" at bounding box center [497, 143] width 70 height 16
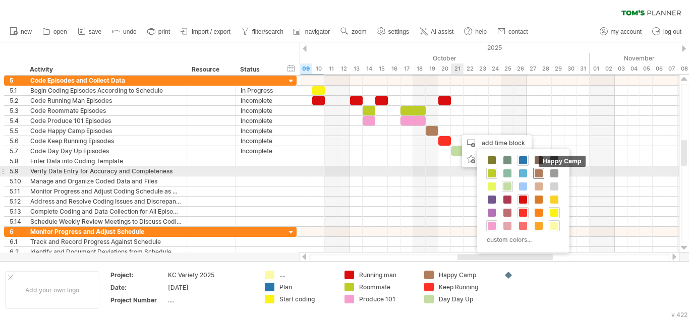
click at [539, 174] on span at bounding box center [539, 173] width 8 height 8
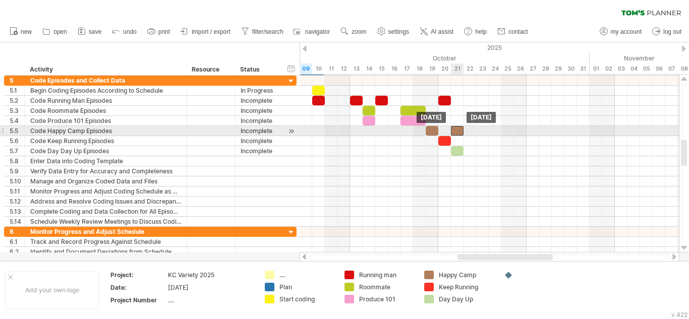
drag, startPoint x: 465, startPoint y: 131, endPoint x: 459, endPoint y: 129, distance: 6.6
click at [459, 129] on div at bounding box center [457, 131] width 13 height 10
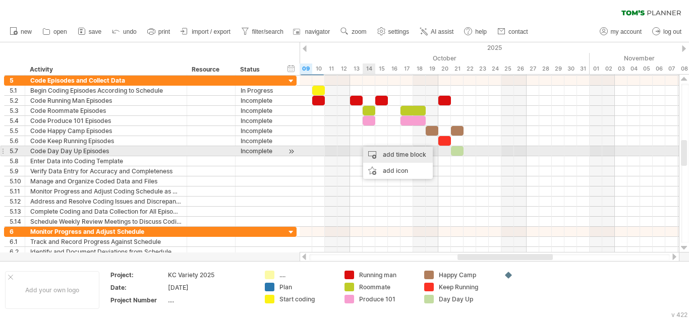
click at [377, 154] on div "add time block" at bounding box center [398, 155] width 70 height 16
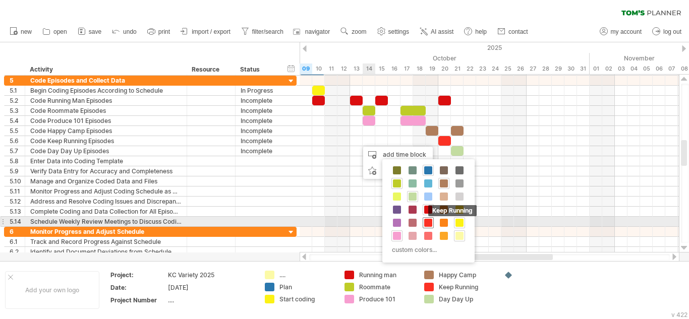
click at [428, 221] on span at bounding box center [428, 223] width 8 height 8
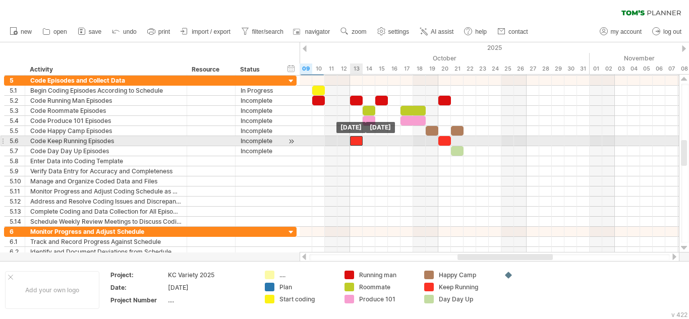
drag, startPoint x: 362, startPoint y: 141, endPoint x: 355, endPoint y: 139, distance: 7.3
click at [355, 139] on div at bounding box center [356, 141] width 13 height 10
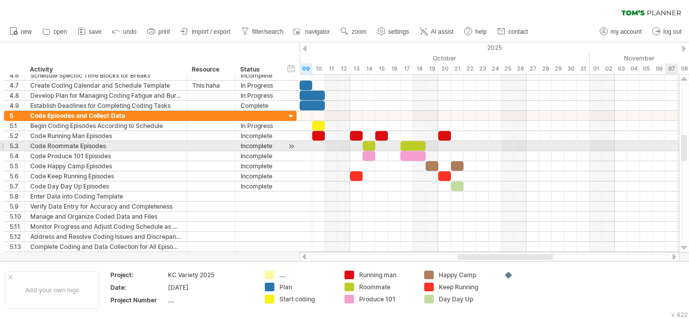
drag, startPoint x: 686, startPoint y: 152, endPoint x: 683, endPoint y: 146, distance: 6.3
click at [683, 146] on div at bounding box center [684, 148] width 6 height 26
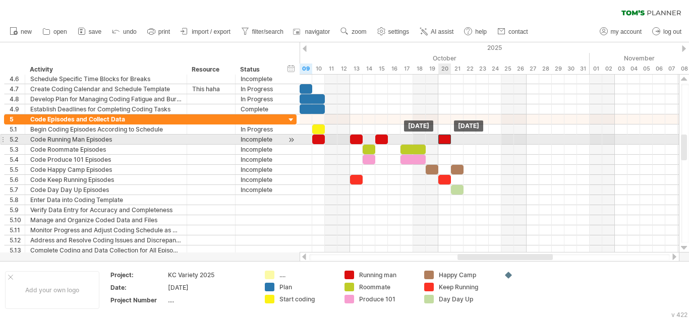
click at [446, 142] on div at bounding box center [444, 140] width 13 height 10
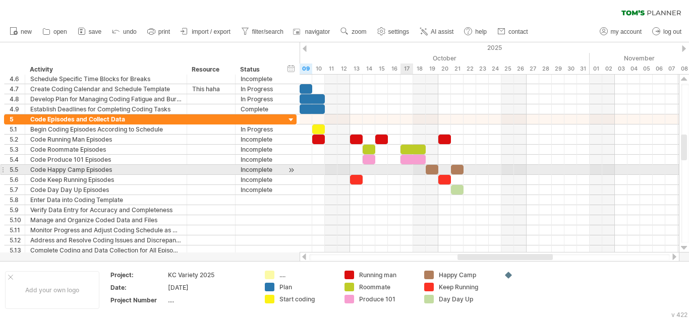
click at [402, 172] on div at bounding box center [489, 170] width 379 height 10
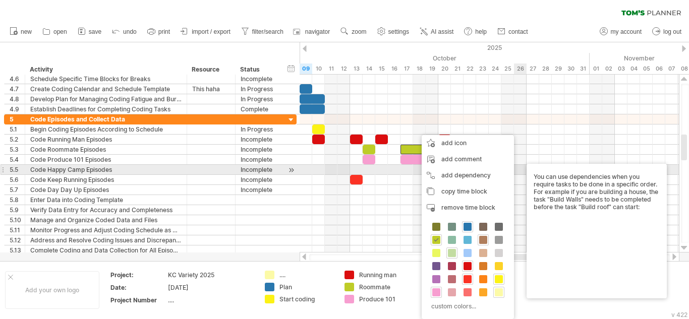
click at [517, 169] on div at bounding box center [489, 170] width 379 height 10
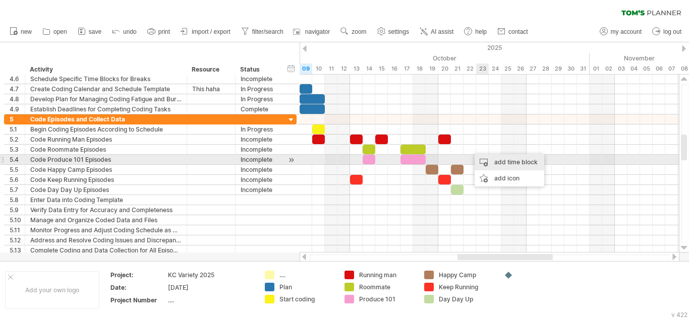
click at [494, 160] on div "add time block" at bounding box center [510, 162] width 70 height 16
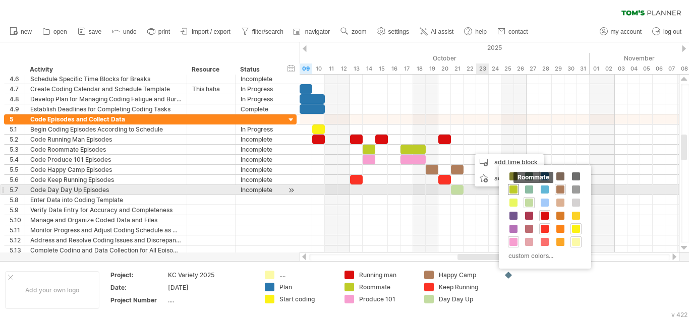
click at [513, 193] on span at bounding box center [513, 190] width 8 height 8
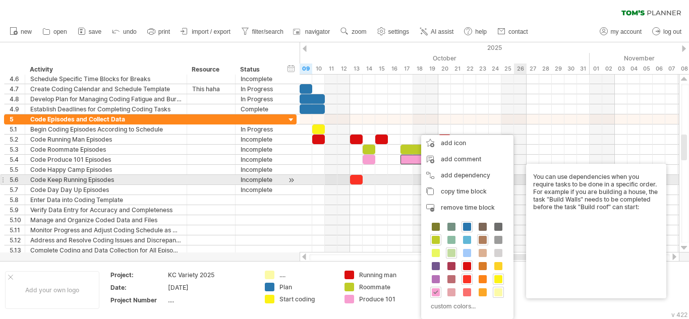
click at [532, 178] on body "progress(100%) Trying to reach [DOMAIN_NAME] Connected again... 0% clear filter…" at bounding box center [344, 160] width 689 height 321
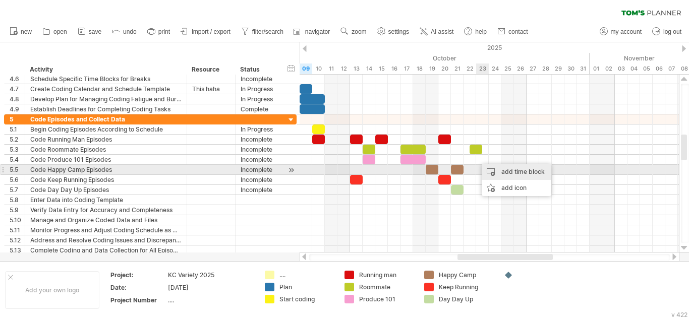
click at [489, 170] on div "add time block" at bounding box center [517, 172] width 70 height 16
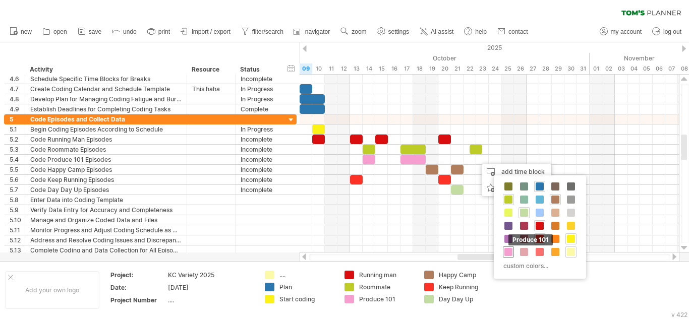
click at [509, 256] on span at bounding box center [508, 252] width 8 height 8
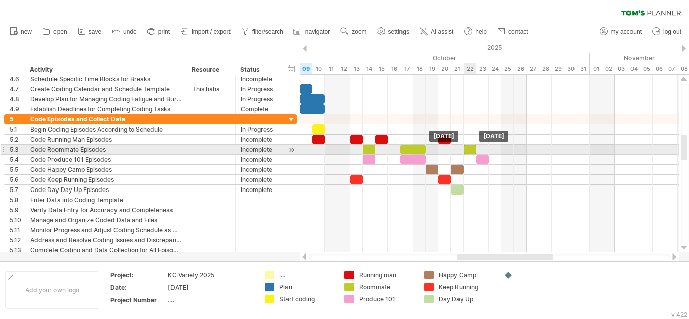
click at [472, 148] on div at bounding box center [469, 150] width 13 height 10
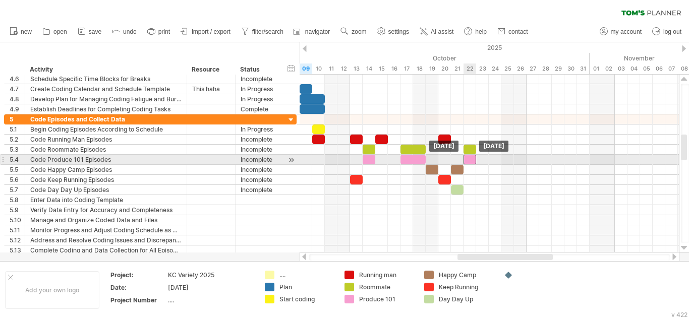
drag, startPoint x: 483, startPoint y: 158, endPoint x: 473, endPoint y: 158, distance: 10.1
click at [473, 158] on div at bounding box center [469, 160] width 13 height 10
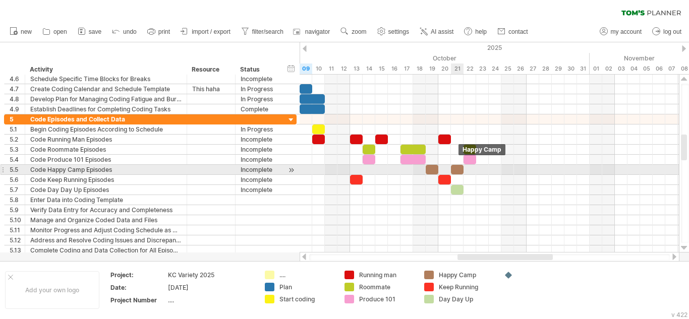
click at [459, 168] on div at bounding box center [457, 170] width 13 height 10
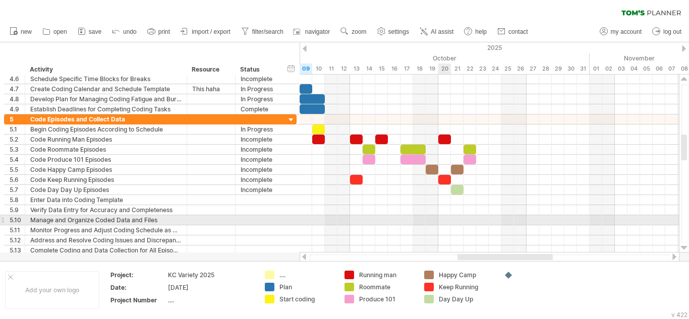
click at [450, 221] on div at bounding box center [489, 220] width 379 height 10
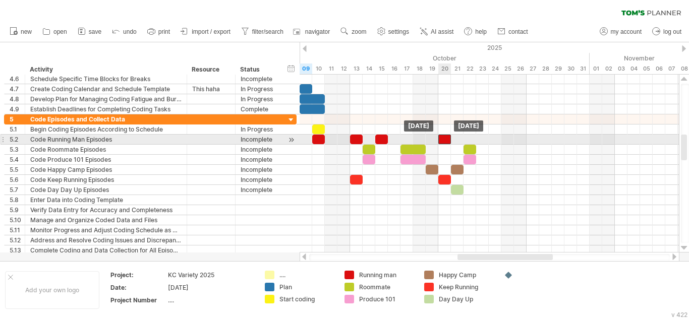
click at [445, 137] on div at bounding box center [444, 140] width 13 height 10
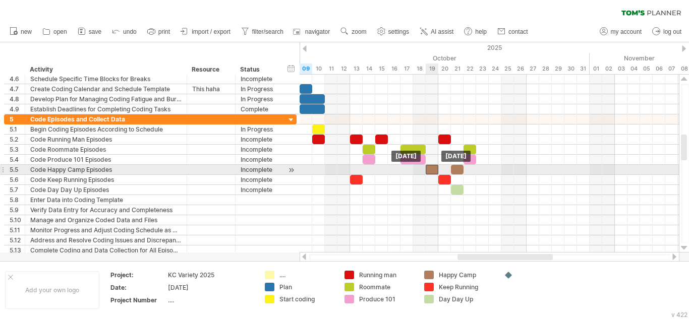
click at [429, 168] on div at bounding box center [432, 170] width 13 height 10
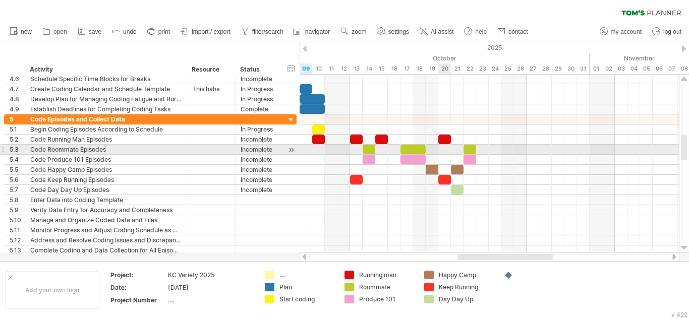
click at [449, 156] on div at bounding box center [489, 160] width 379 height 10
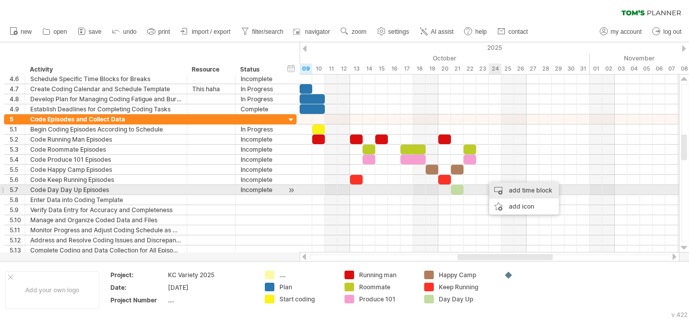
click at [498, 190] on div "add time block" at bounding box center [524, 191] width 70 height 16
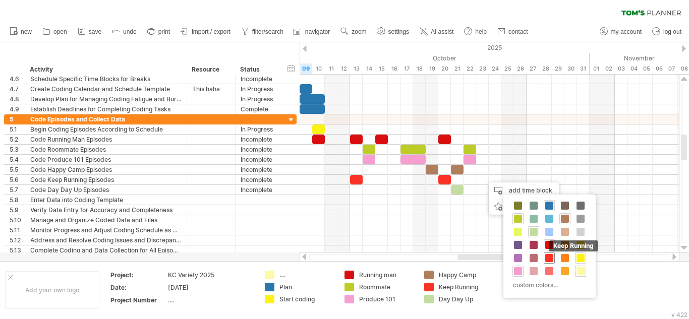
click at [549, 259] on span at bounding box center [549, 258] width 8 height 8
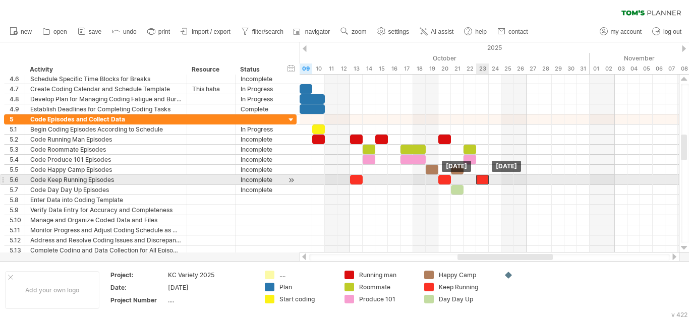
drag, startPoint x: 490, startPoint y: 178, endPoint x: 484, endPoint y: 176, distance: 5.9
click at [484, 176] on div at bounding box center [482, 180] width 13 height 10
click at [515, 183] on div "add time block" at bounding box center [532, 182] width 70 height 16
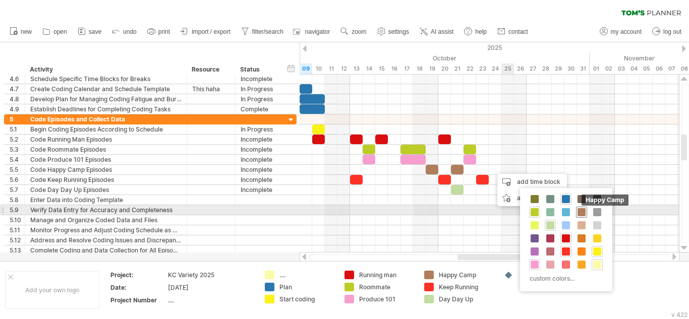
click at [581, 214] on span at bounding box center [581, 212] width 8 height 8
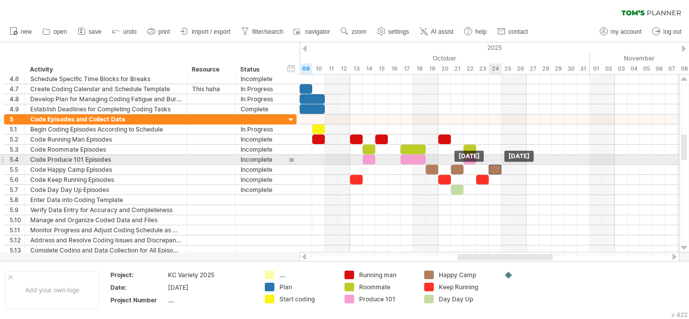
drag, startPoint x: 499, startPoint y: 167, endPoint x: 491, endPoint y: 163, distance: 9.0
click at [491, 163] on div "example time blocks: [DATE] [DATE]" at bounding box center [489, 164] width 379 height 178
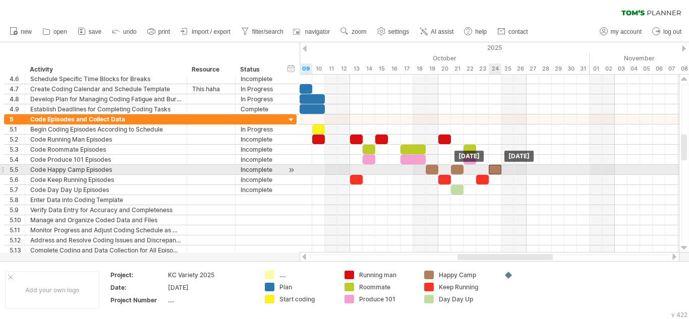
click at [492, 170] on div at bounding box center [495, 170] width 13 height 10
click at [504, 172] on div at bounding box center [489, 170] width 379 height 10
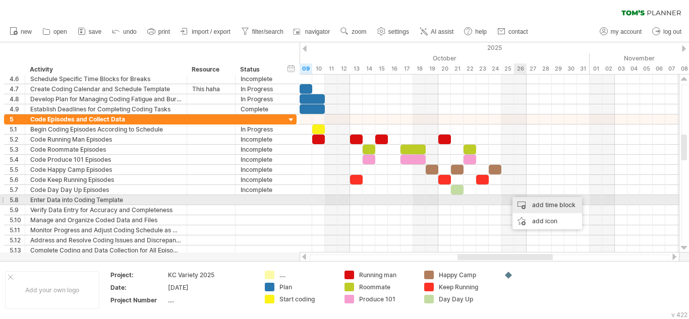
click at [528, 203] on div "add time block" at bounding box center [547, 205] width 70 height 16
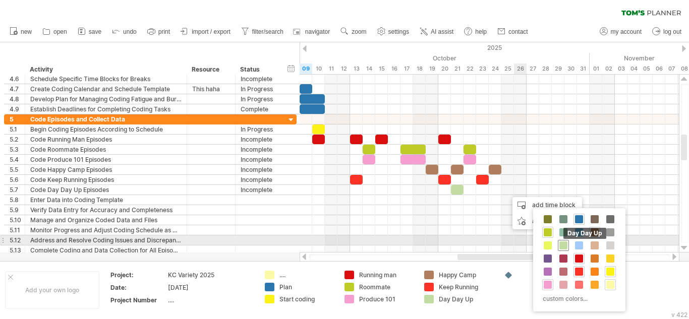
click at [562, 244] on span at bounding box center [563, 246] width 8 height 8
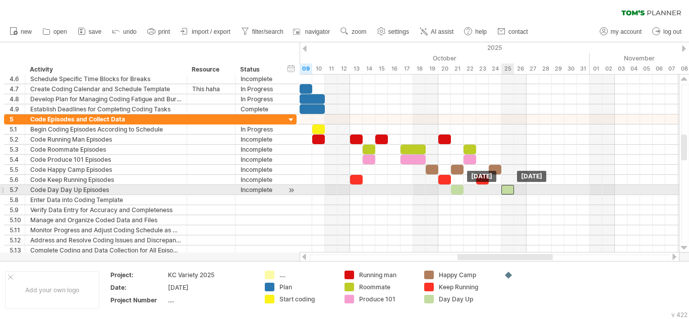
drag, startPoint x: 514, startPoint y: 193, endPoint x: 508, endPoint y: 192, distance: 6.1
click at [508, 192] on div at bounding box center [507, 190] width 13 height 10
click at [507, 193] on div at bounding box center [507, 190] width 13 height 10
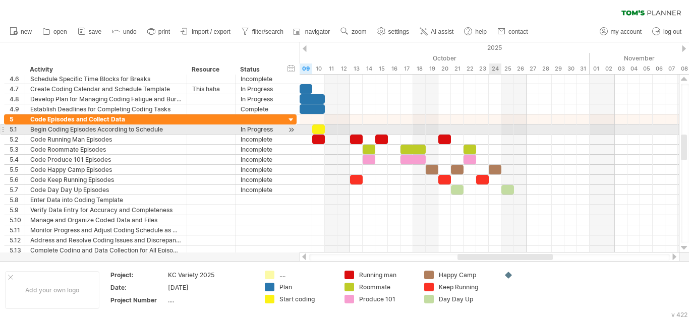
click at [492, 128] on div at bounding box center [489, 130] width 379 height 10
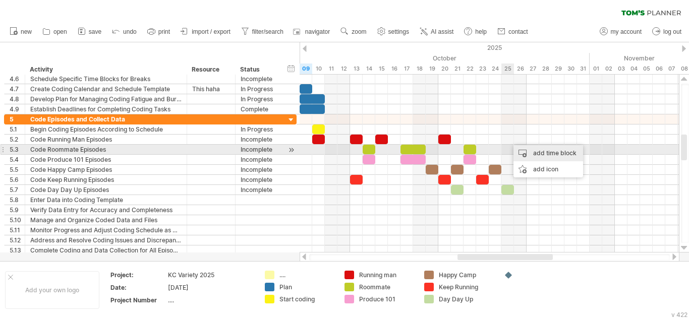
click at [531, 155] on div "add time block" at bounding box center [548, 153] width 70 height 16
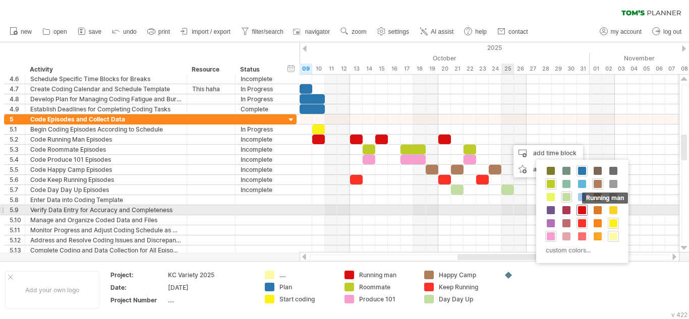
click at [583, 211] on span at bounding box center [582, 210] width 8 height 8
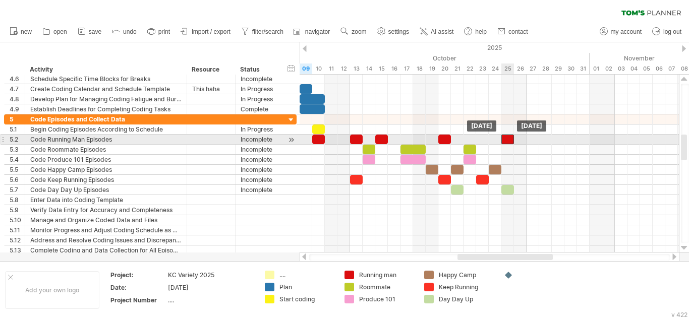
click at [508, 139] on div at bounding box center [507, 140] width 13 height 10
